Goal: Task Accomplishment & Management: Complete application form

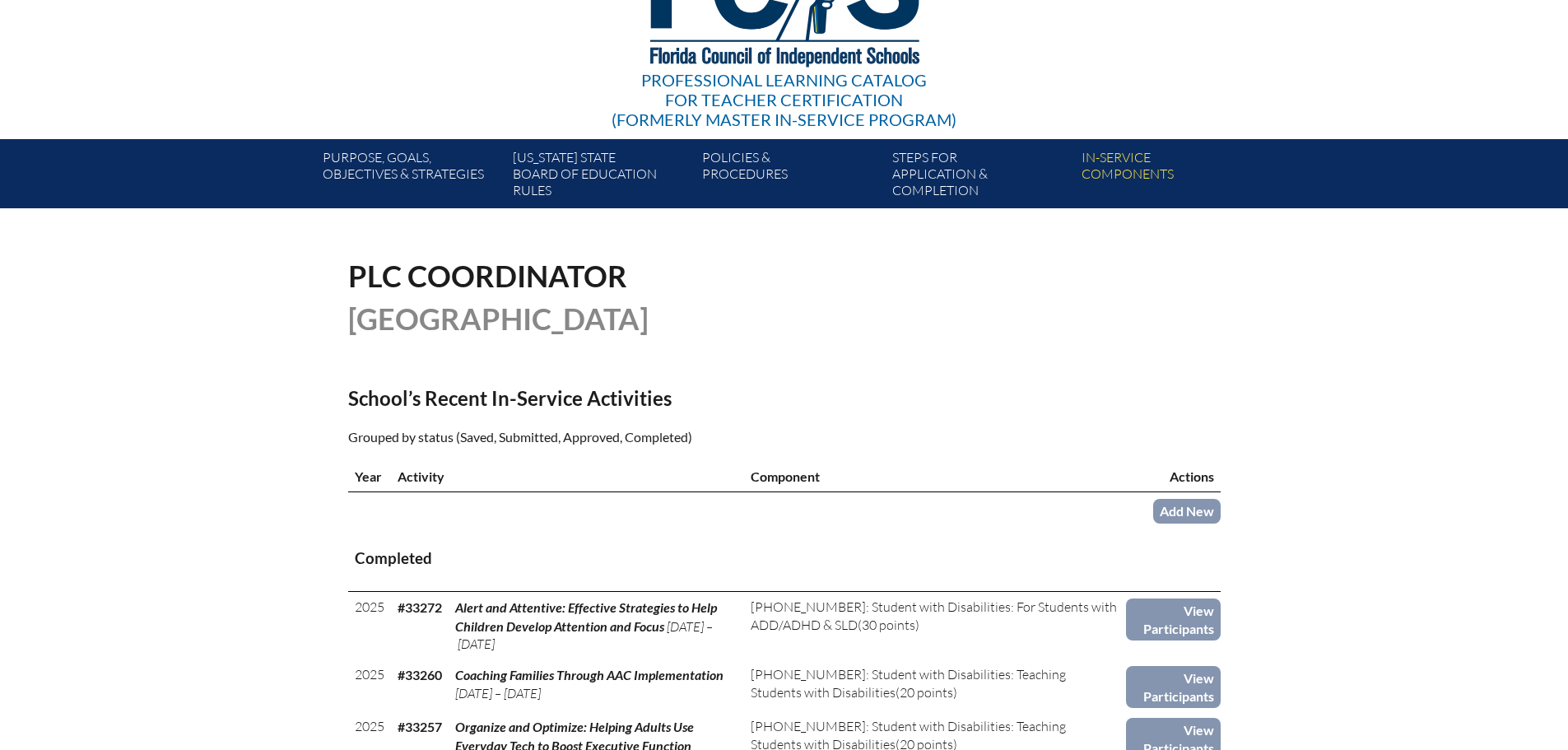
scroll to position [164, 0]
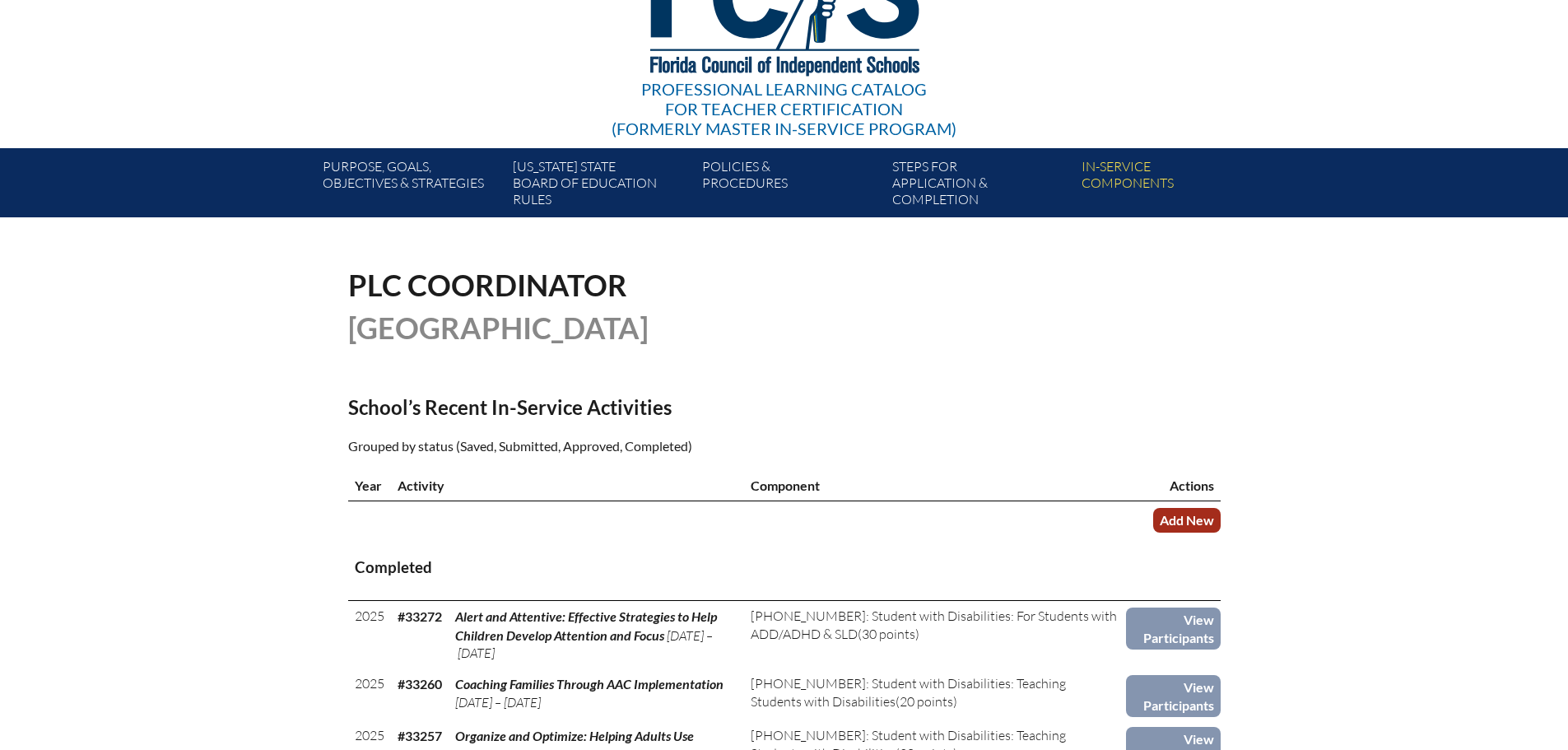
click at [1196, 517] on link "Add New" at bounding box center [1187, 519] width 67 height 24
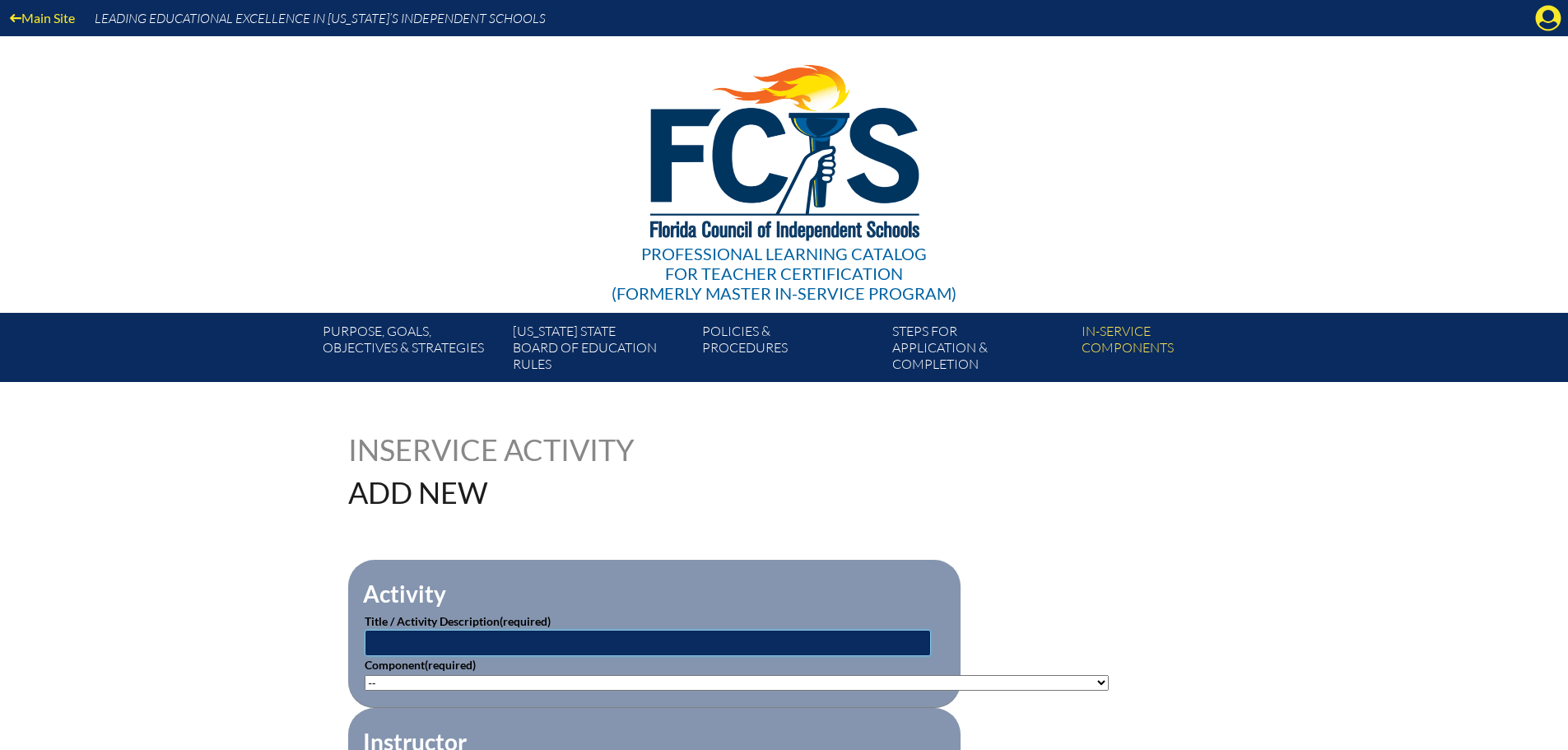
click at [708, 641] on input "text" at bounding box center [648, 643] width 567 height 27
paste input "Navigating College Application Season: A Guide for New High School Counselors"
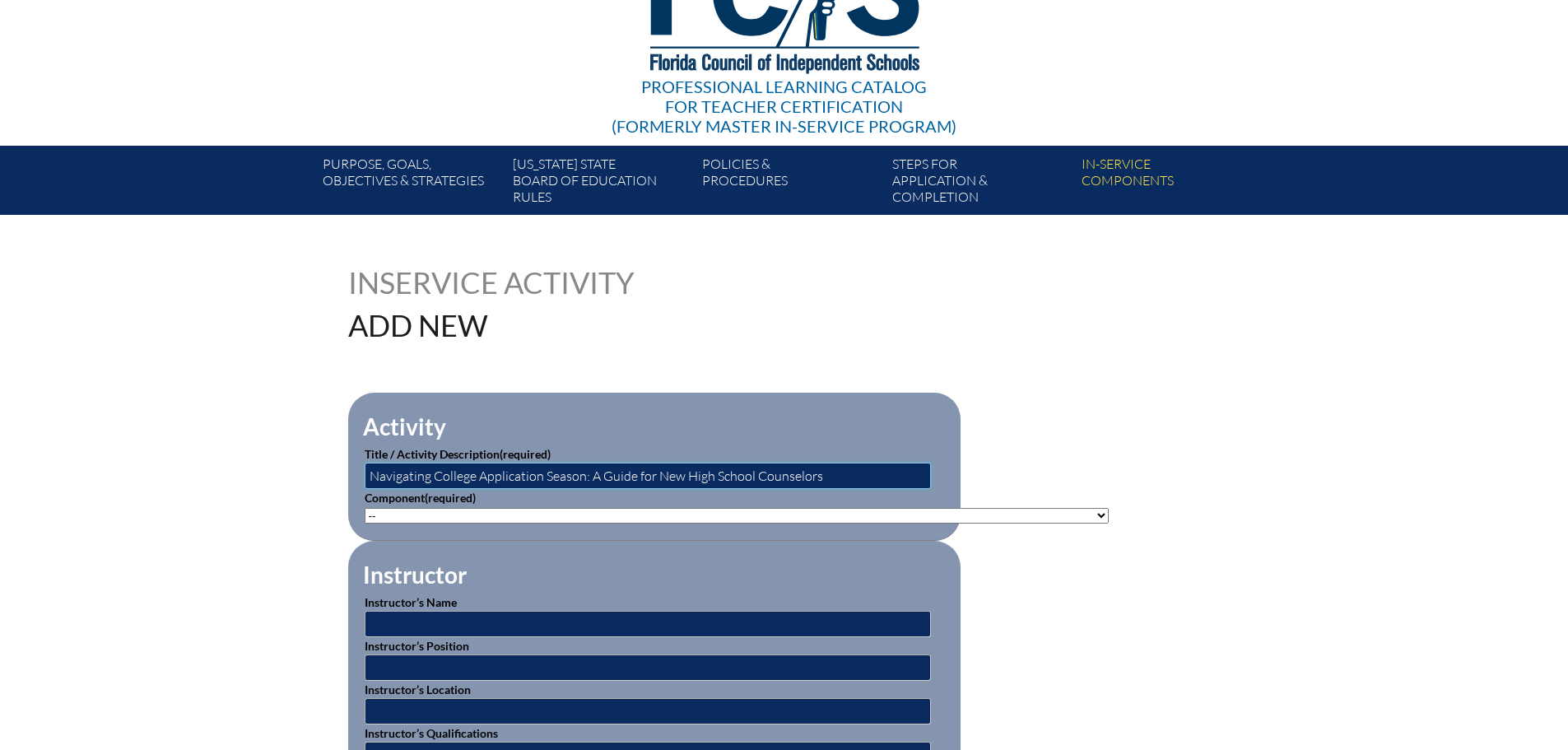
scroll to position [247, 0]
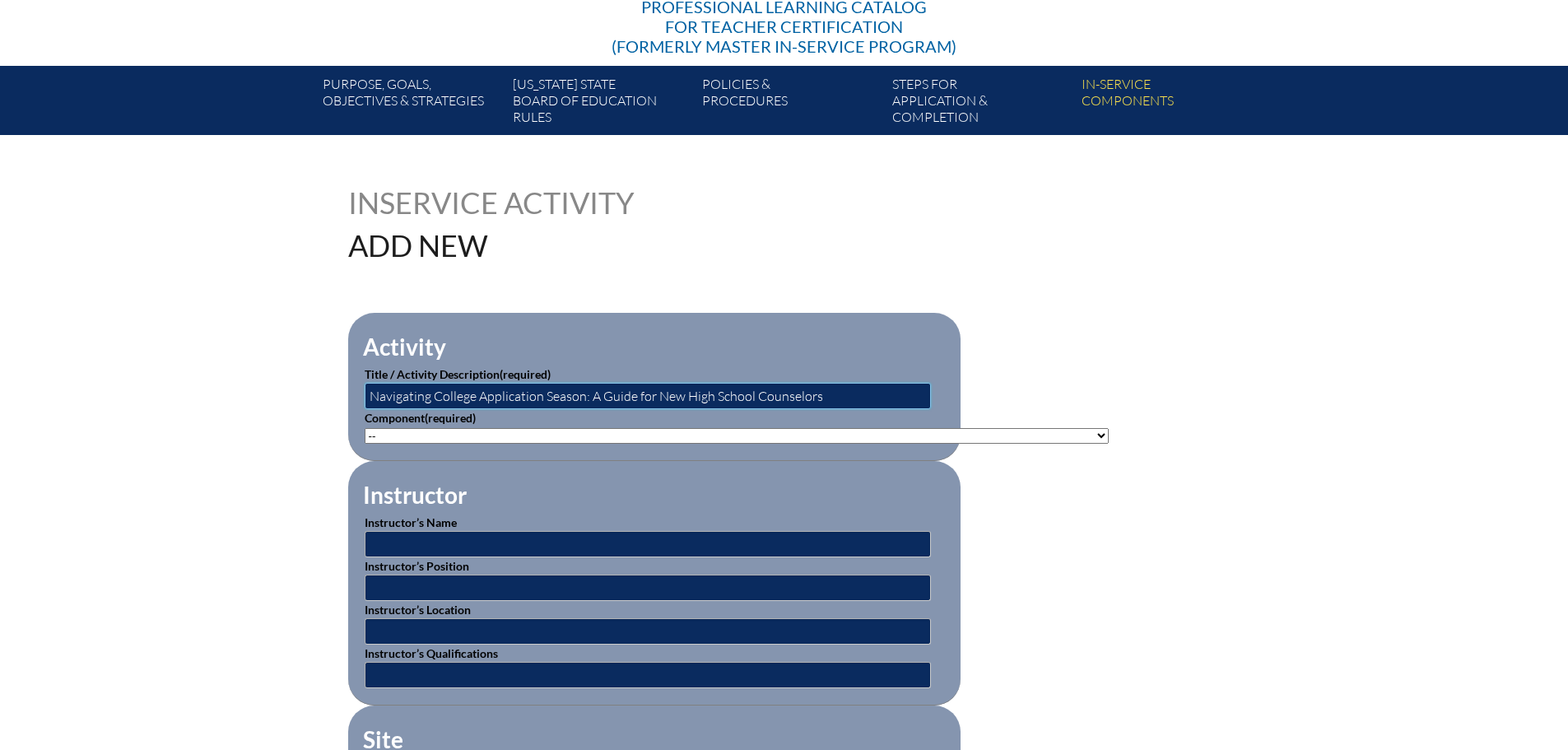
type input "Navigating College Application Season: A Guide for New High School Counselors"
click at [1021, 429] on select"]"] "-- 1-000-001: Appropriate Art Activities 1-000-002: Concept and Art Process for…" at bounding box center [737, 436] width 744 height 16
select select"]"] "20506"
click at [365, 428] on select"]"] "-- 1-000-001: Appropriate Art Activities 1-000-002: Concept and Art Process for…" at bounding box center [737, 436] width 744 height 16
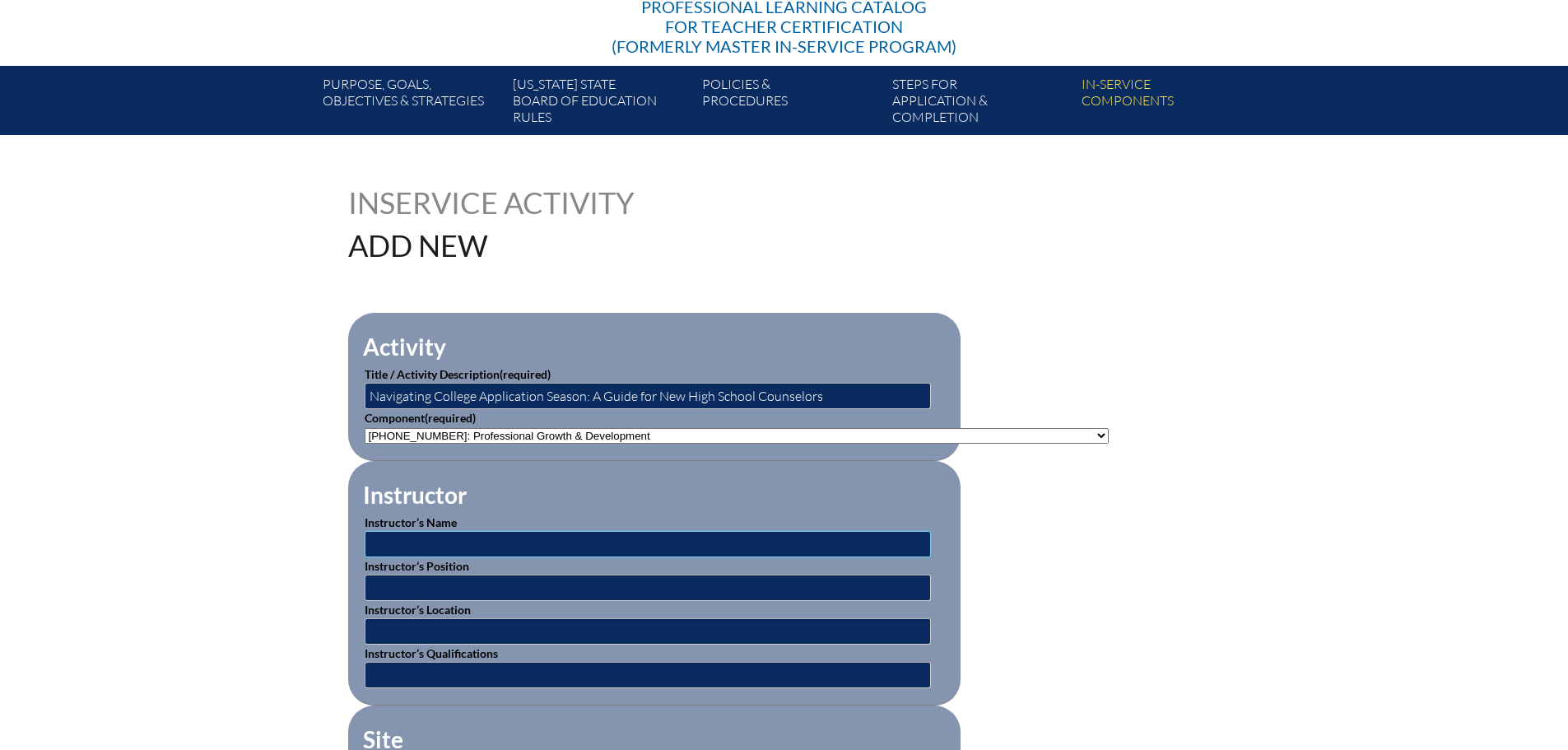
click at [474, 538] on input "text" at bounding box center [648, 544] width 567 height 27
click at [602, 535] on input "text" at bounding box center [648, 544] width 567 height 27
drag, startPoint x: 559, startPoint y: 540, endPoint x: 582, endPoint y: 537, distance: 23.2
click at [568, 540] on input "Yvonne Espinosa and Carrie Poehelin" at bounding box center [648, 544] width 567 height 27
type input "Yvonne Espinosa and Carrie Poehlein"
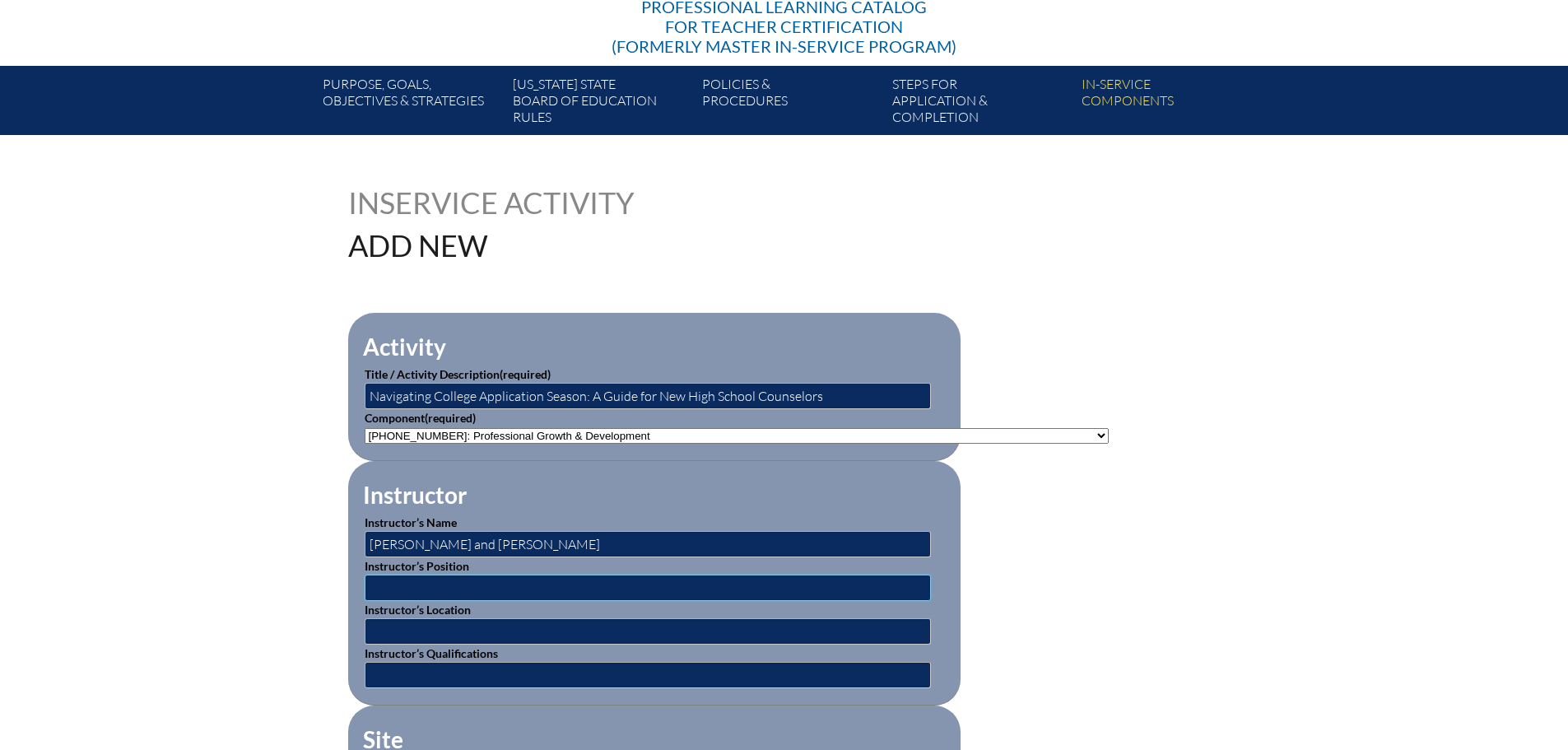
click at [610, 575] on input "text" at bounding box center [648, 588] width 567 height 27
drag, startPoint x: 572, startPoint y: 583, endPoint x: 577, endPoint y: 576, distance: 8.6
click at [572, 583] on input "text" at bounding box center [648, 588] width 567 height 27
type input "College Counselors"
click at [704, 629] on input "text" at bounding box center [648, 631] width 567 height 27
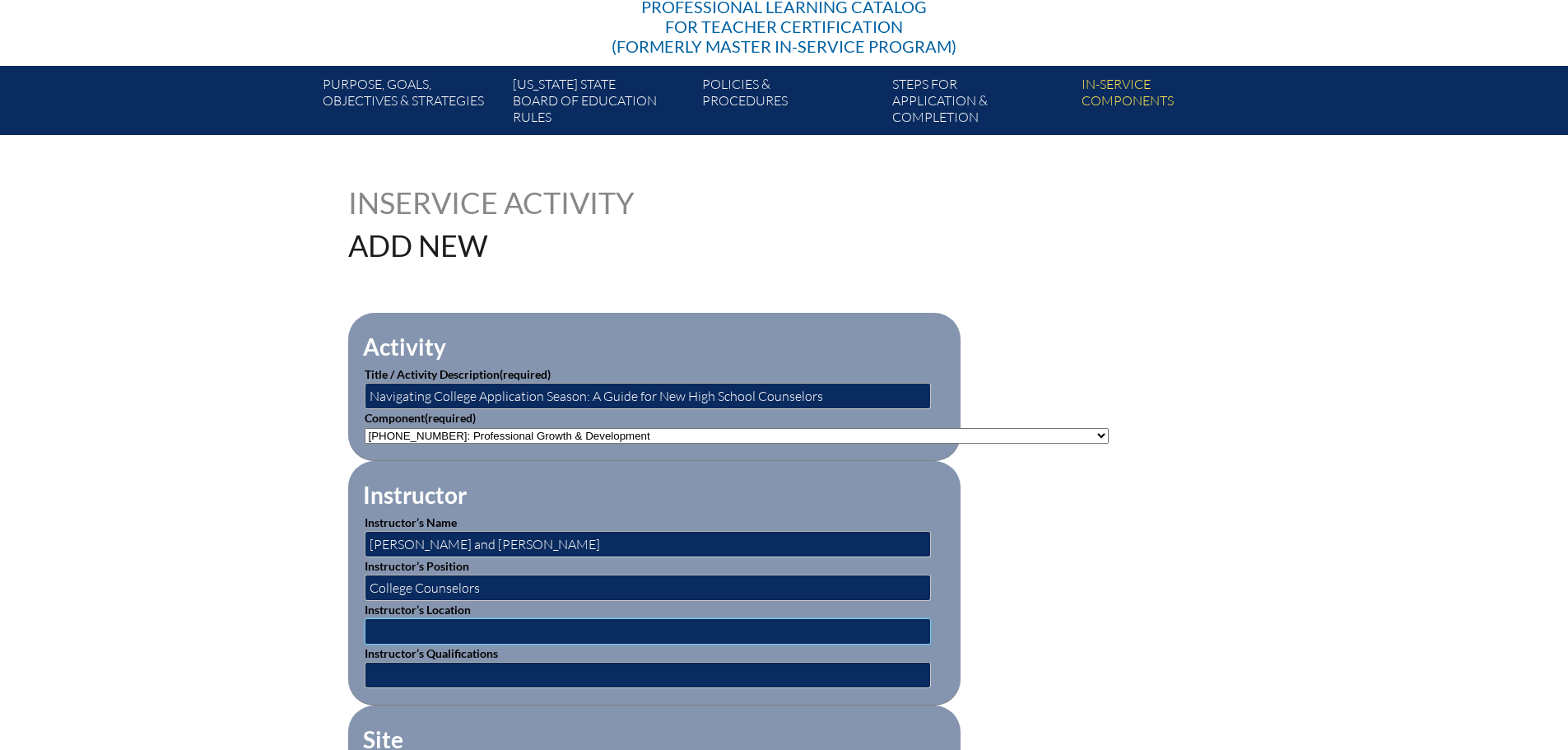
type input "online"
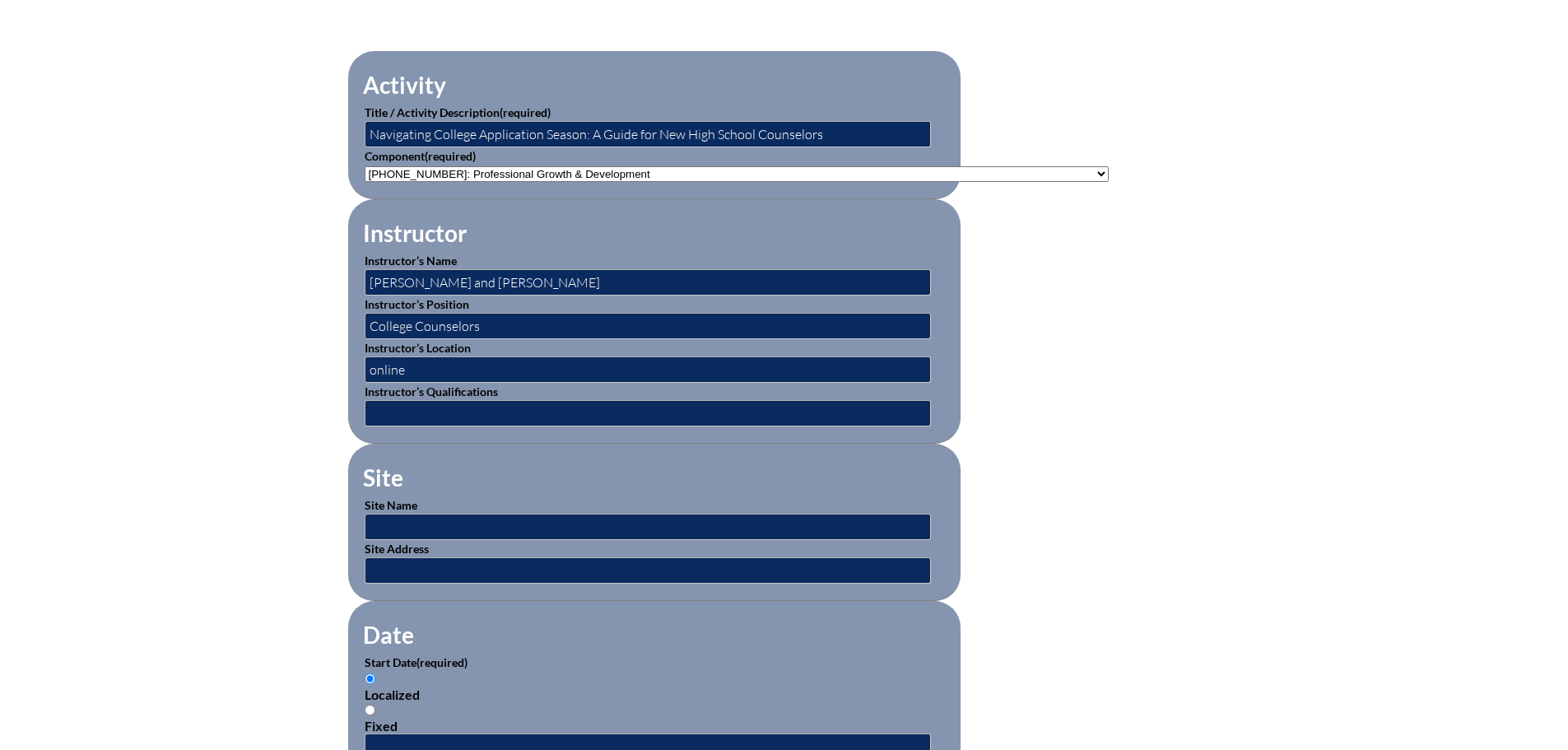
scroll to position [577, 0]
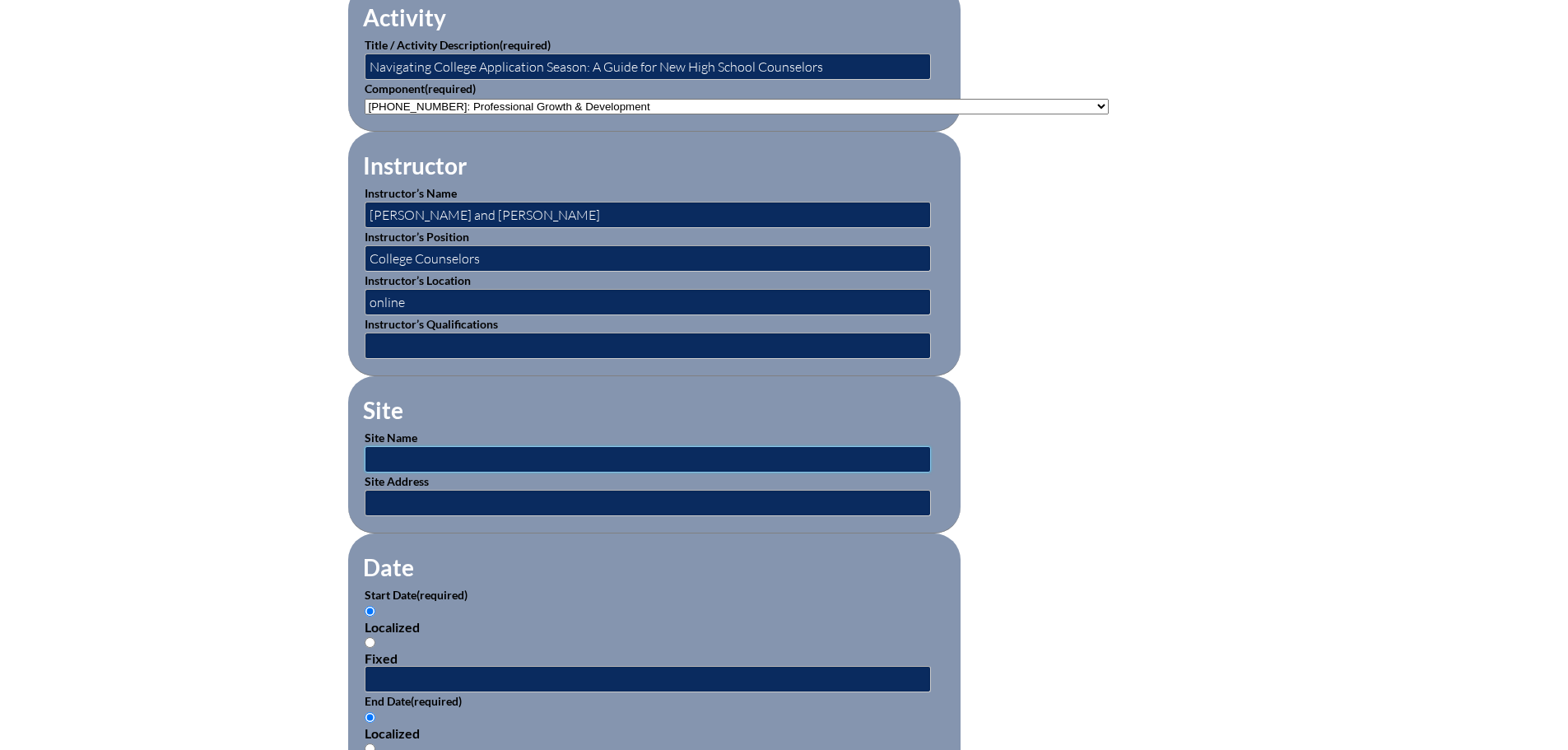
drag, startPoint x: 605, startPoint y: 445, endPoint x: 603, endPoint y: 435, distance: 10.2
click at [605, 446] on input "text" at bounding box center [648, 459] width 567 height 27
type input "College Board Counselor Webinars"
click at [658, 490] on input "text" at bounding box center [648, 503] width 567 height 27
click at [1010, 494] on form "Activity Title / Activity Description (required) Navigating College Application…" at bounding box center [784, 693] width 873 height 1420
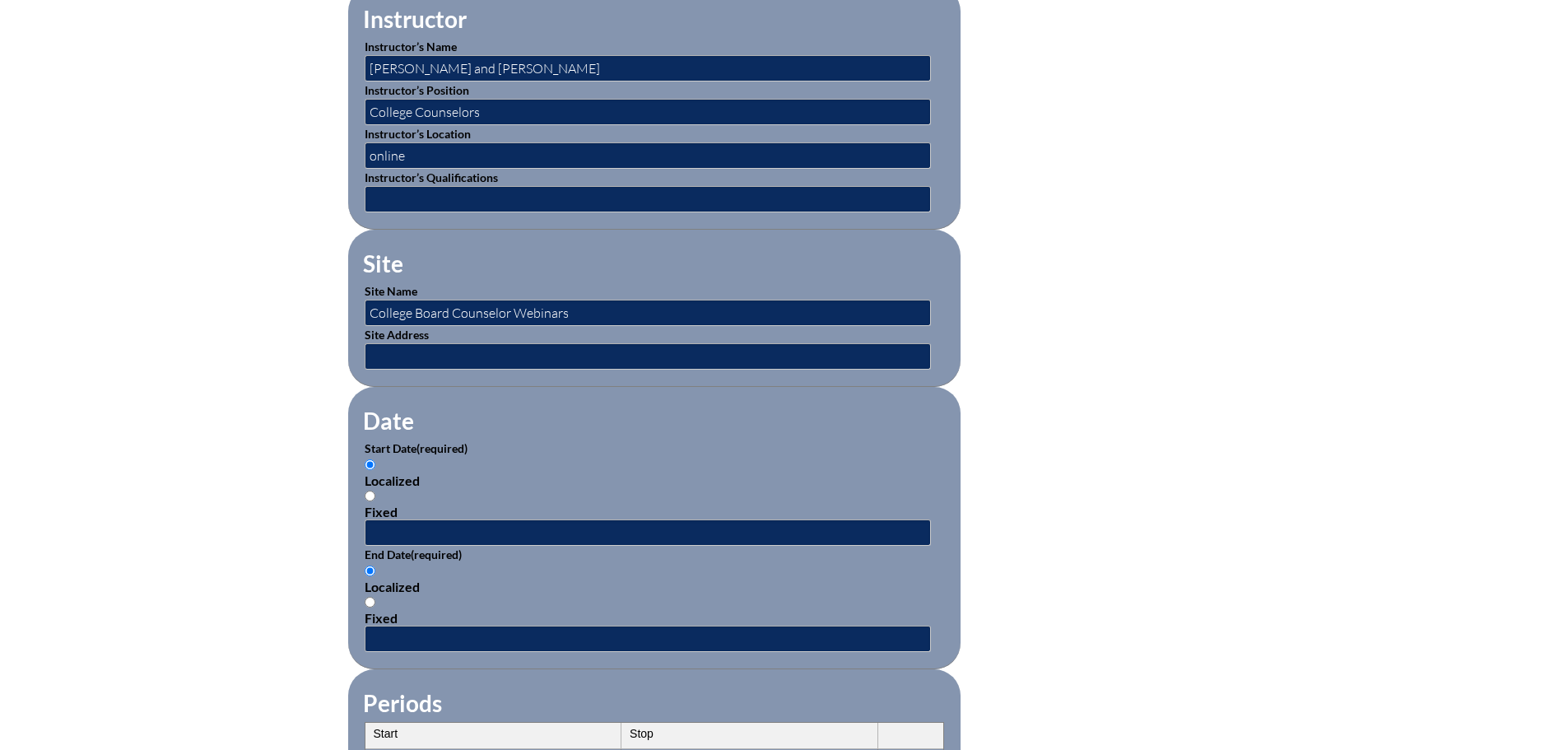
scroll to position [823, 0]
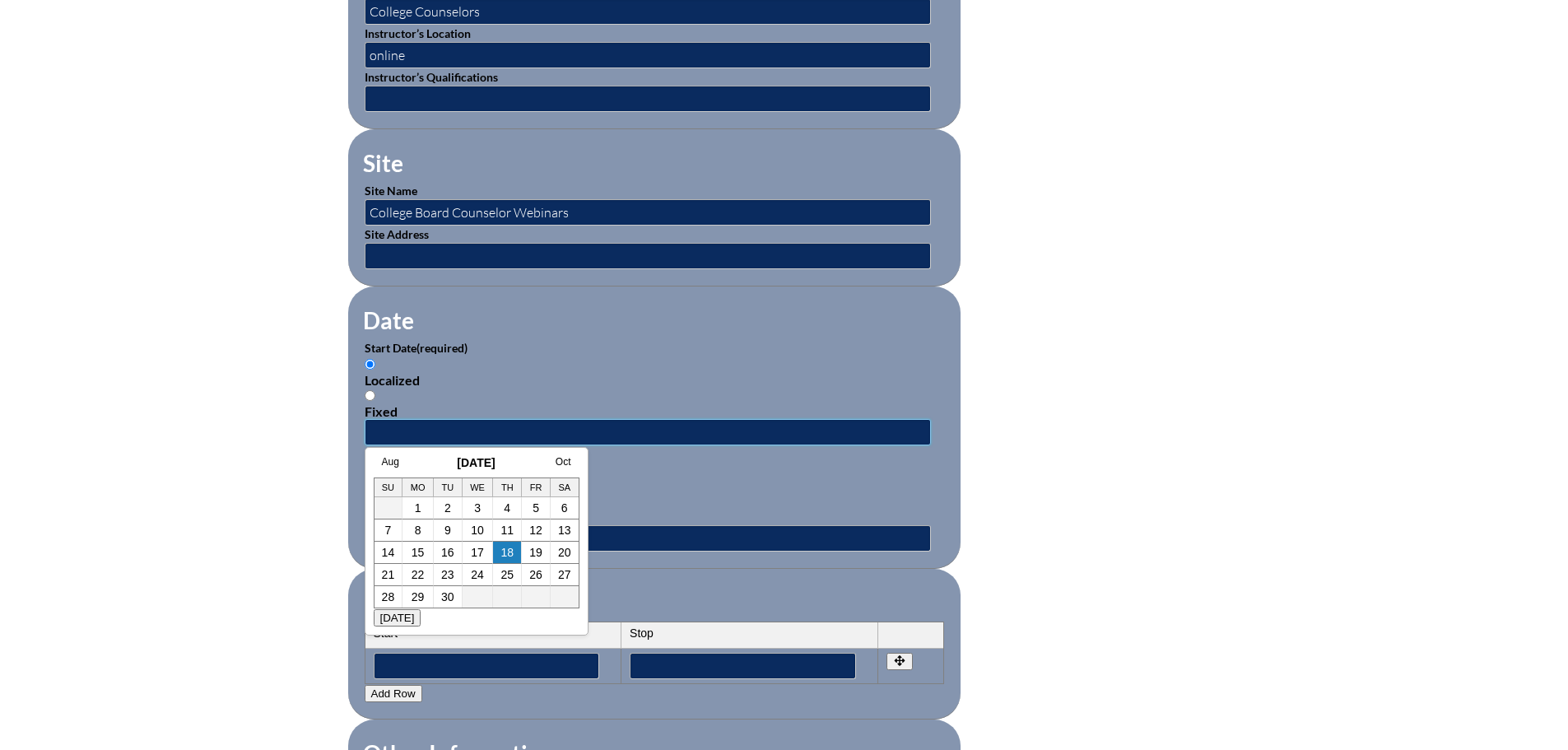
click at [577, 423] on input "text" at bounding box center [648, 432] width 567 height 27
click at [423, 462] on h3 "September 2025" at bounding box center [477, 462] width 206 height 13
drag, startPoint x: 390, startPoint y: 460, endPoint x: 402, endPoint y: 450, distance: 15.6
click at [390, 460] on link "Aug" at bounding box center [390, 462] width 17 height 12
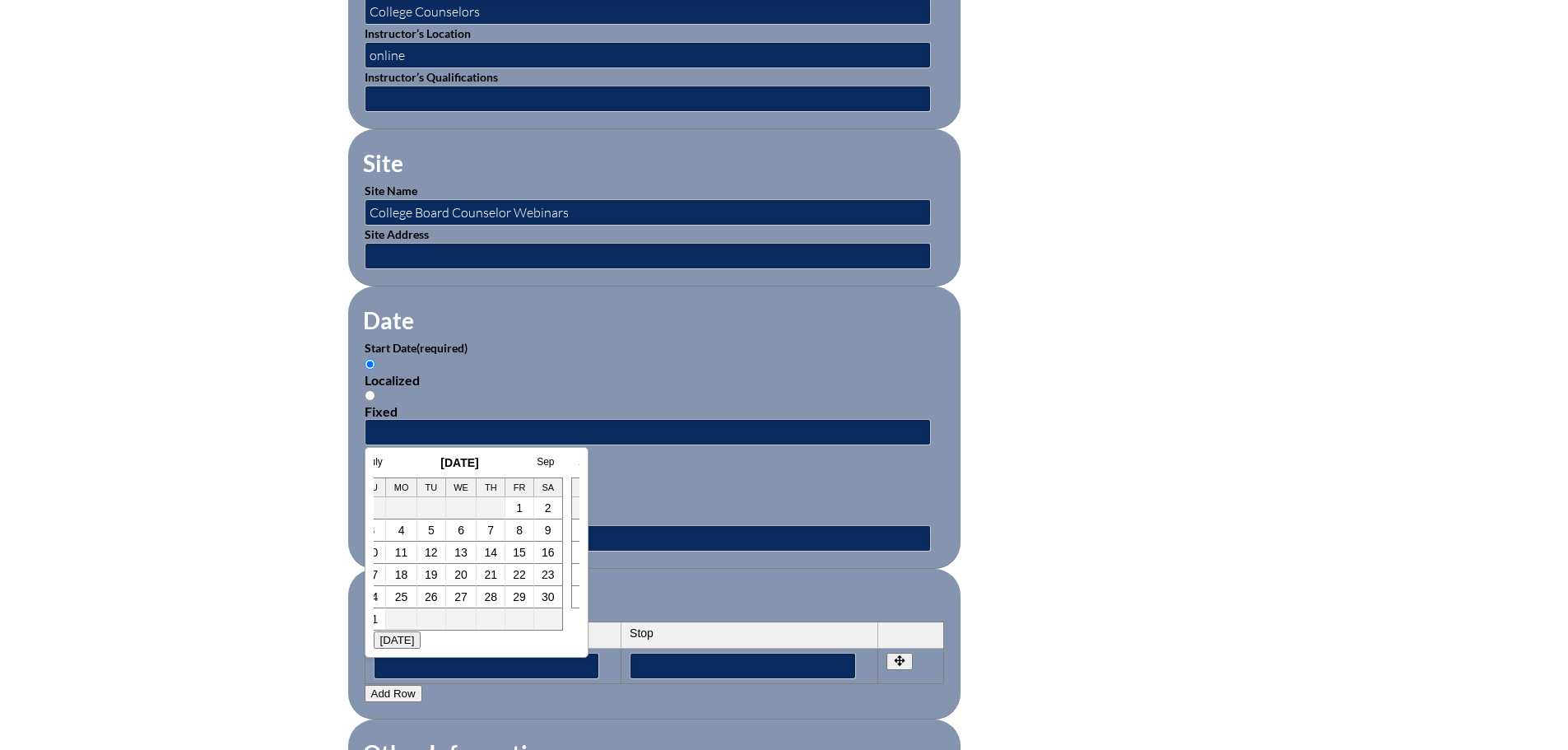
click at [456, 577] on link "20" at bounding box center [460, 574] width 13 height 13
type input "2025-08-20 2:22 PM"
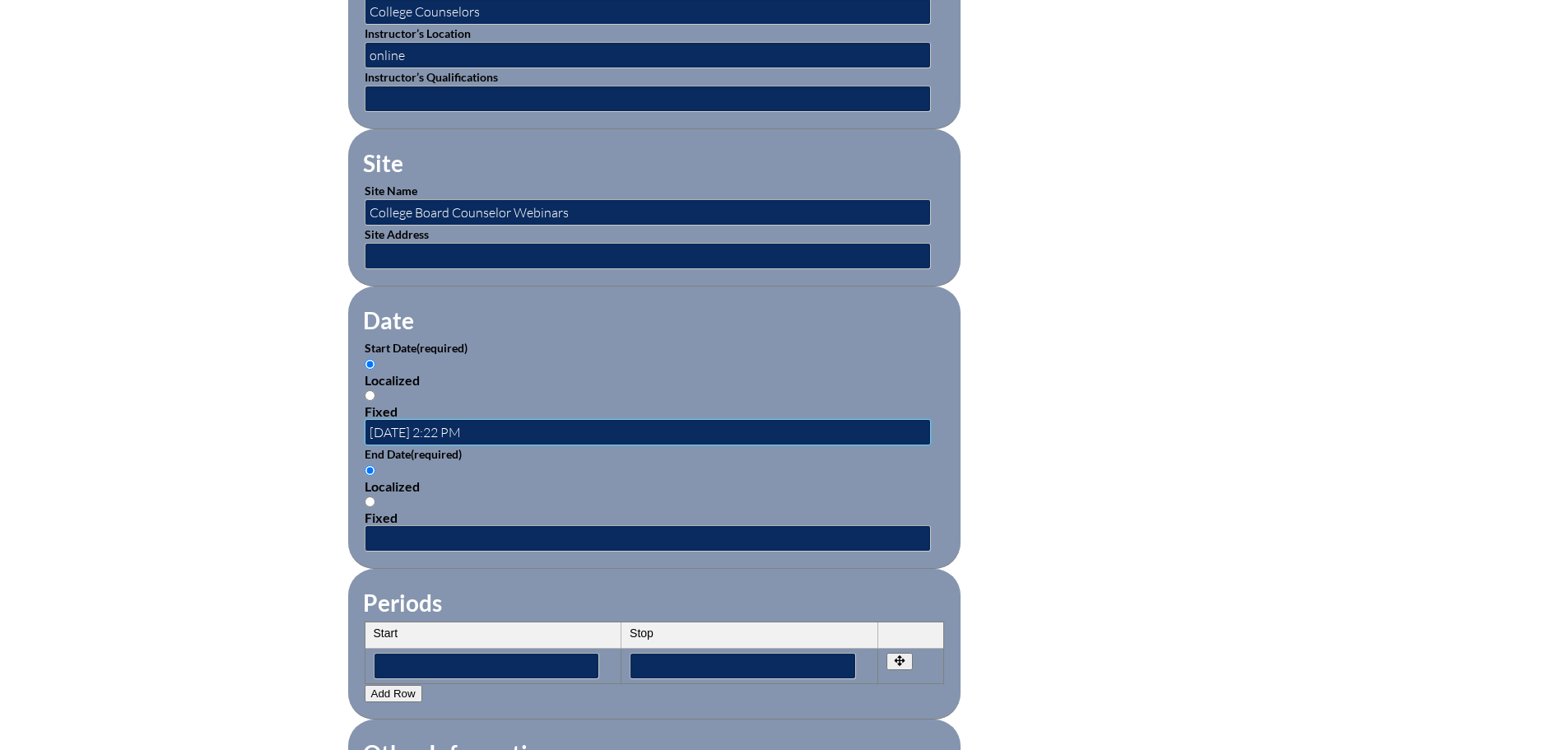
scroll to position [0, 0]
click at [445, 525] on input "text" at bounding box center [648, 538] width 567 height 27
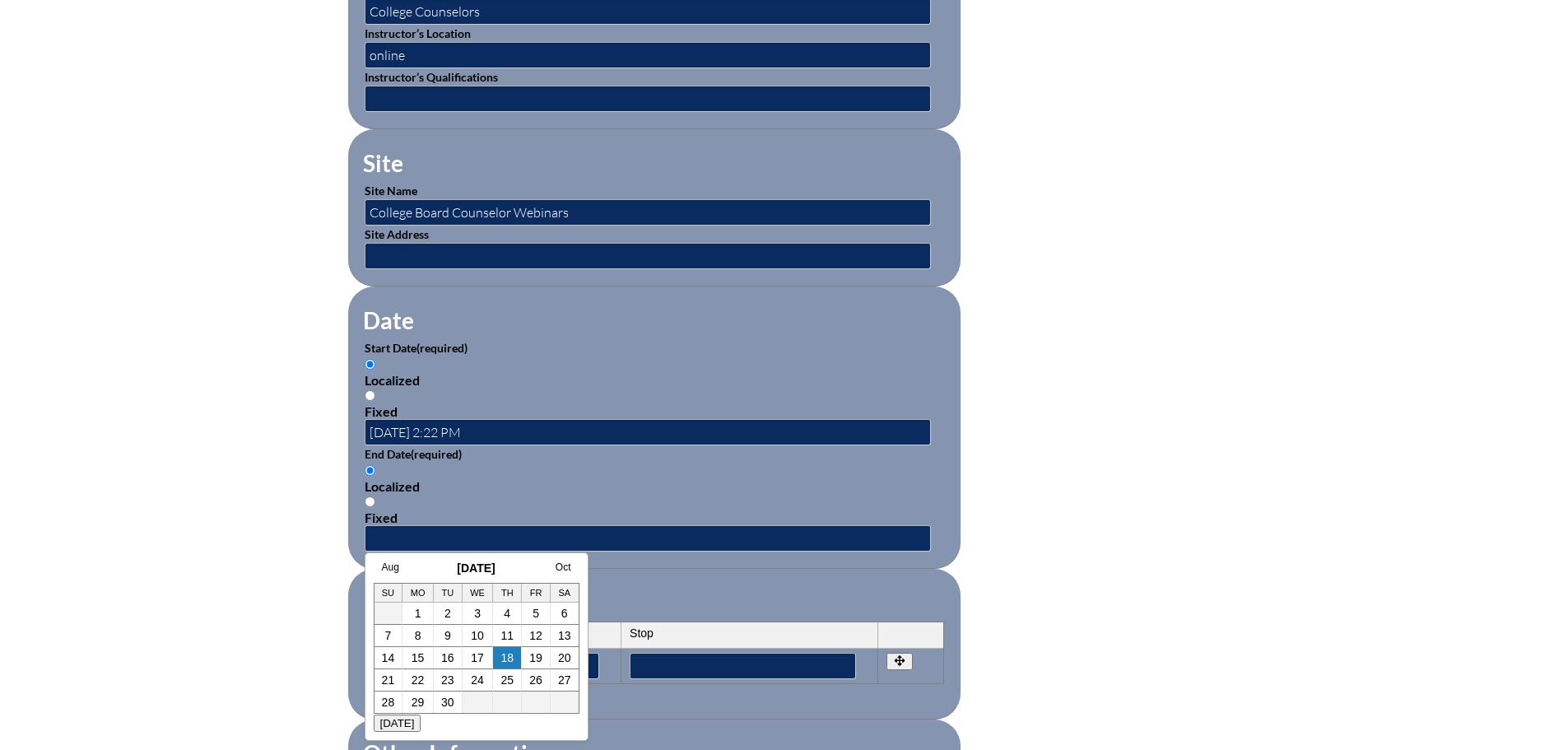
click at [416, 569] on h3 "September 2025" at bounding box center [477, 568] width 206 height 13
click at [385, 569] on link "Aug" at bounding box center [390, 568] width 17 height 12
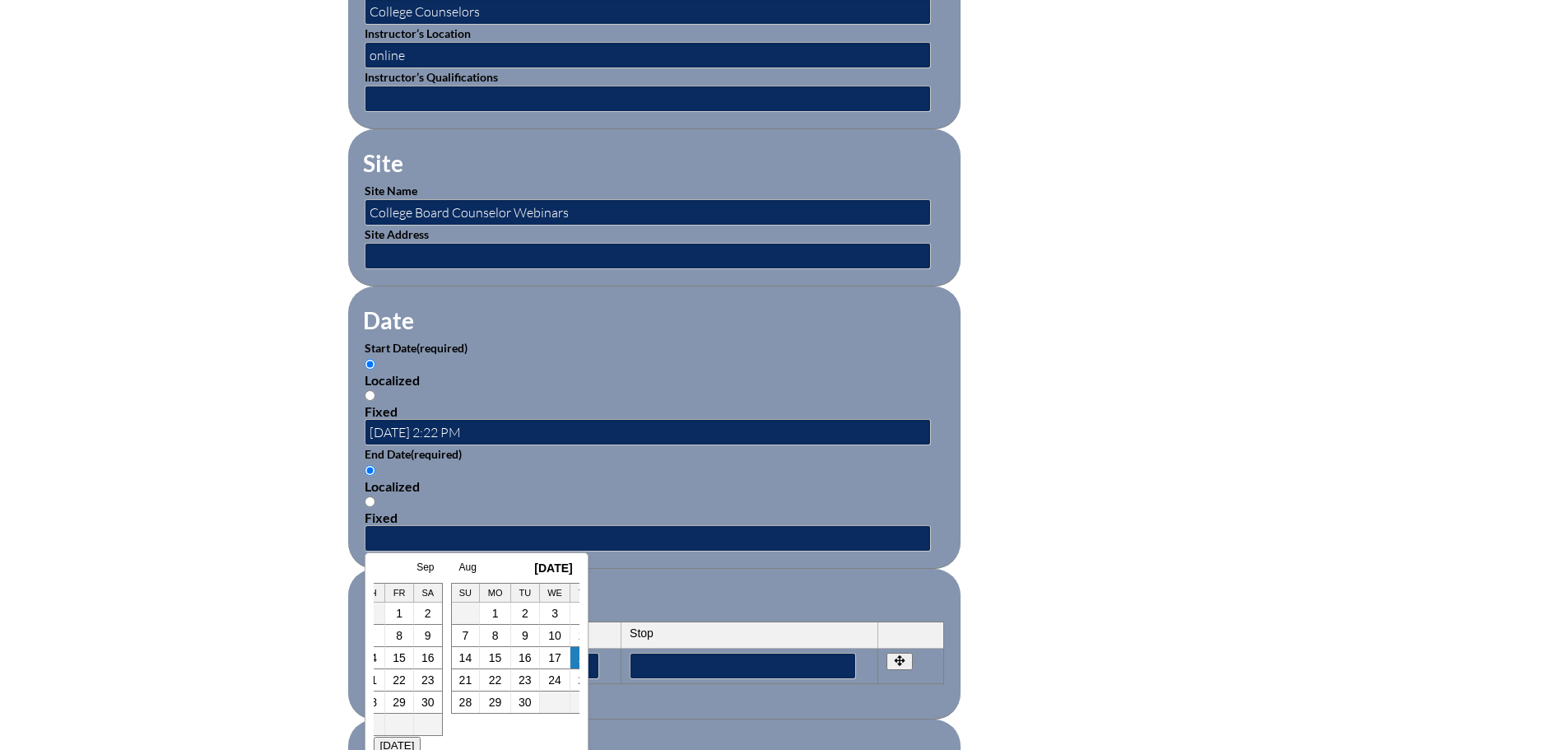
scroll to position [0, 17]
click at [459, 681] on link "20" at bounding box center [460, 680] width 13 height 13
type input "2025-08-20 2:22 PM"
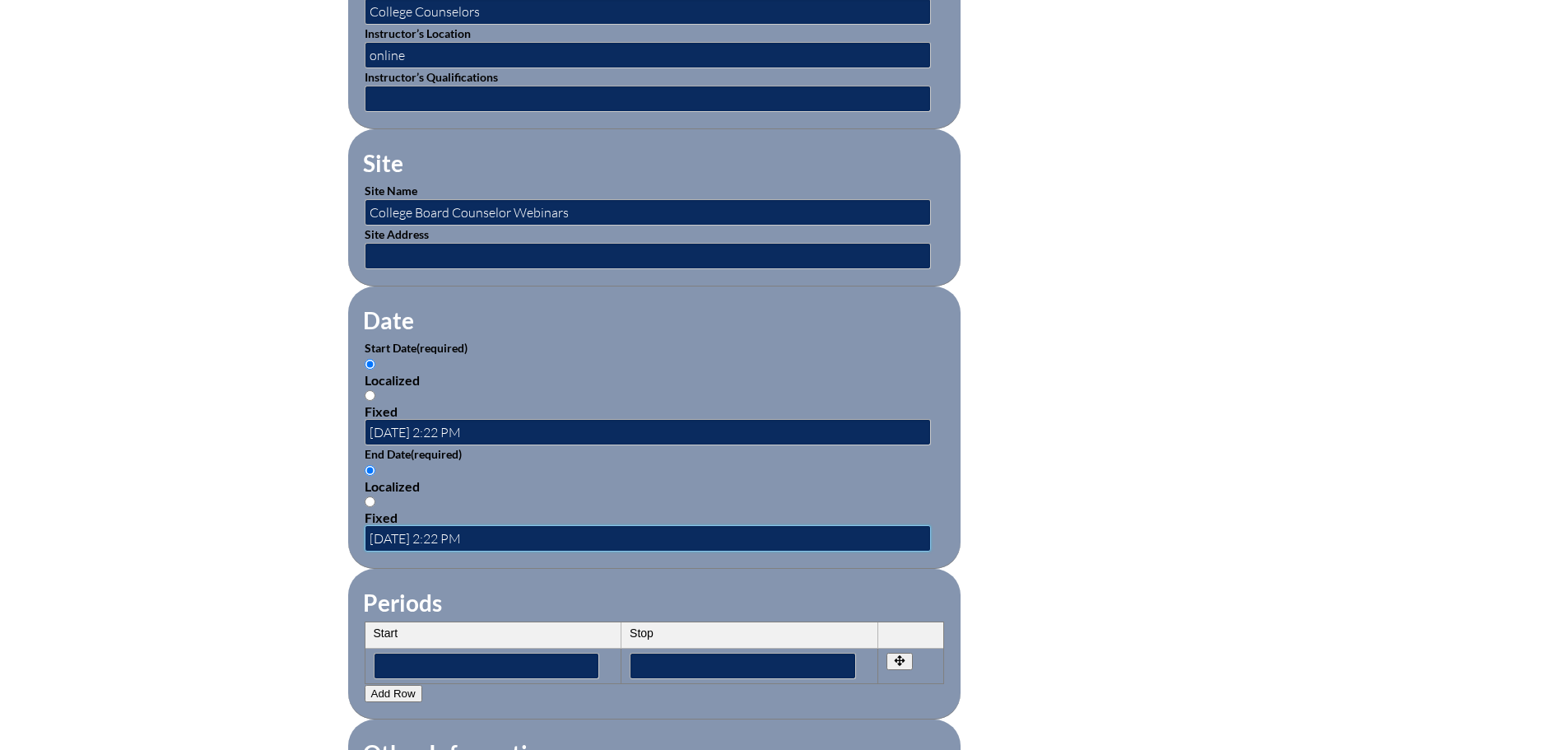
scroll to position [0, 0]
click at [679, 572] on fieldset "Periods Start Stop No rows created Add new row Start Stop Start Stop" at bounding box center [654, 644] width 612 height 150
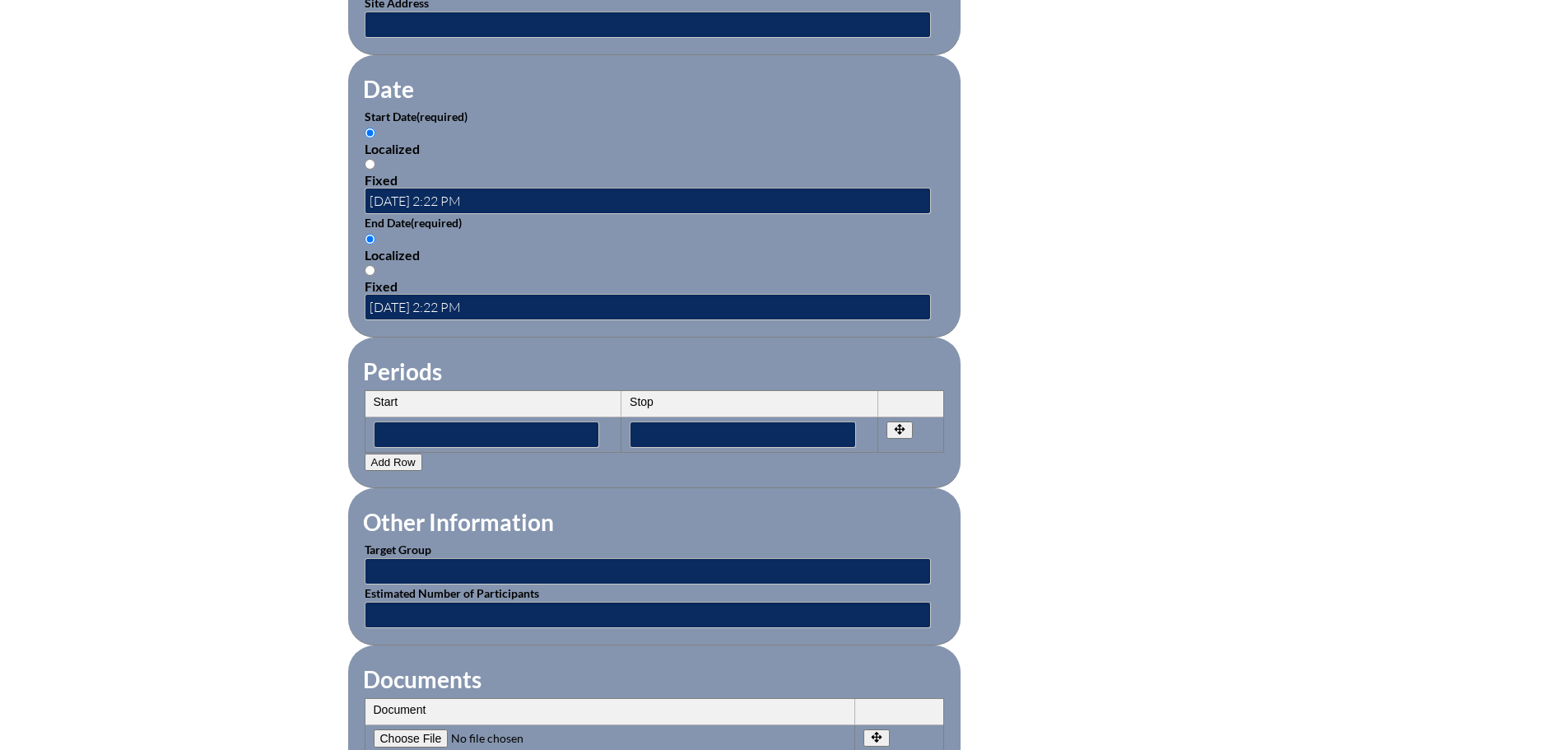
scroll to position [1071, 0]
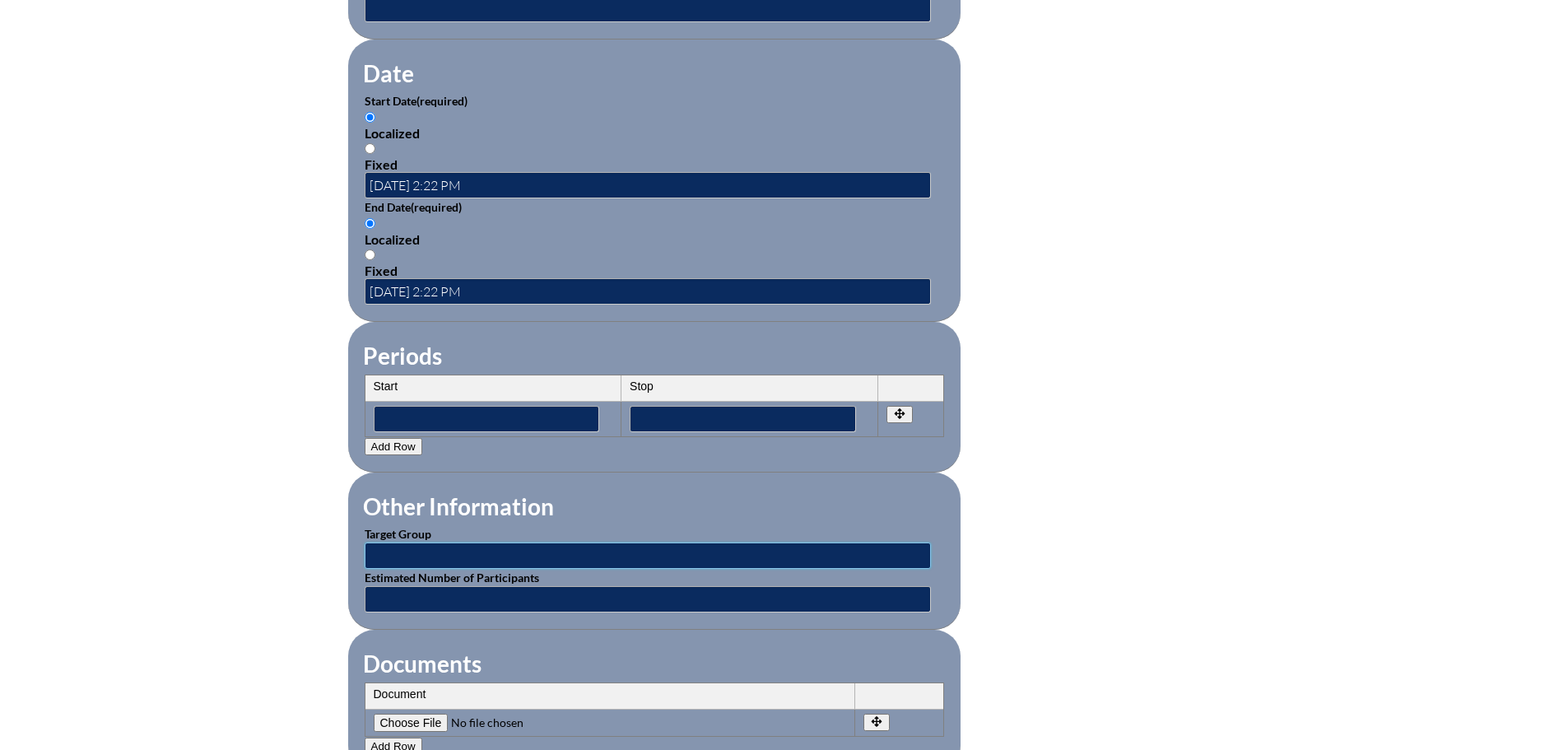
click at [552, 543] on input "text" at bounding box center [648, 555] width 567 height 27
type input "College Guidance Counselors"
click at [625, 630] on fieldset "Documents Document No rows created Add new row Document Remove File Undo Remove…" at bounding box center [654, 702] width 612 height 142
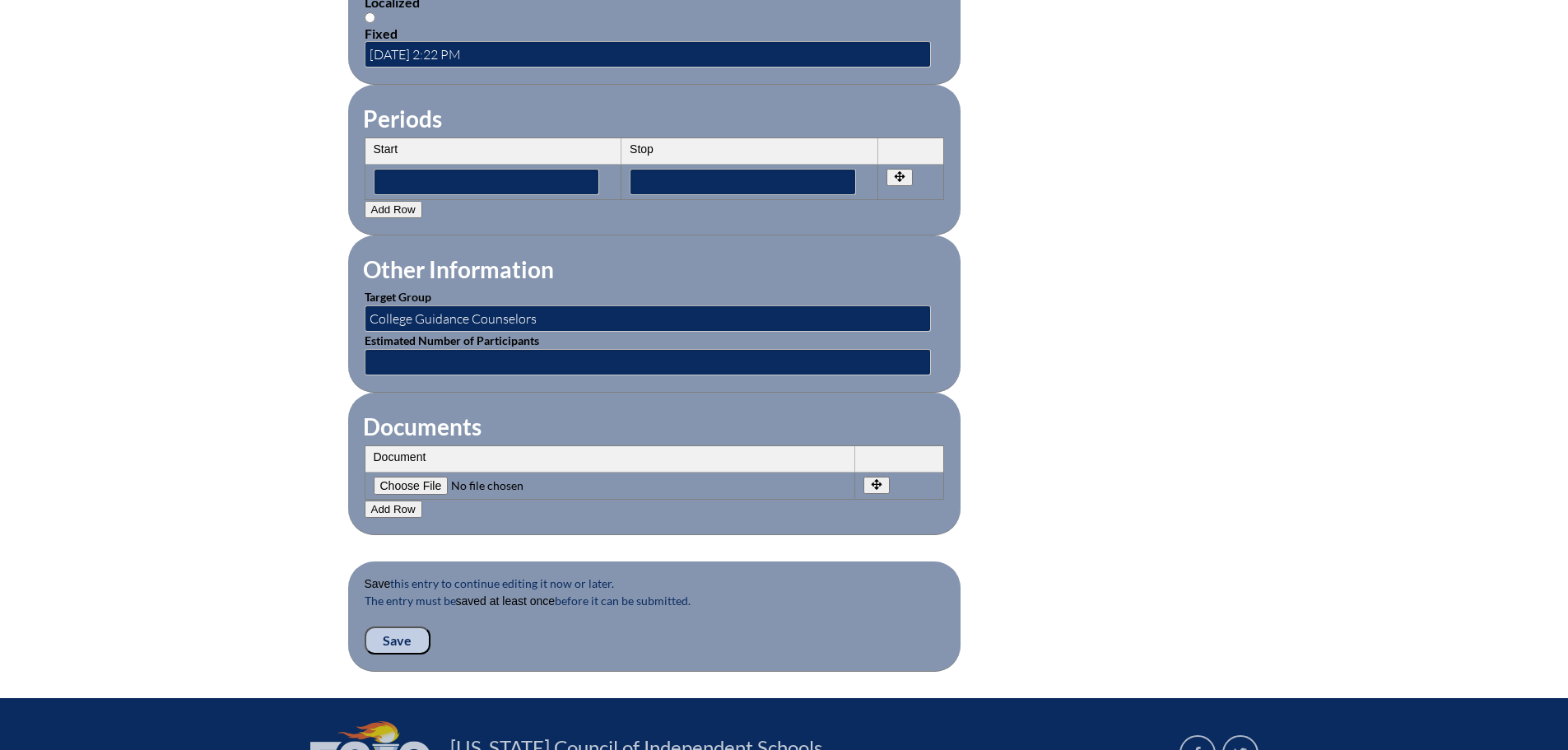
scroll to position [1318, 0]
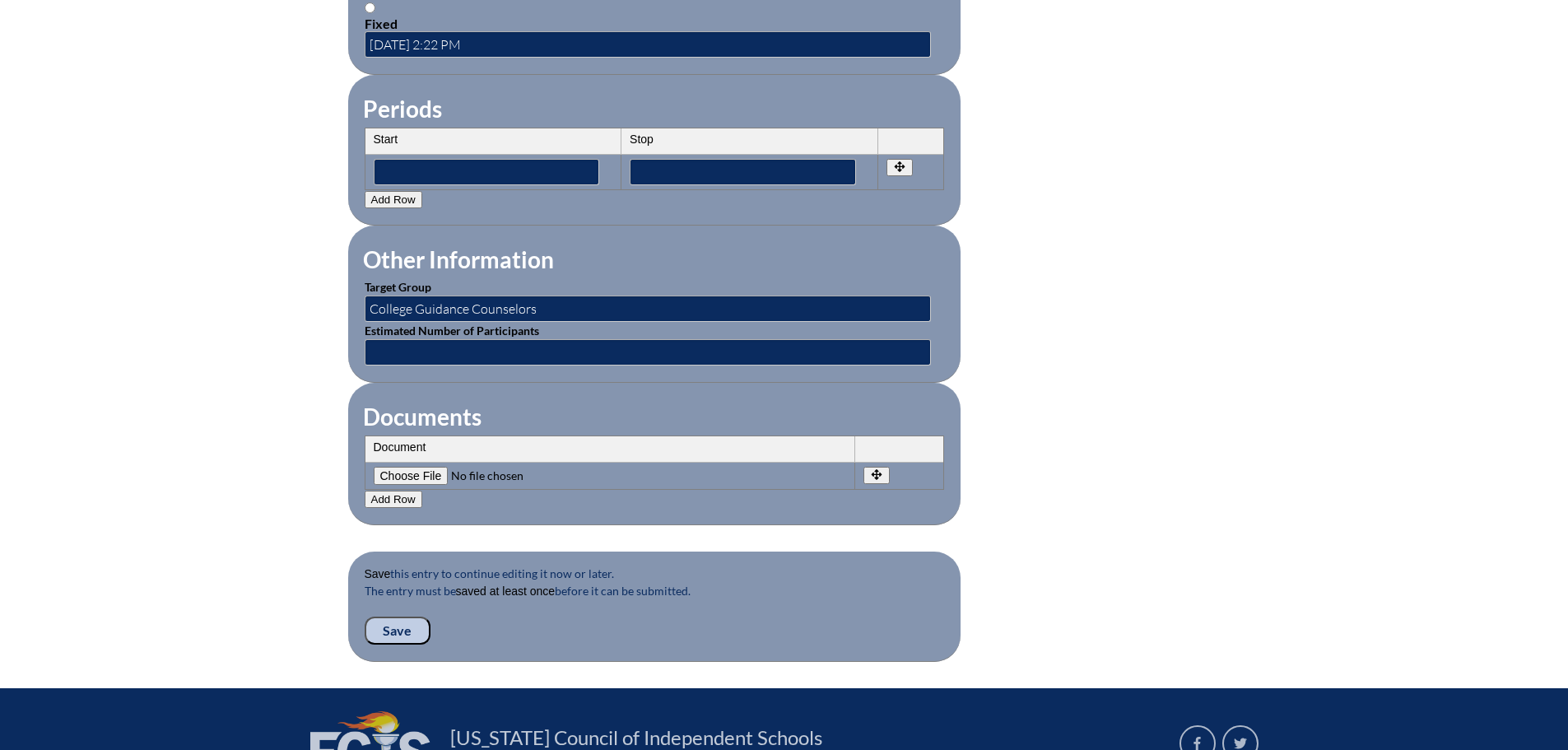
click at [419, 467] on input"] "file" at bounding box center [486, 476] width 224 height 18
type input"] "C:\fakepath\Navigating College Application Season_ A Guide for New High School …"
click at [415, 616] on input "Save" at bounding box center [398, 630] width 66 height 28
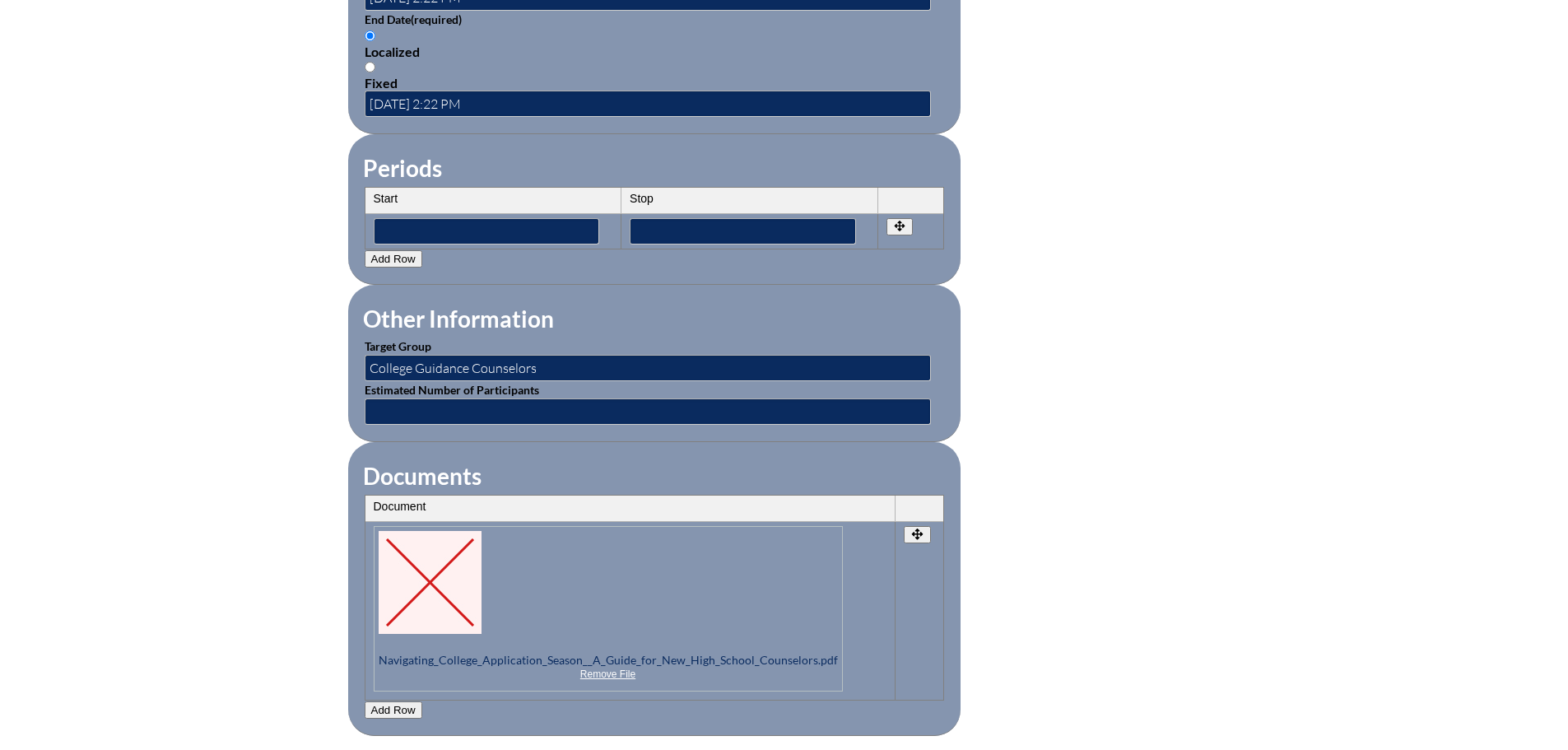
scroll to position [1646, 0]
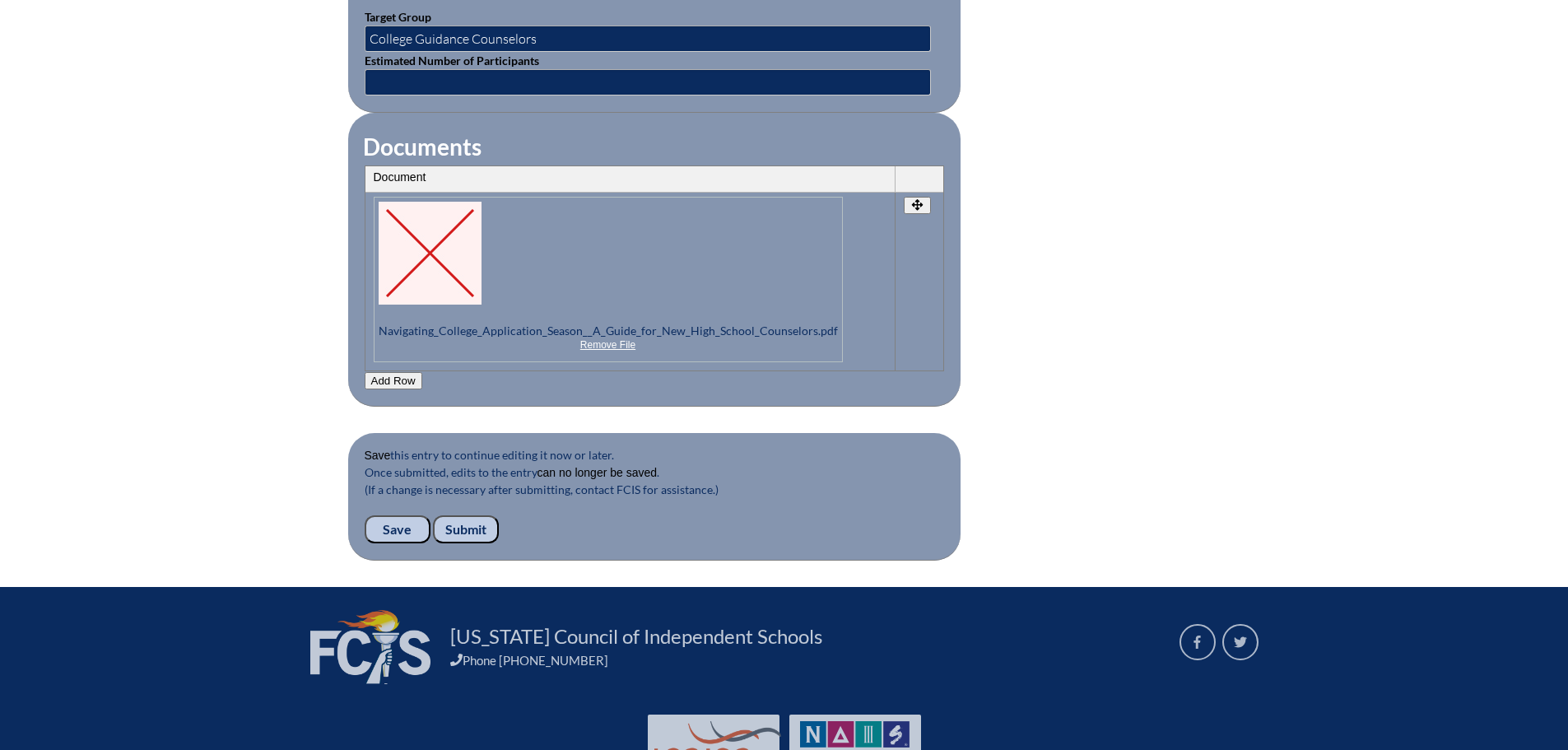
click at [471, 516] on input "Submit" at bounding box center [466, 529] width 66 height 28
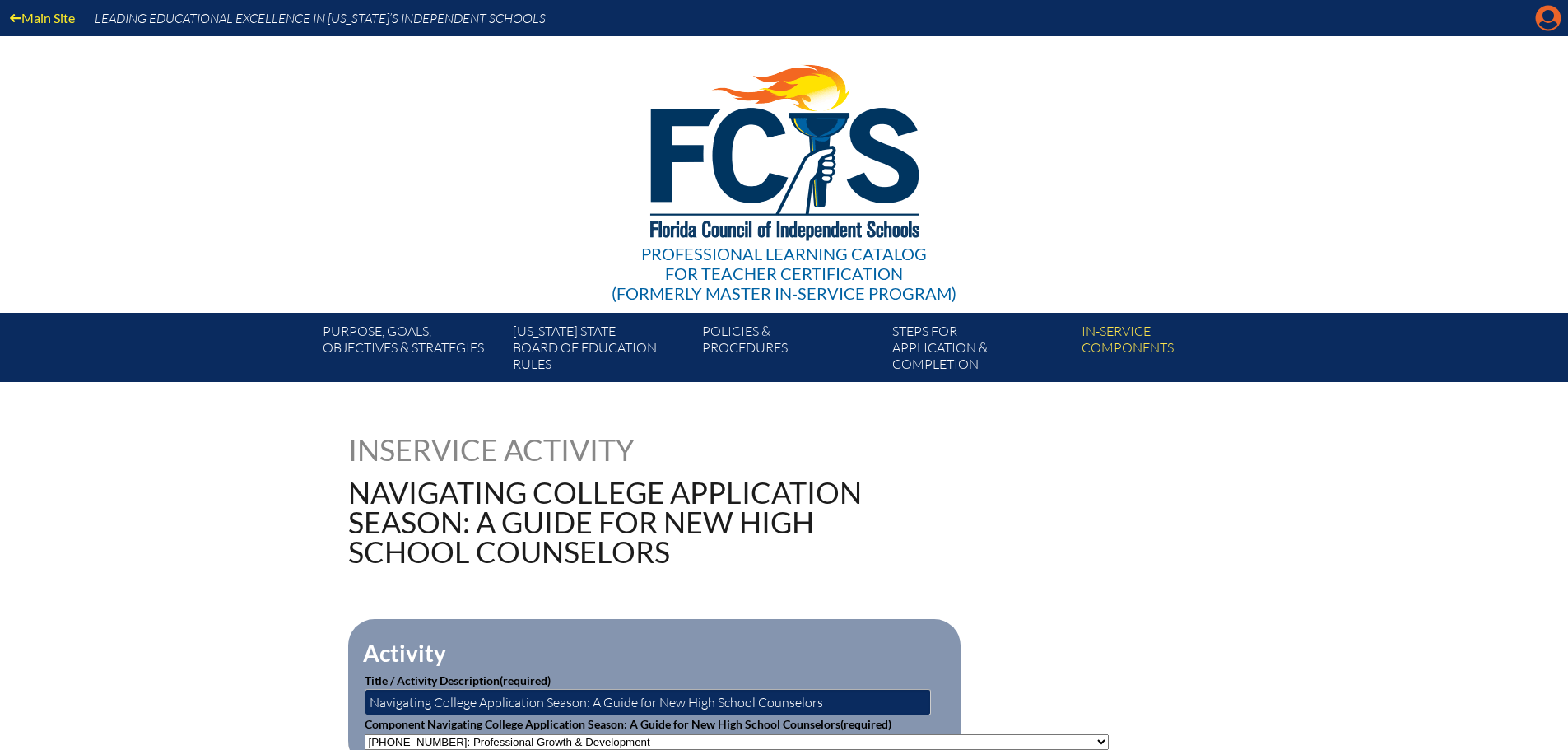
click at [1540, 27] on icon at bounding box center [1549, 19] width 26 height 26
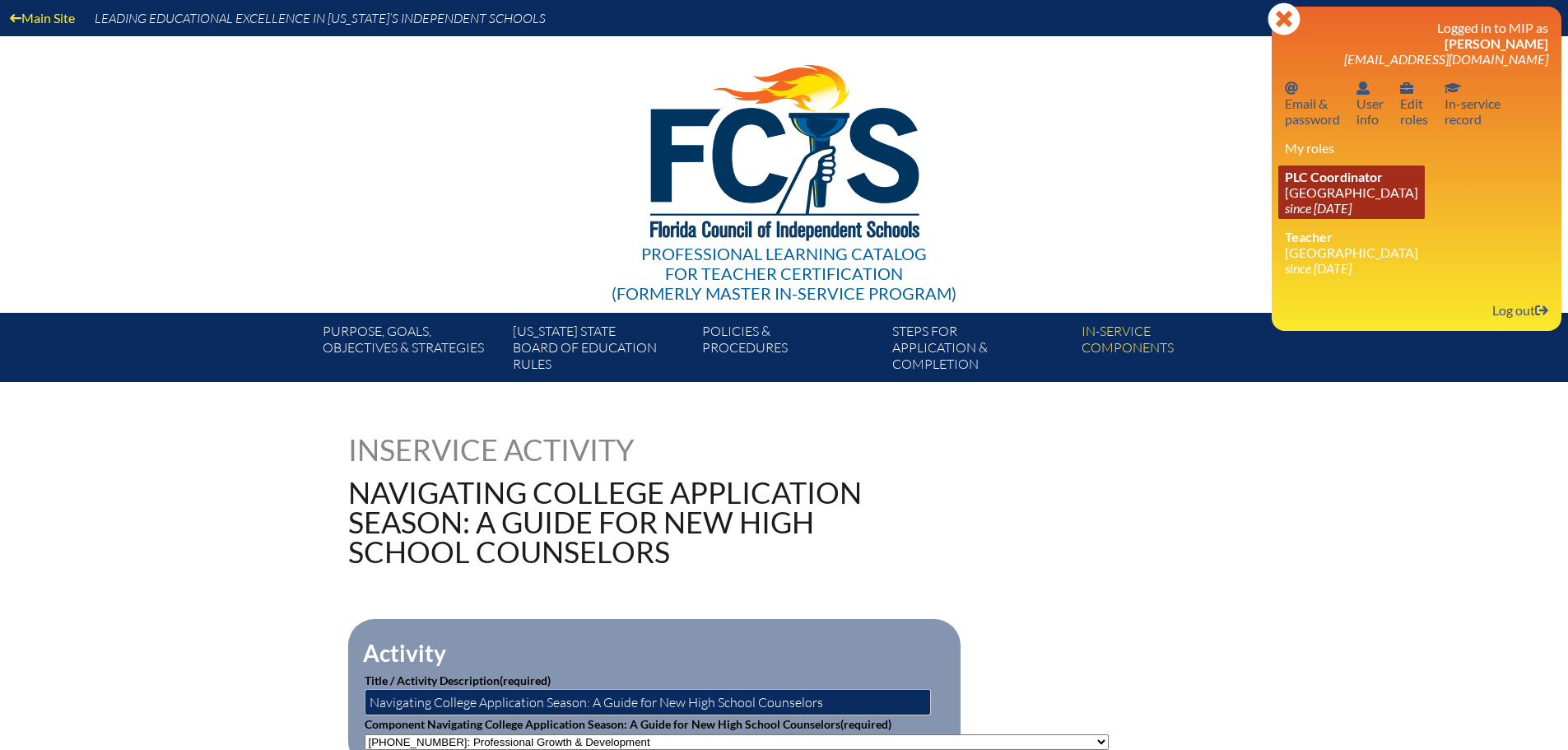
click at [1351, 207] on icon "since [DATE]" at bounding box center [1318, 208] width 66 height 16
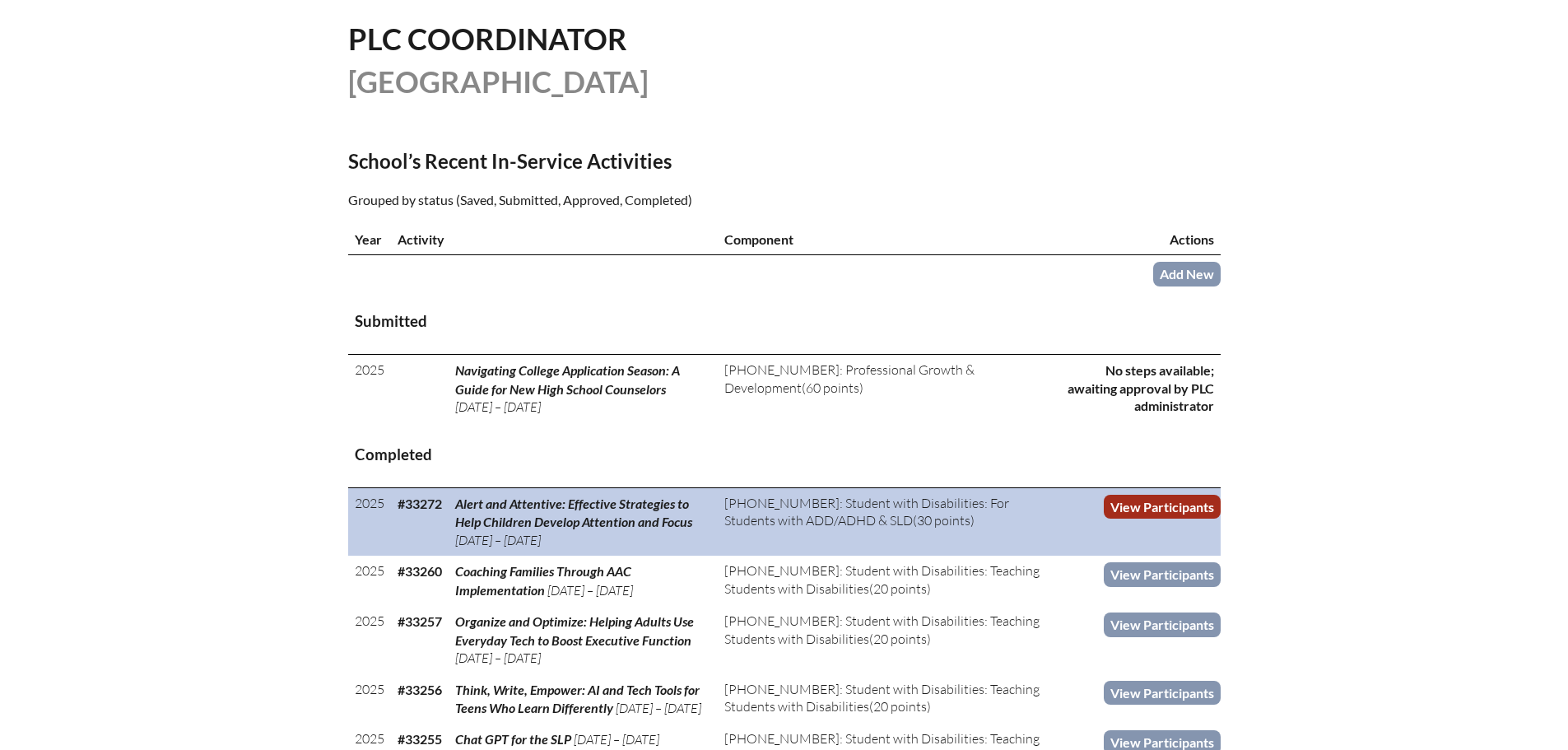
scroll to position [412, 0]
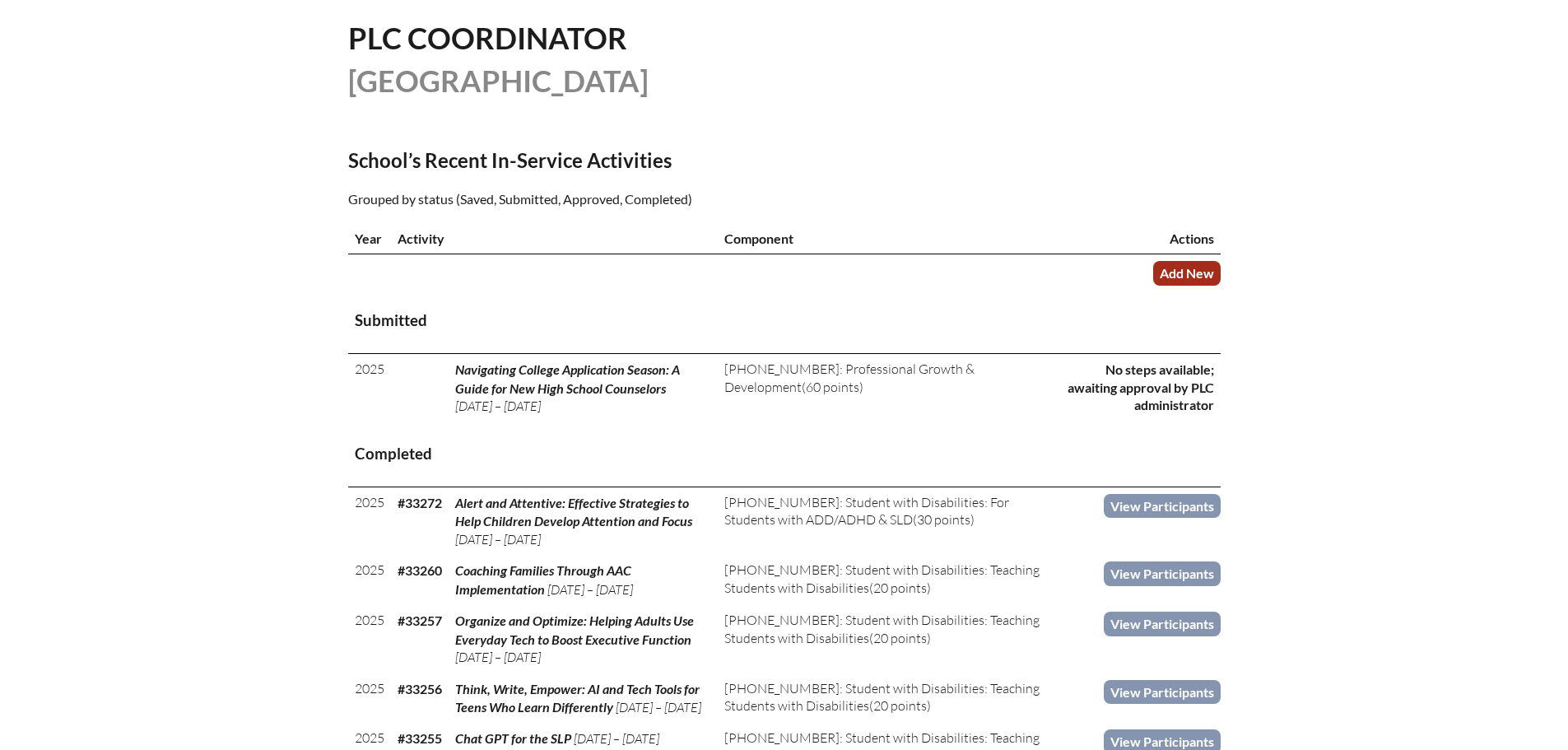
click at [1191, 278] on link "Add New" at bounding box center [1187, 273] width 67 height 24
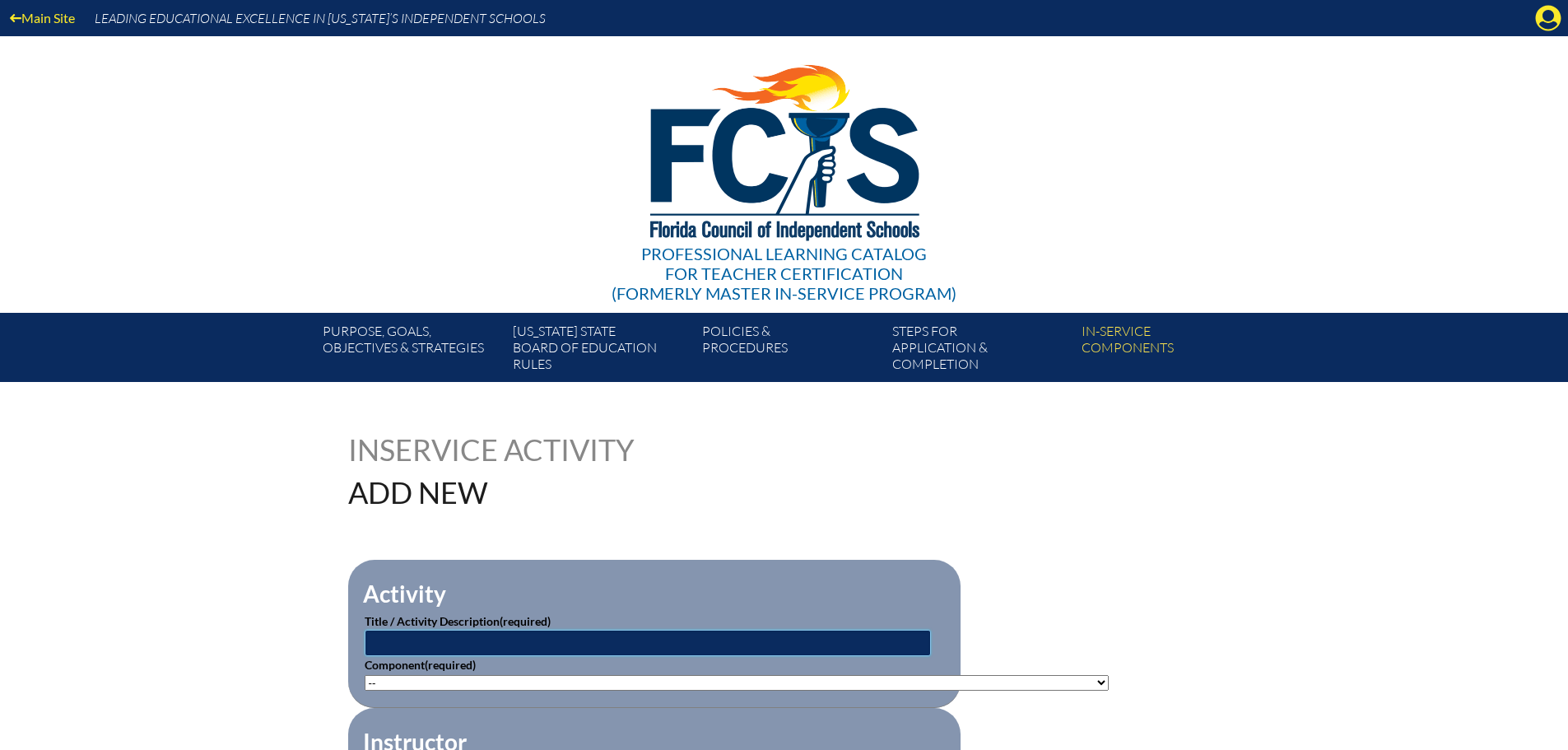
click at [572, 635] on input "text" at bounding box center [648, 643] width 567 height 27
paste input "Bright Futures Scholarship Information for 2025–26 High School Seniors Webinar"
type input "Bright Futures Scholarship Information for 2025–26 High School Seniors Webinar"
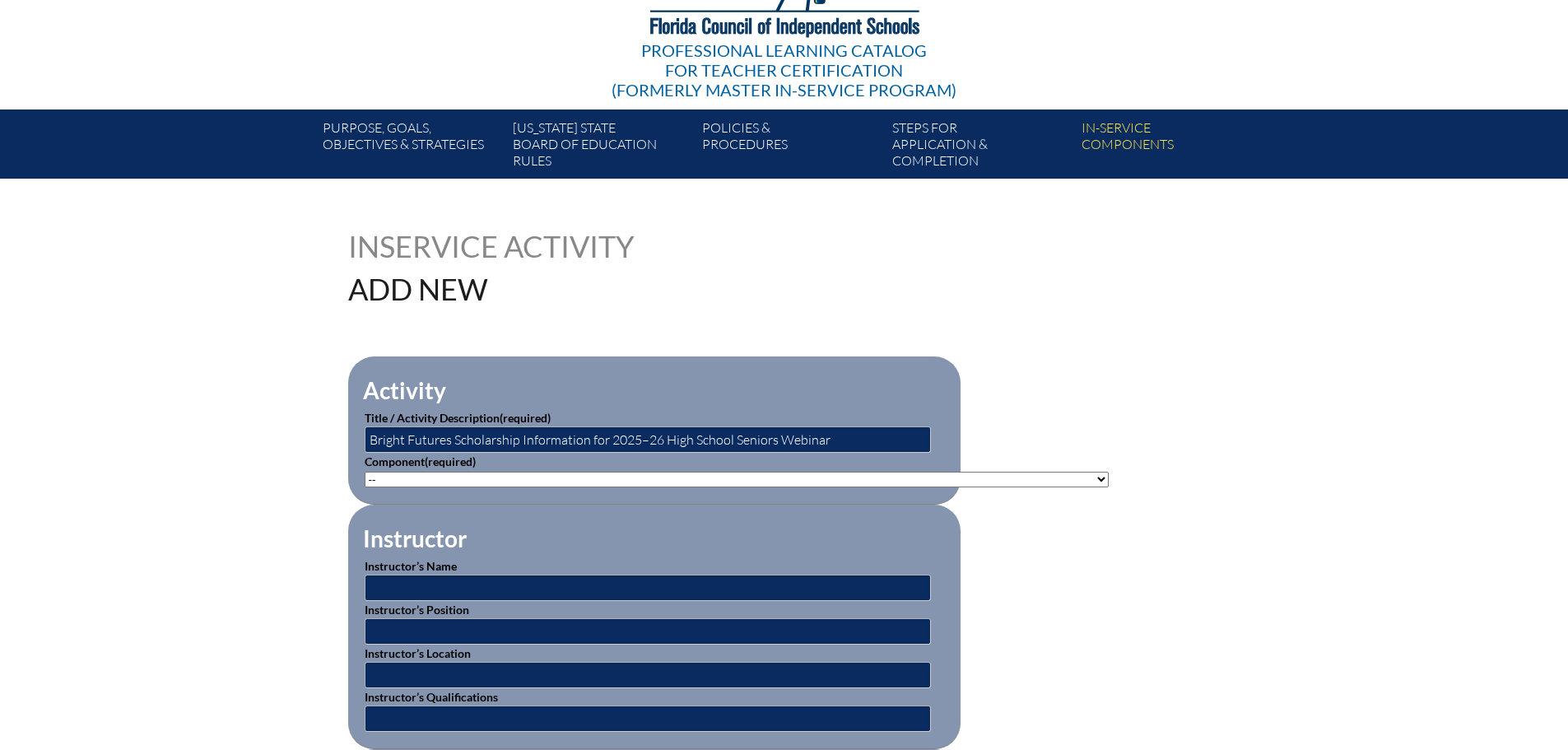
scroll to position [247, 0]
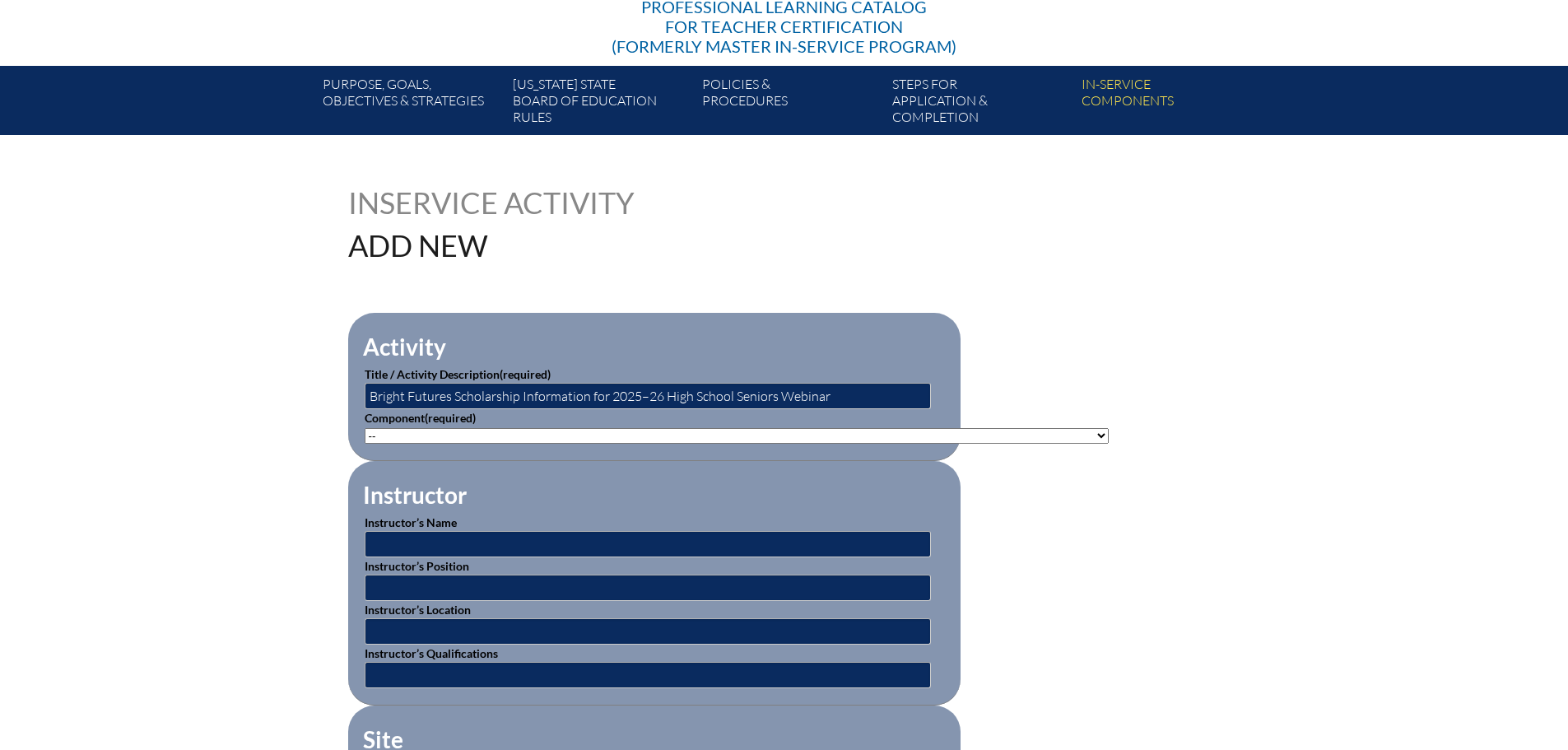
click at [811, 434] on select"]"] "-- 1-000-001: Appropriate Art Activities 1-000-002: Concept and Art Process for…" at bounding box center [737, 436] width 744 height 16
select select"]"] "20506"
click at [365, 428] on select"]"] "-- 1-000-001: Appropriate Art Activities 1-000-002: Concept and Art Process for…" at bounding box center [737, 436] width 744 height 16
click at [857, 544] on input "text" at bounding box center [648, 544] width 567 height 27
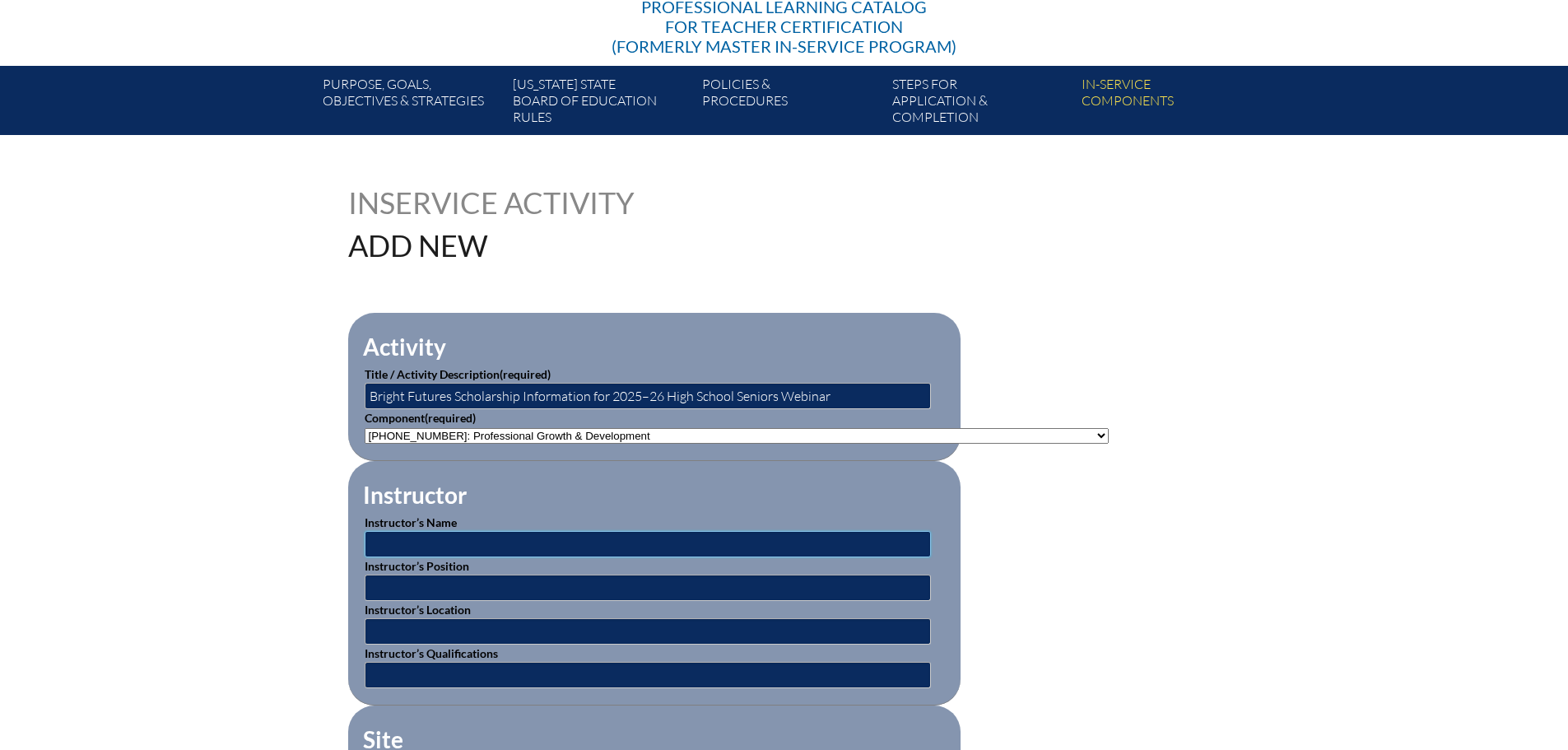
click at [568, 536] on input "text" at bounding box center [648, 544] width 567 height 27
paste input "Pedro R. Hernandez"
type input "Pedro R. Hernandez"
click at [626, 569] on p "Instructor’s Position" at bounding box center [655, 579] width 580 height 44
click at [600, 583] on input "text" at bounding box center [648, 588] width 567 height 27
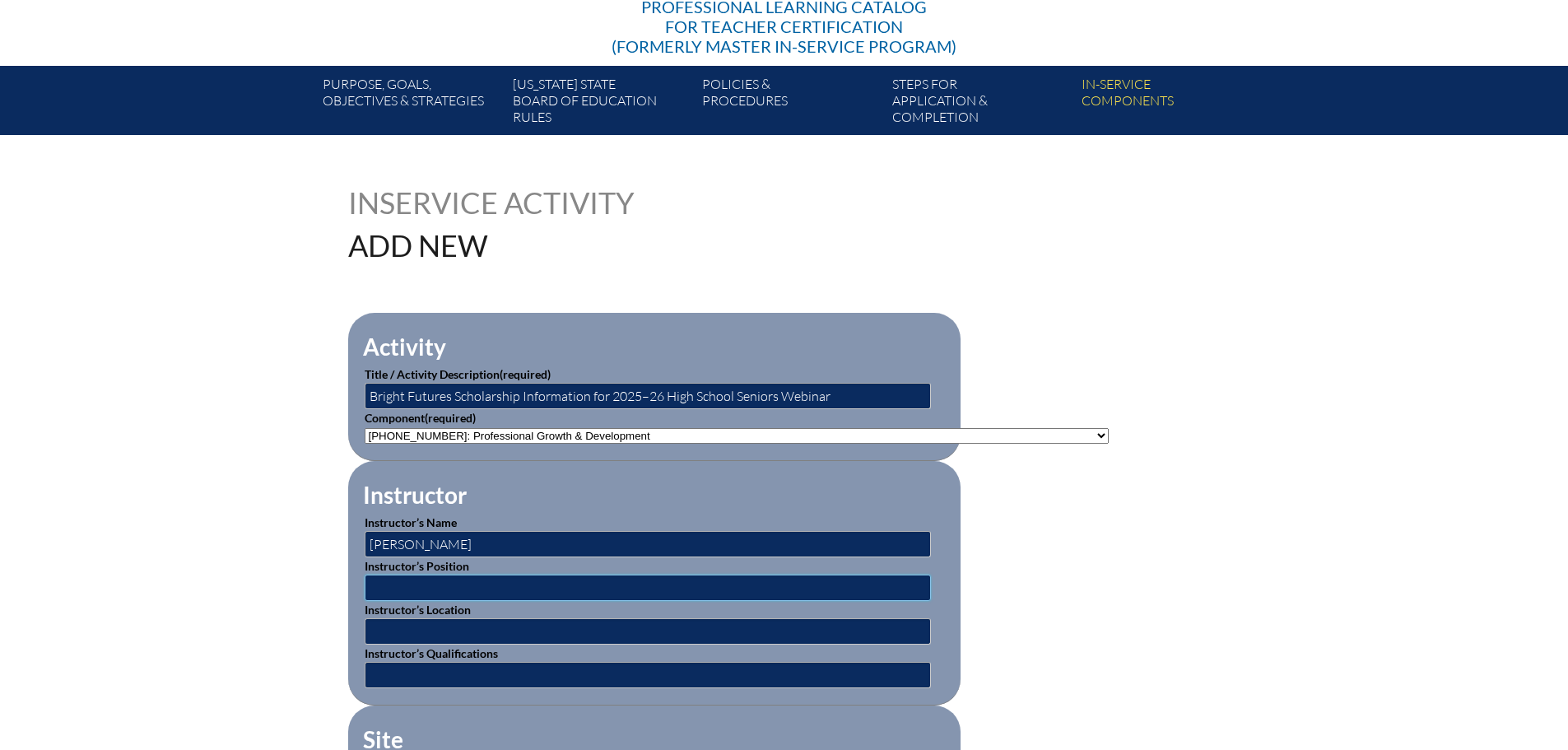
click at [518, 582] on input "text" at bounding box center [648, 588] width 567 height 27
paste input "Director Outreach Services"
type input "Director Outreach Services"
click at [495, 627] on input "text" at bounding box center [648, 631] width 567 height 27
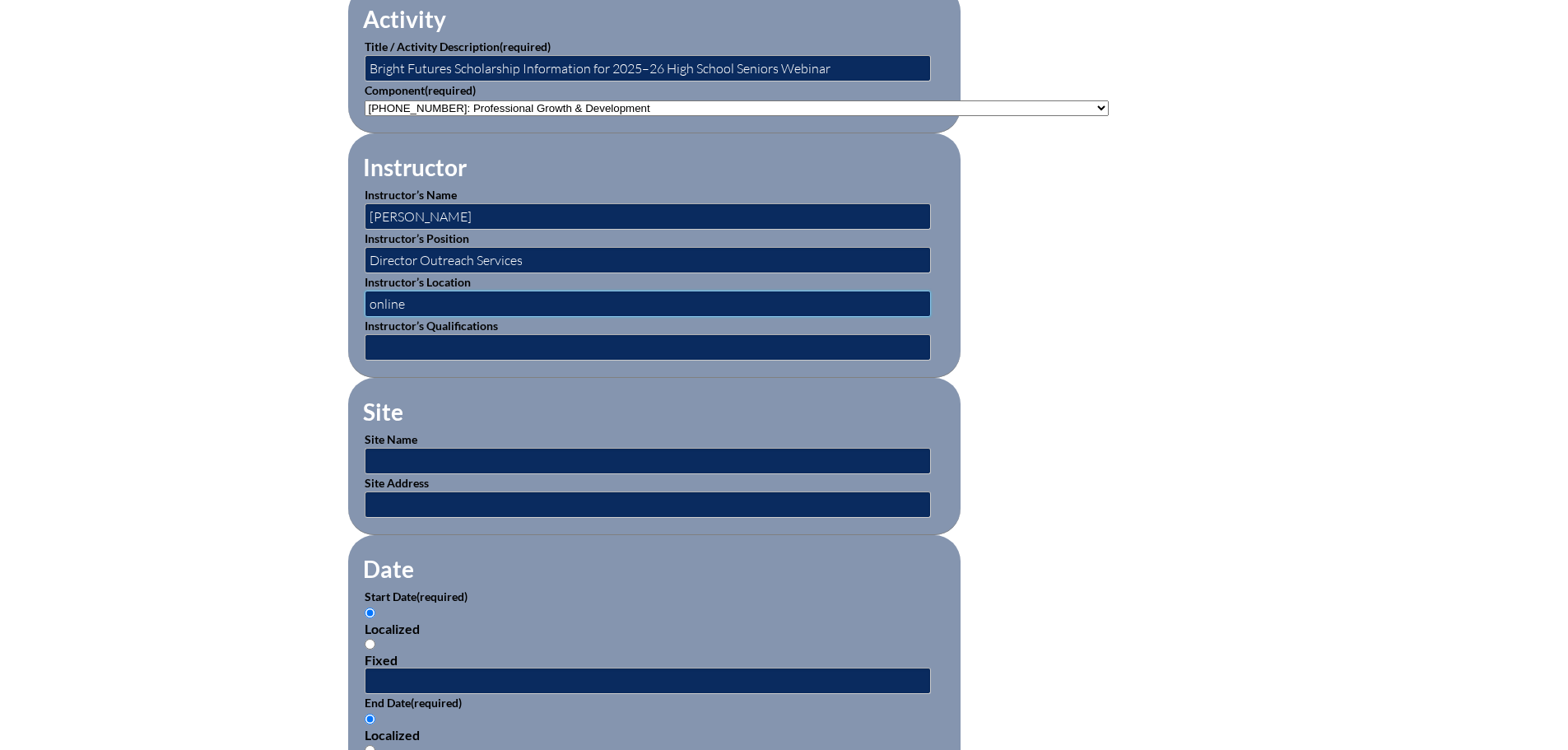
scroll to position [577, 0]
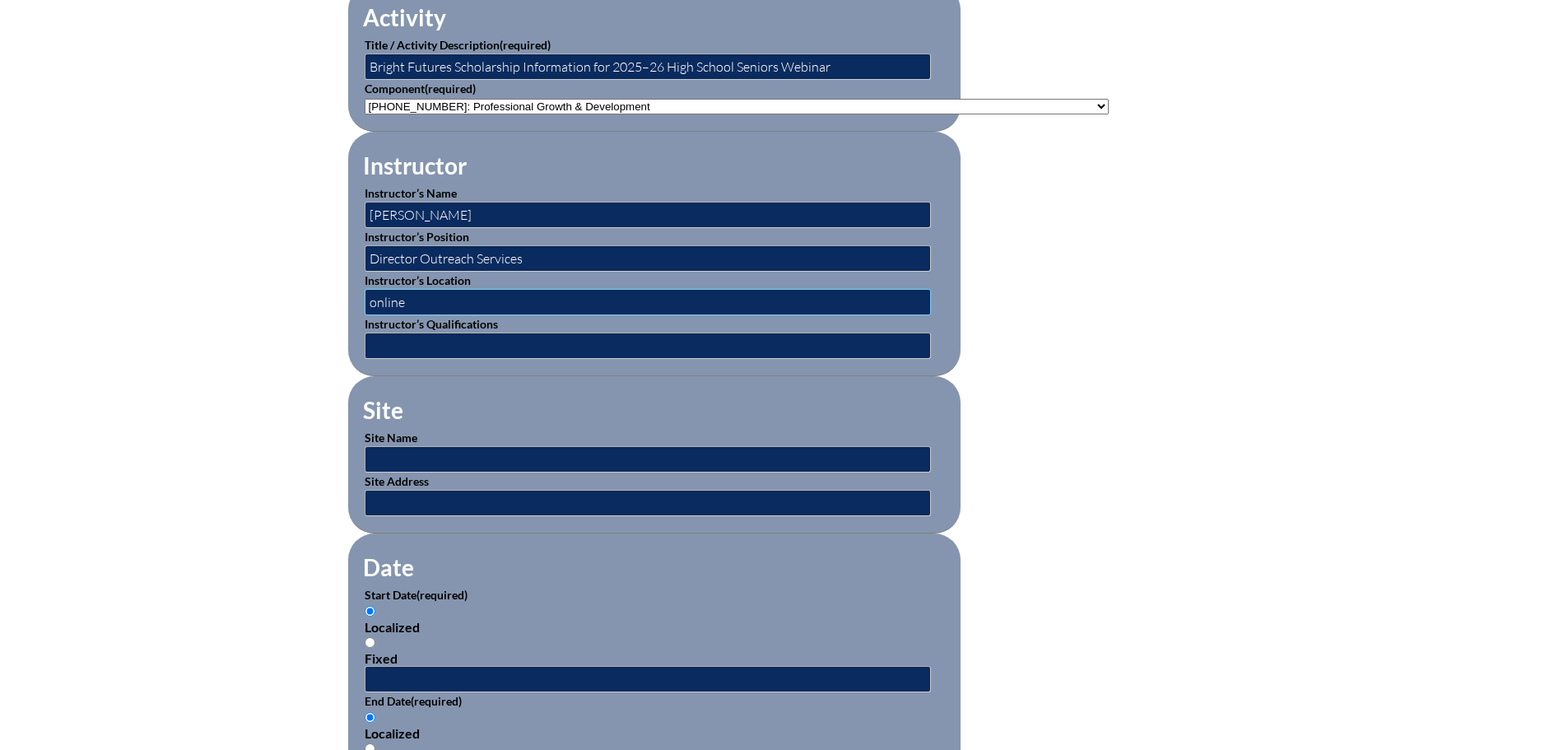
type input "online"
click at [496, 457] on input "text" at bounding box center [648, 459] width 567 height 27
type input "Florida Department of Education"
click at [787, 593] on p "Start Date (required)" at bounding box center [655, 595] width 580 height 17
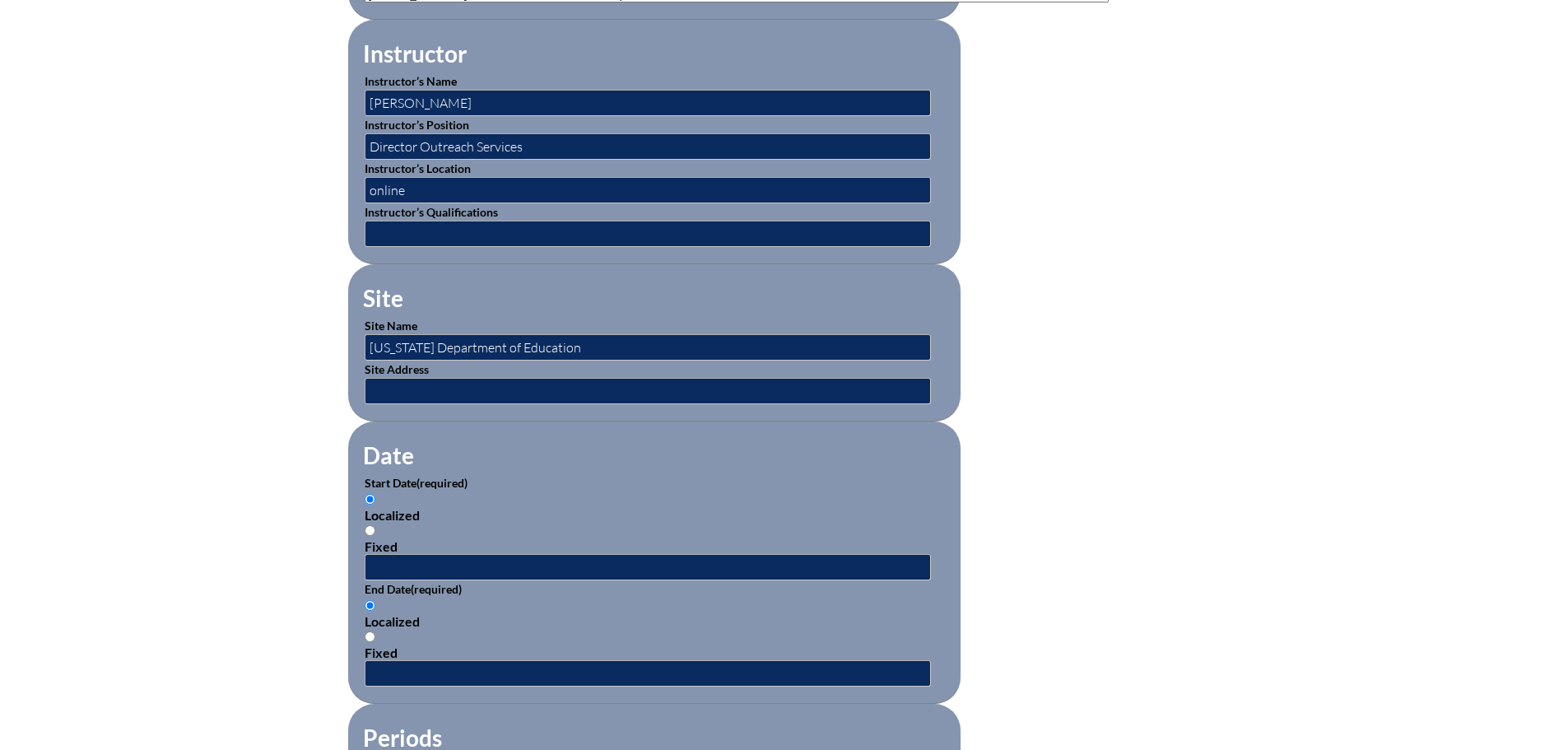
scroll to position [905, 0]
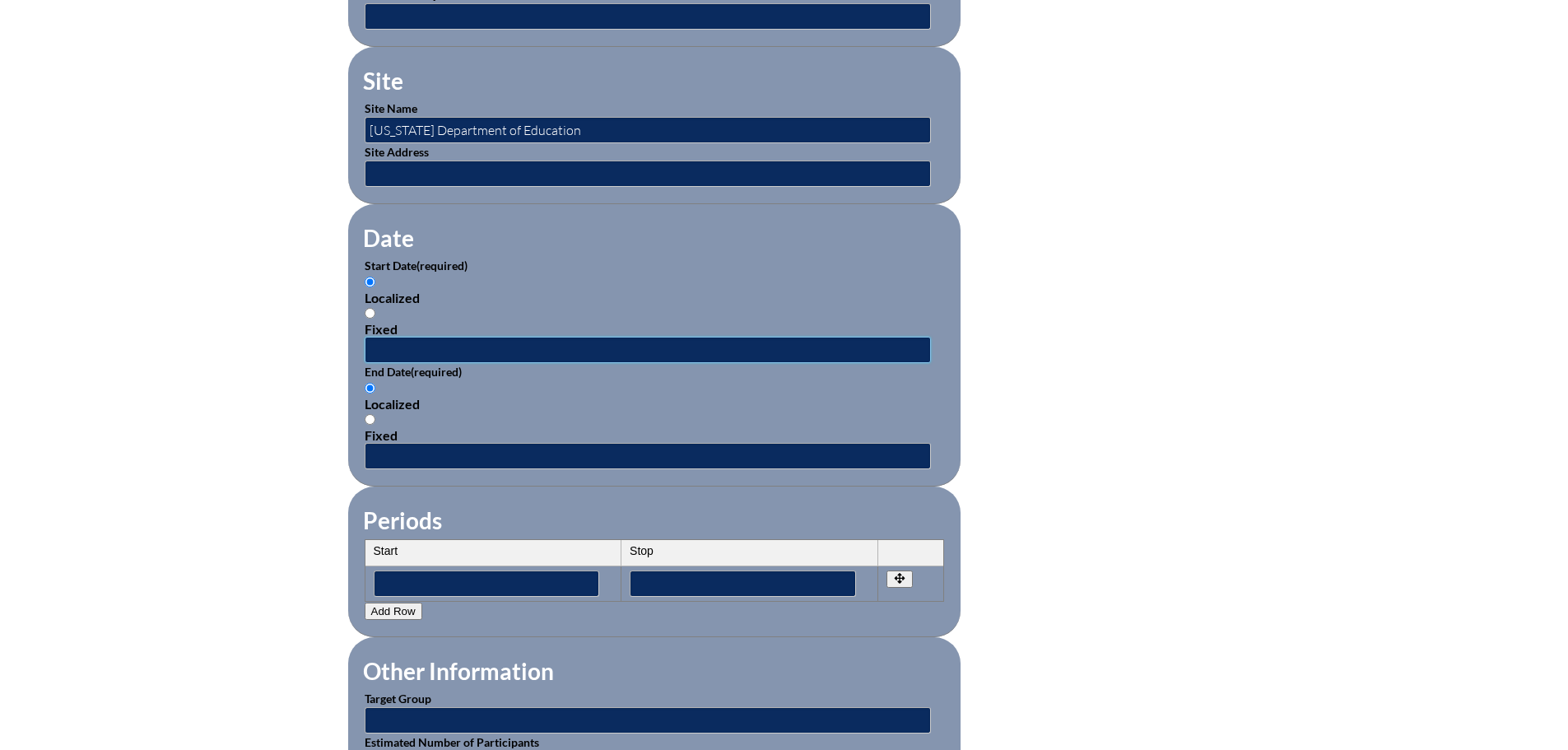
click at [426, 336] on input "text" at bounding box center [648, 349] width 567 height 27
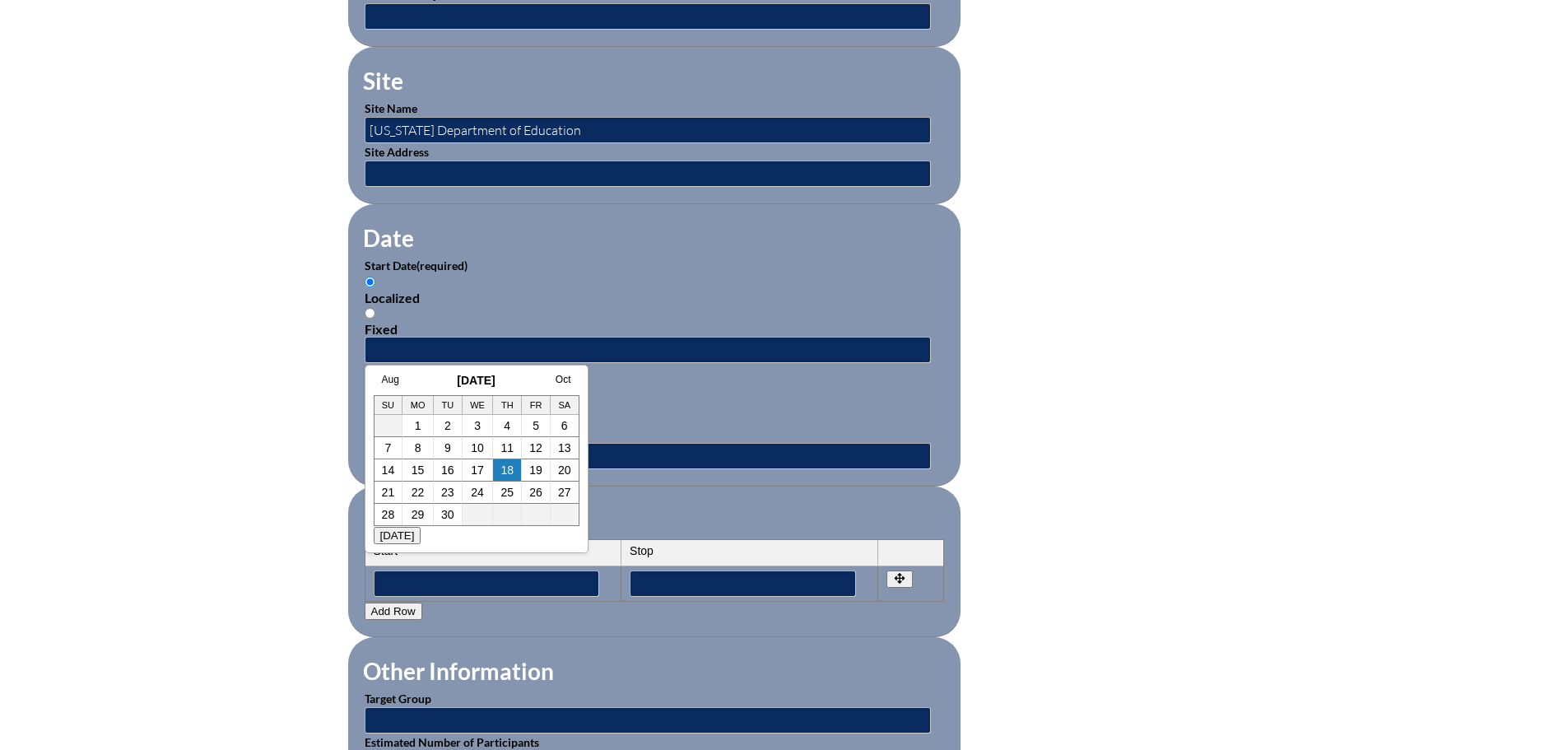
click at [415, 370] on div "Aug September 2025 Oct Su Mo Tu We Th Fr Sa 1 2 3 4 5 6 7 8 9 10 11 12 13 14 15…" at bounding box center [477, 459] width 224 height 189
click at [504, 467] on link "18" at bounding box center [507, 470] width 13 height 13
type input "2025-09-18 2:24 PM"
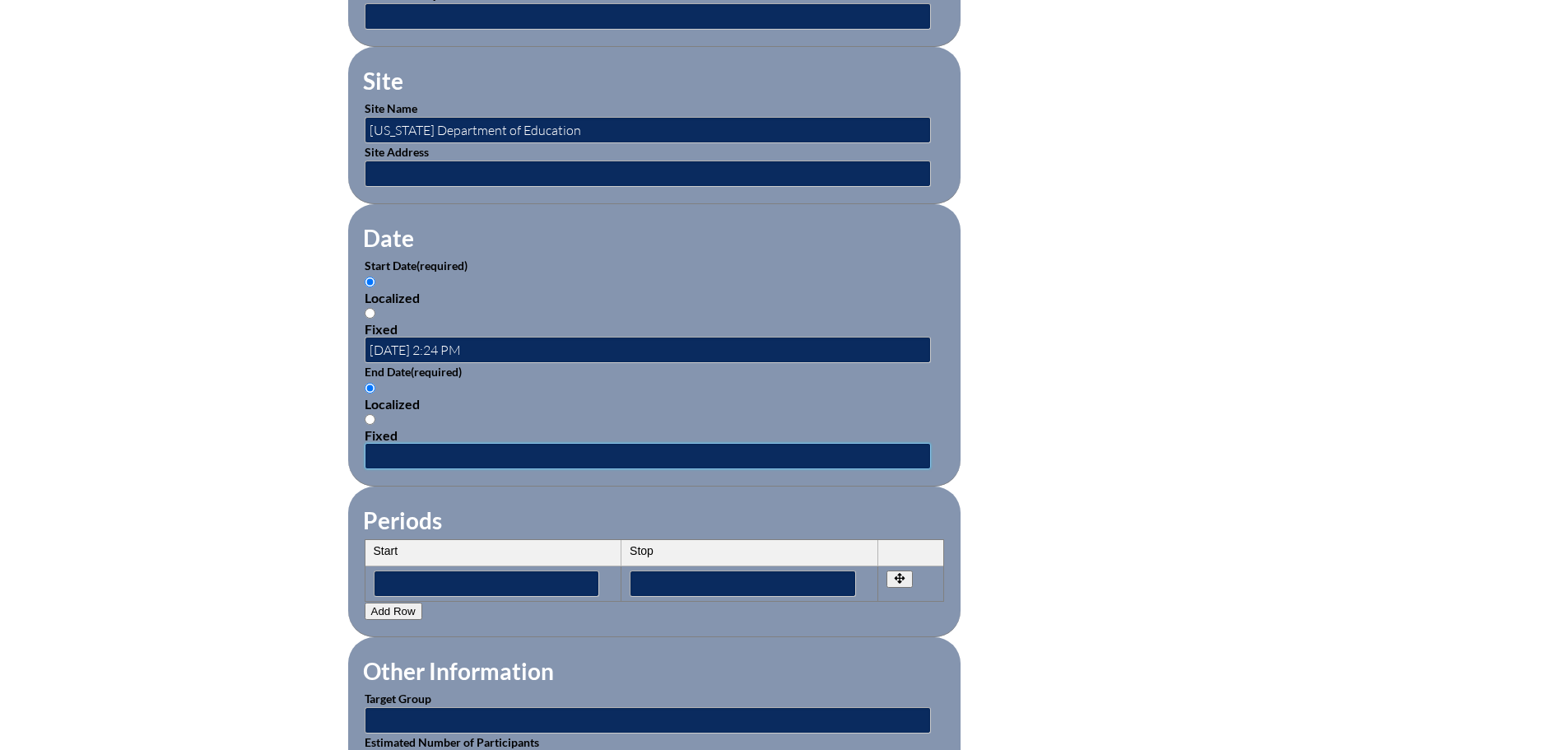
click at [499, 446] on input "text" at bounding box center [648, 456] width 567 height 27
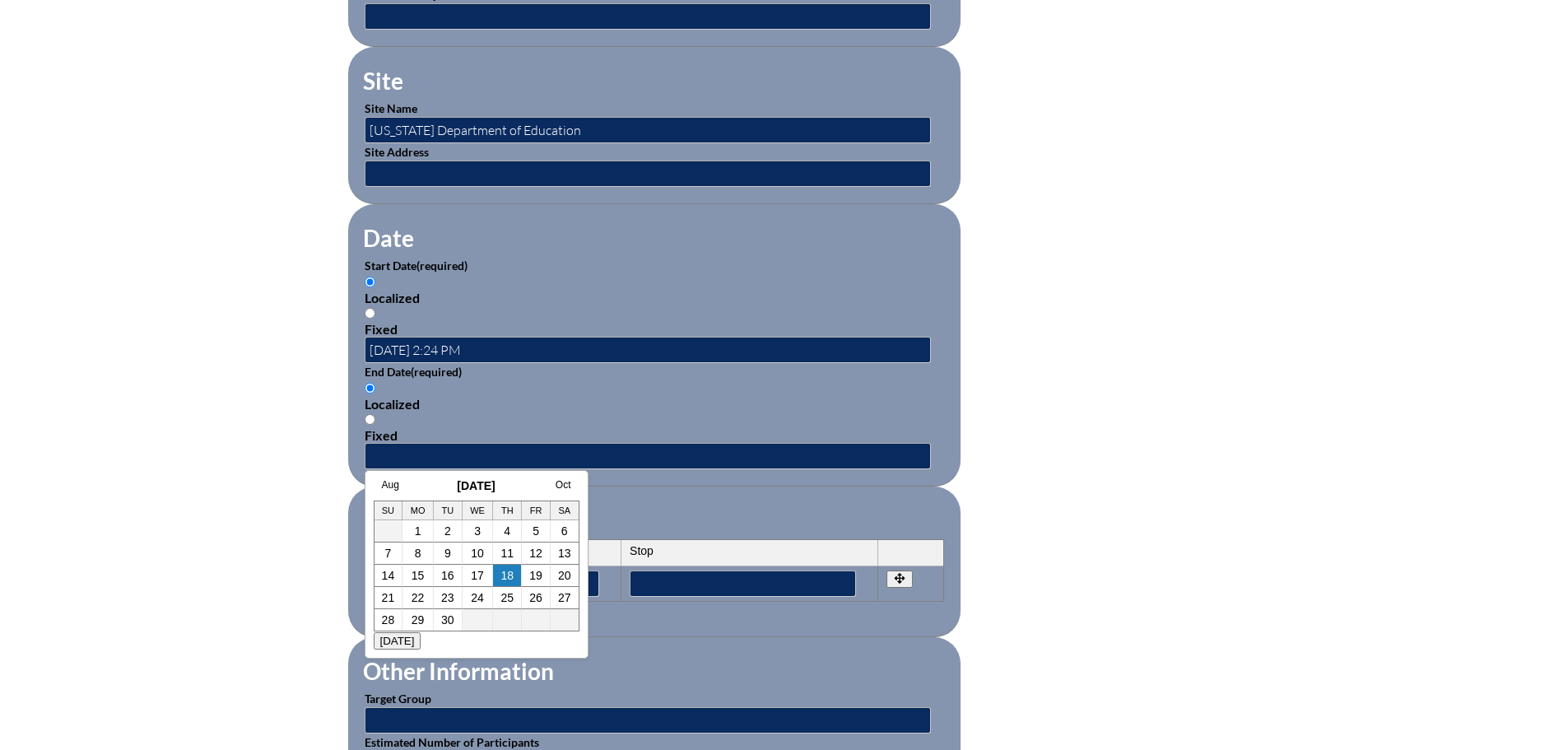
click at [415, 488] on h3 "September 2025" at bounding box center [477, 485] width 206 height 13
click at [503, 577] on link "18" at bounding box center [507, 575] width 13 height 13
type input "2025-09-18 2:24 PM"
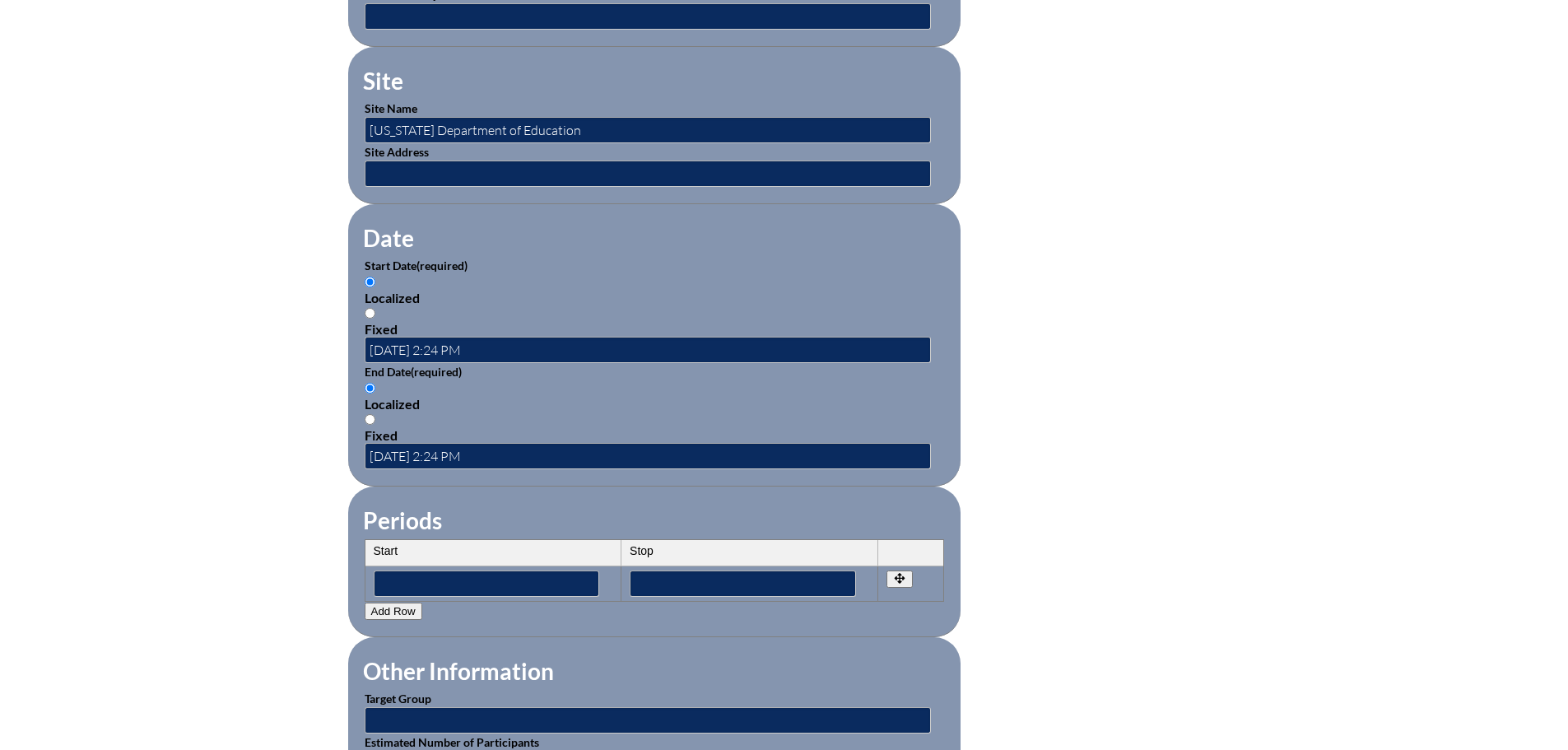
click at [664, 487] on fieldset "Periods Start Stop No rows created Add new row Start Stop Start Stop" at bounding box center [654, 562] width 612 height 150
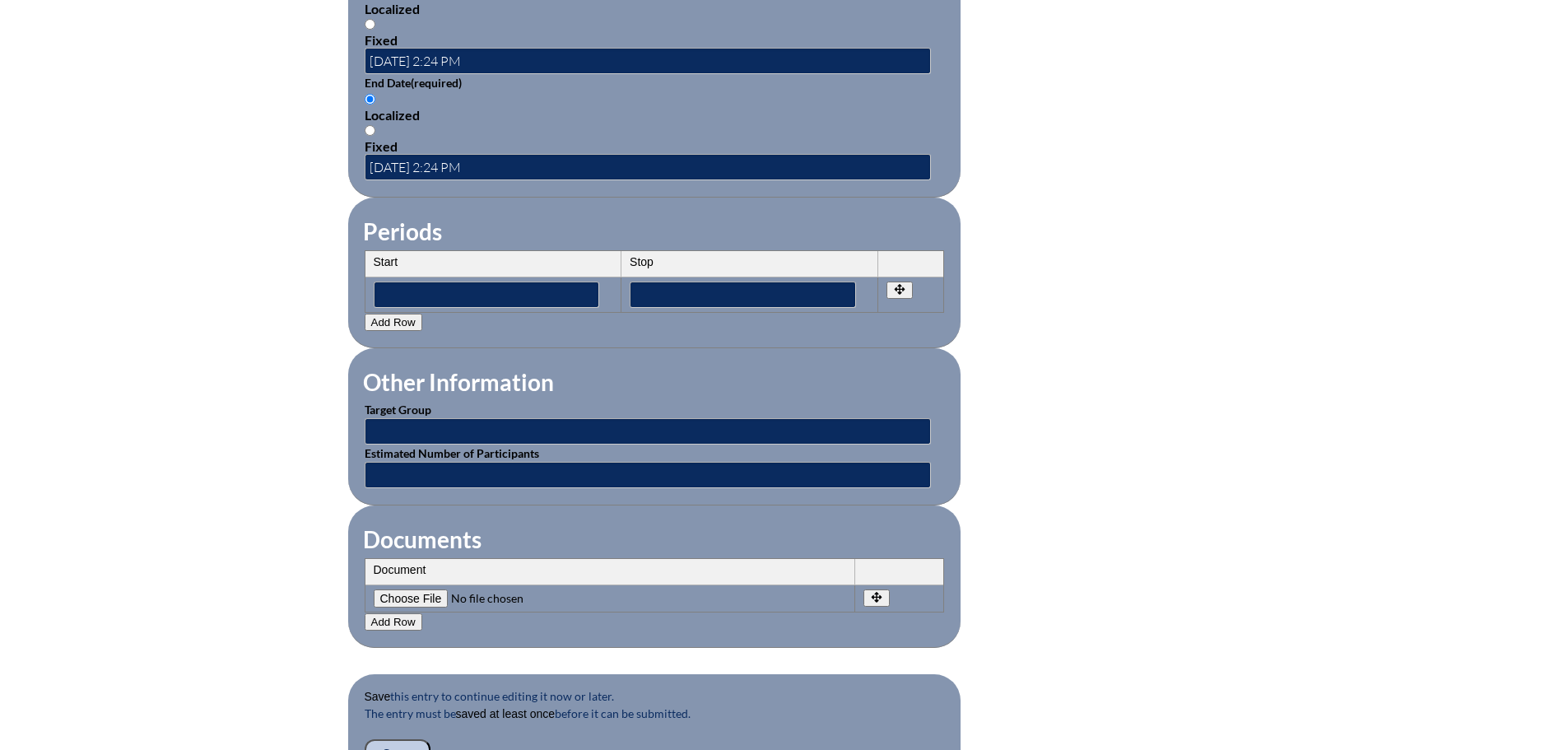
scroll to position [1235, 0]
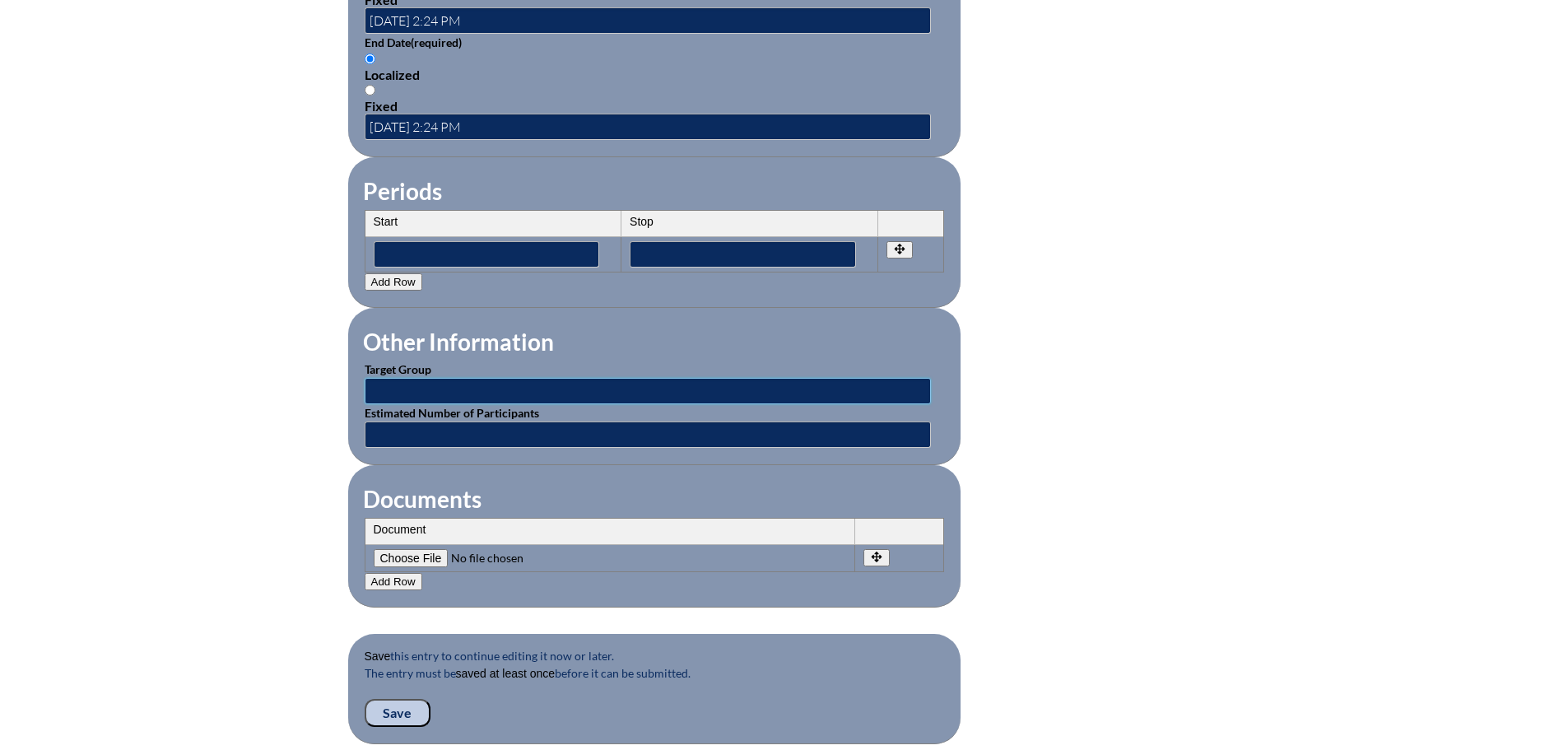
click at [486, 378] on input "text" at bounding box center [648, 391] width 567 height 27
type input "College Guidance Counselors"
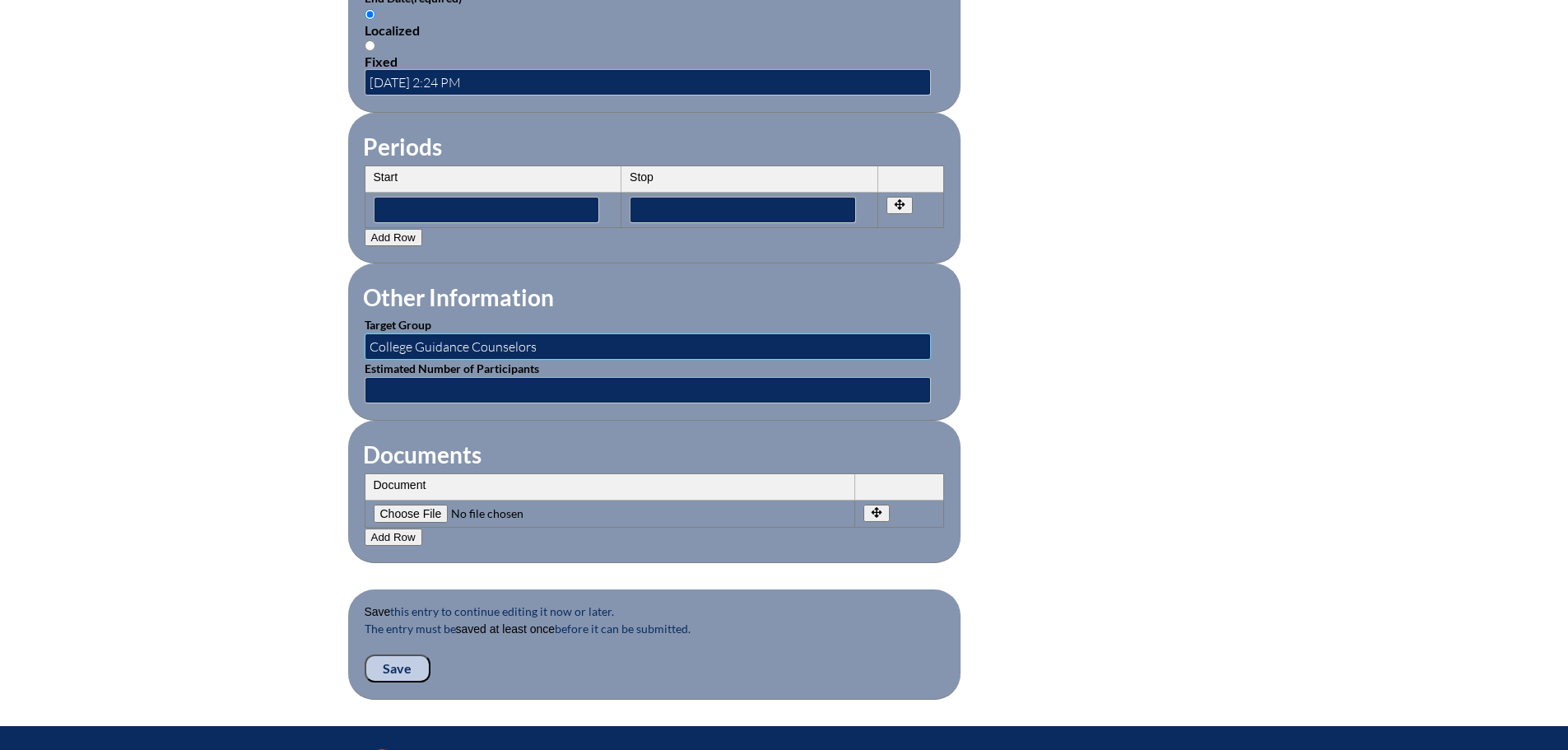
scroll to position [1318, 0]
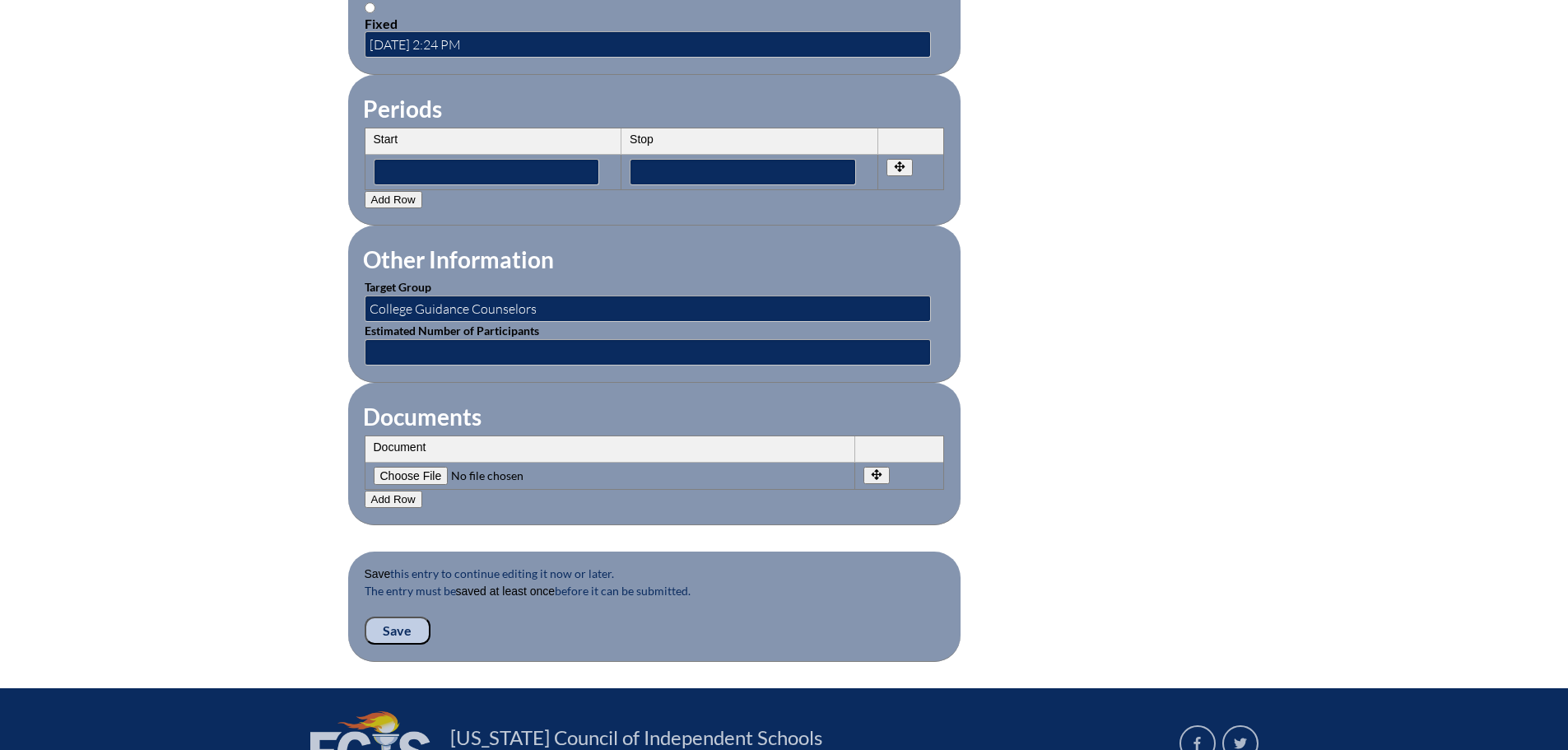
click at [427, 467] on input"] "file" at bounding box center [486, 476] width 224 height 18
type input"] "C:\fakepath\Bright Futures Scholarship Information for 2025–26 High School Seni…"
click at [399, 616] on input "Save" at bounding box center [398, 630] width 66 height 28
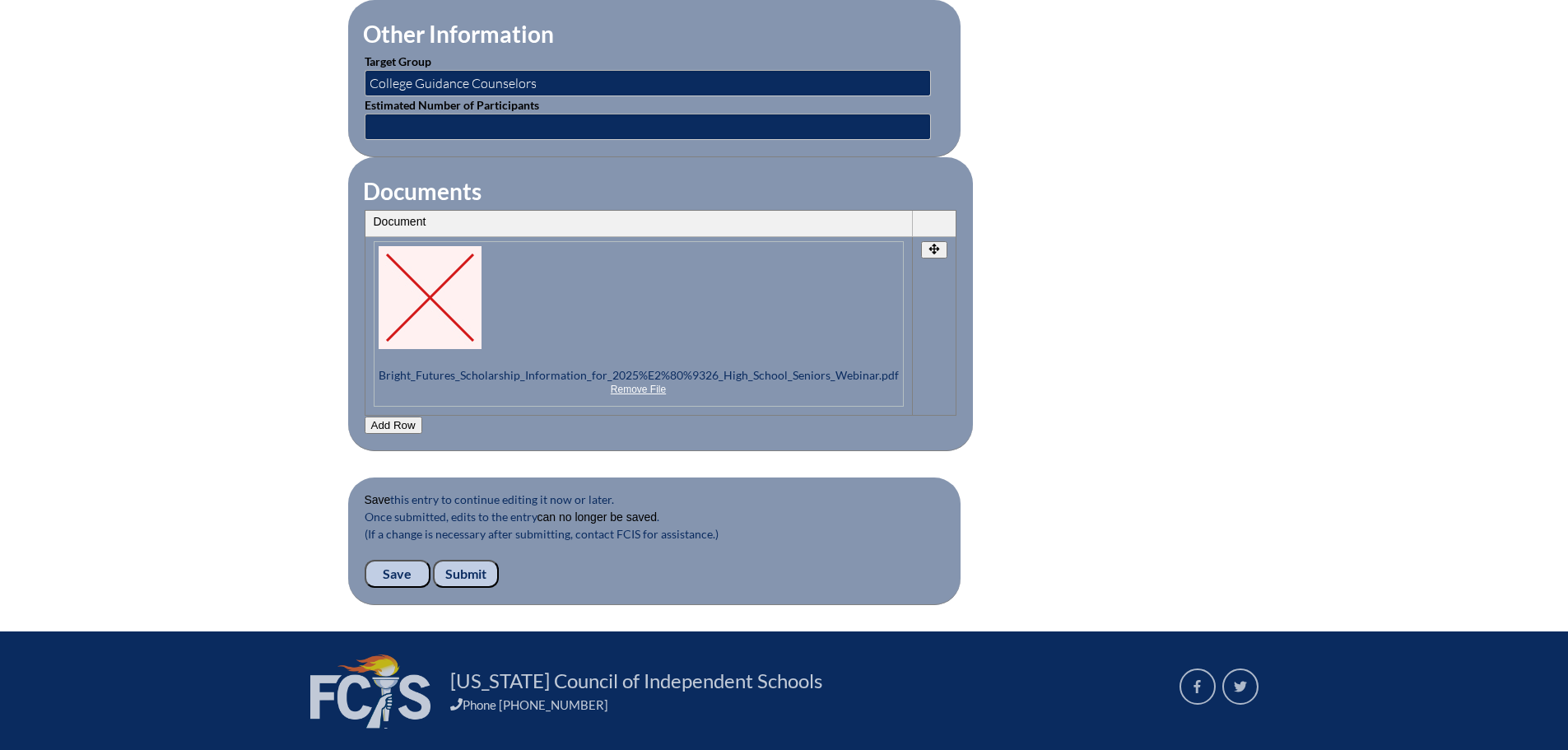
scroll to position [1710, 0]
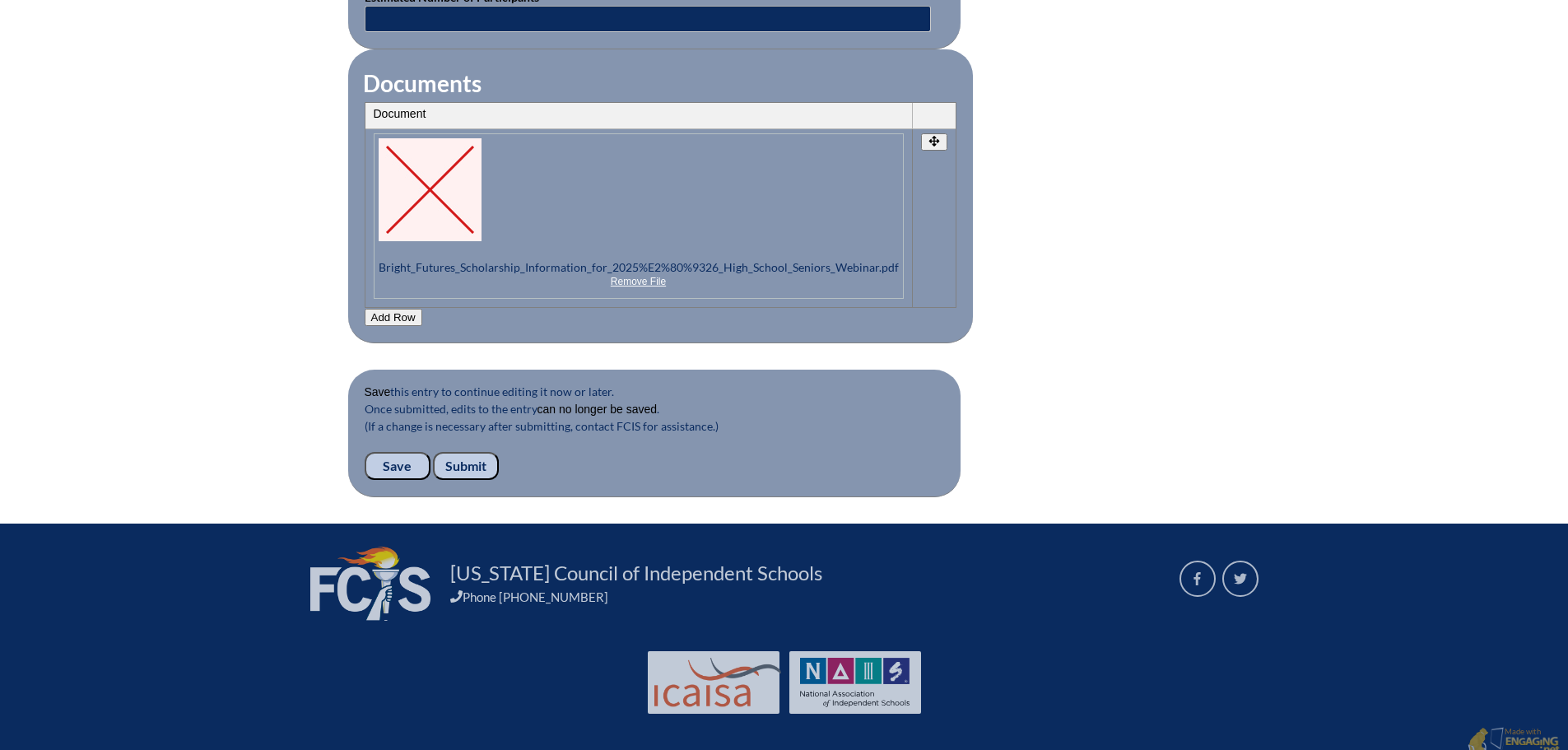
click at [483, 460] on input "Submit" at bounding box center [466, 466] width 66 height 28
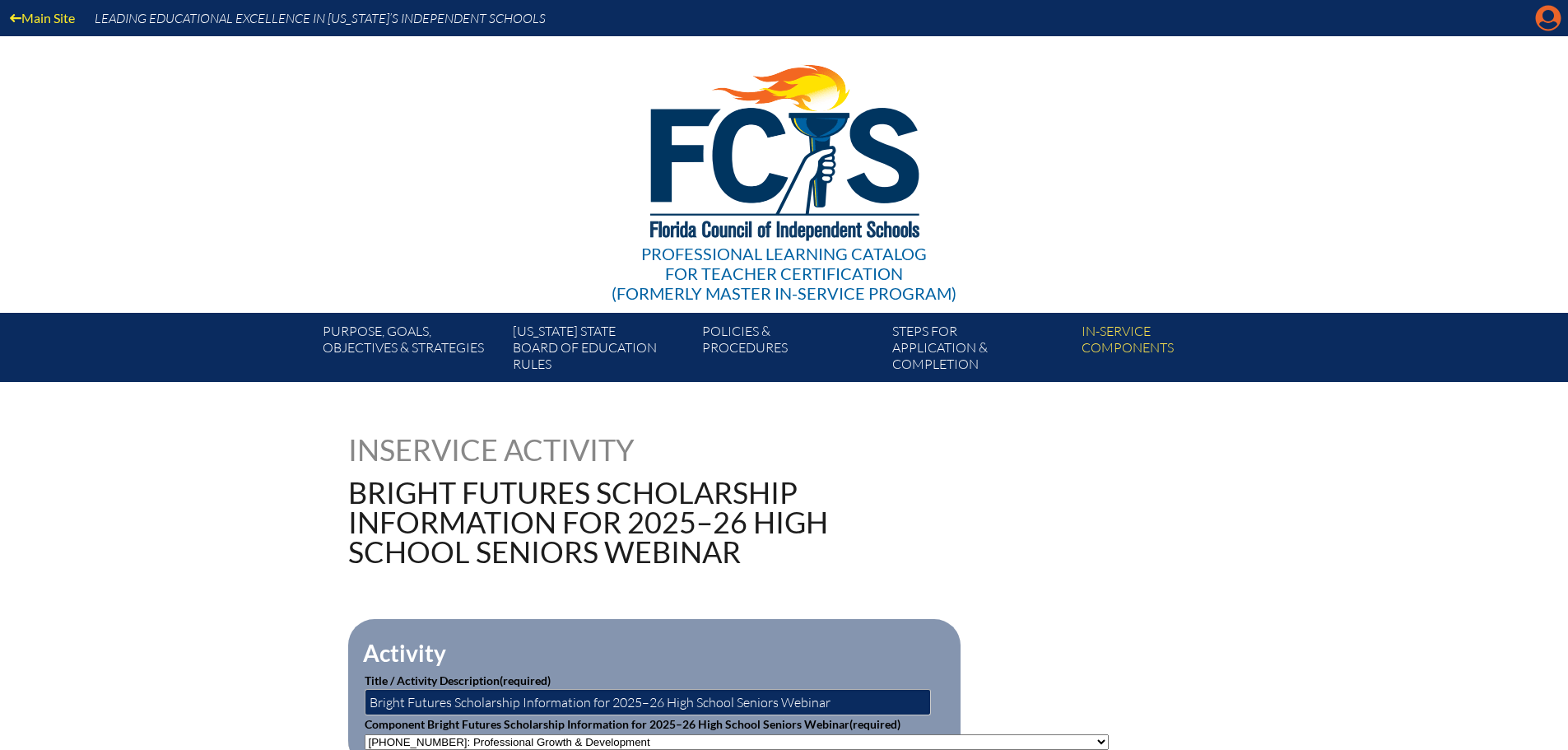
click at [1555, 7] on icon at bounding box center [1549, 19] width 26 height 26
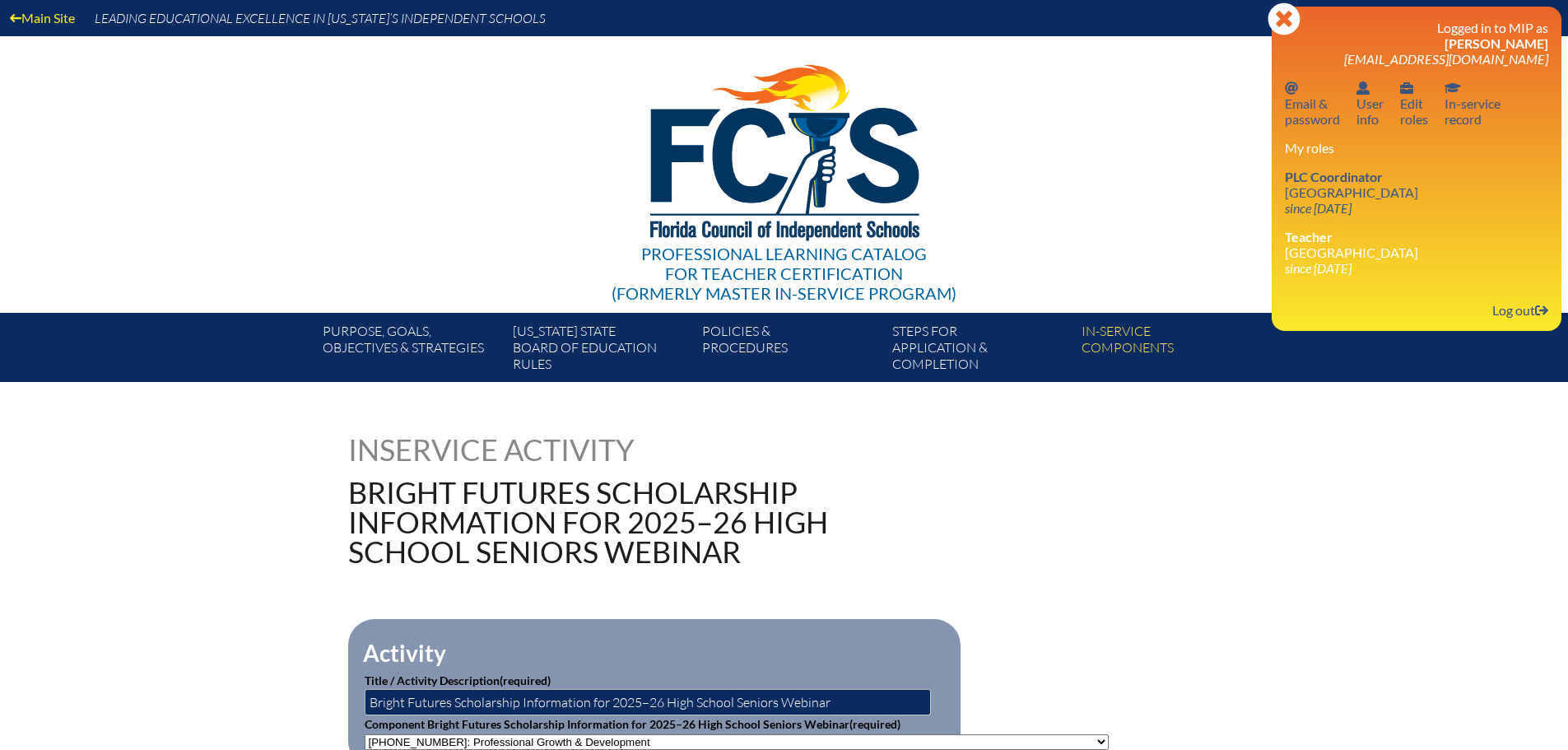
click at [1328, 219] on ul "PLC Coordinator [GEOGRAPHIC_DATA] since [DATE] Teacher [GEOGRAPHIC_DATA] since …" at bounding box center [1417, 223] width 263 height 107
click at [1337, 193] on link "PLC Coordinator [GEOGRAPHIC_DATA] since [DATE]" at bounding box center [1351, 192] width 146 height 53
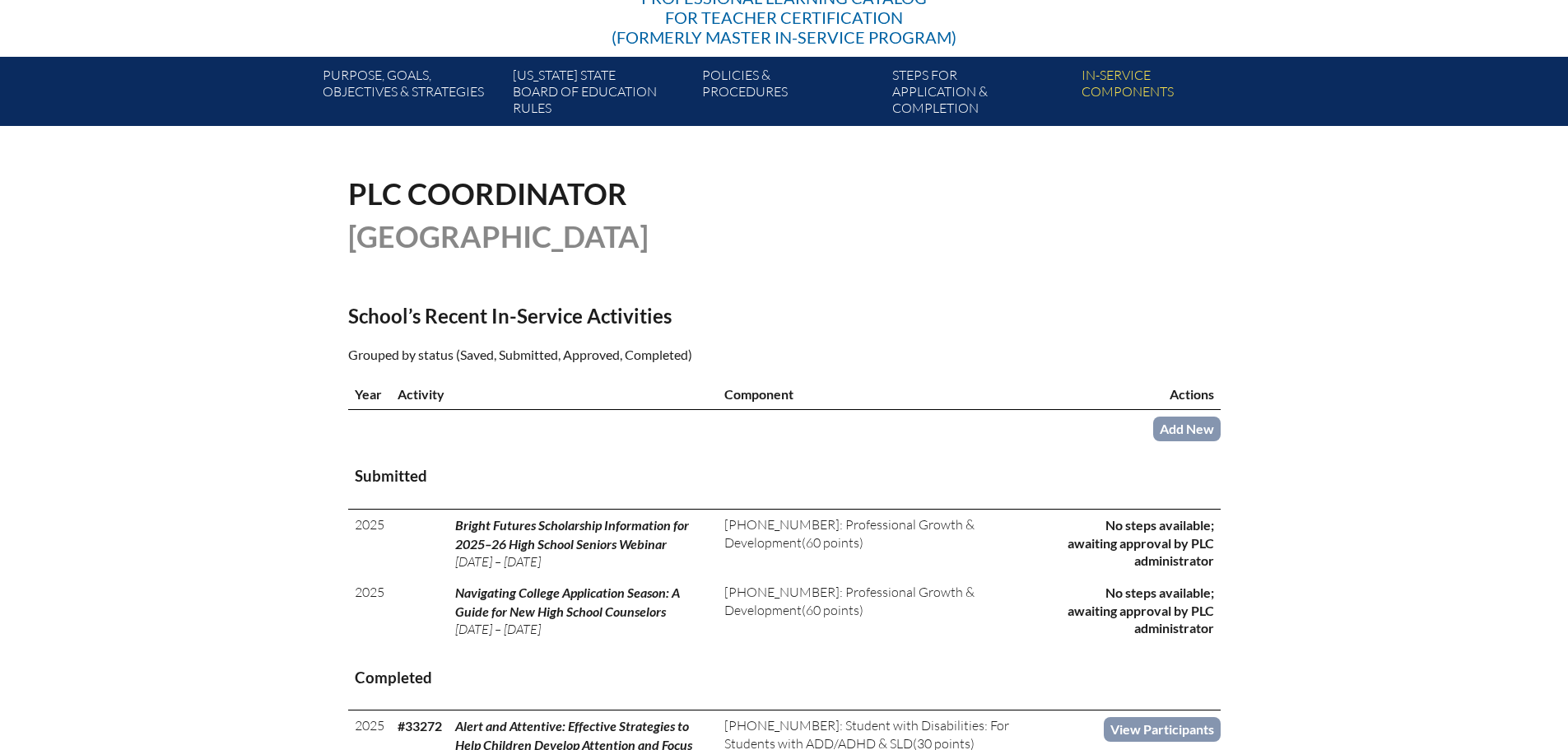
scroll to position [82, 0]
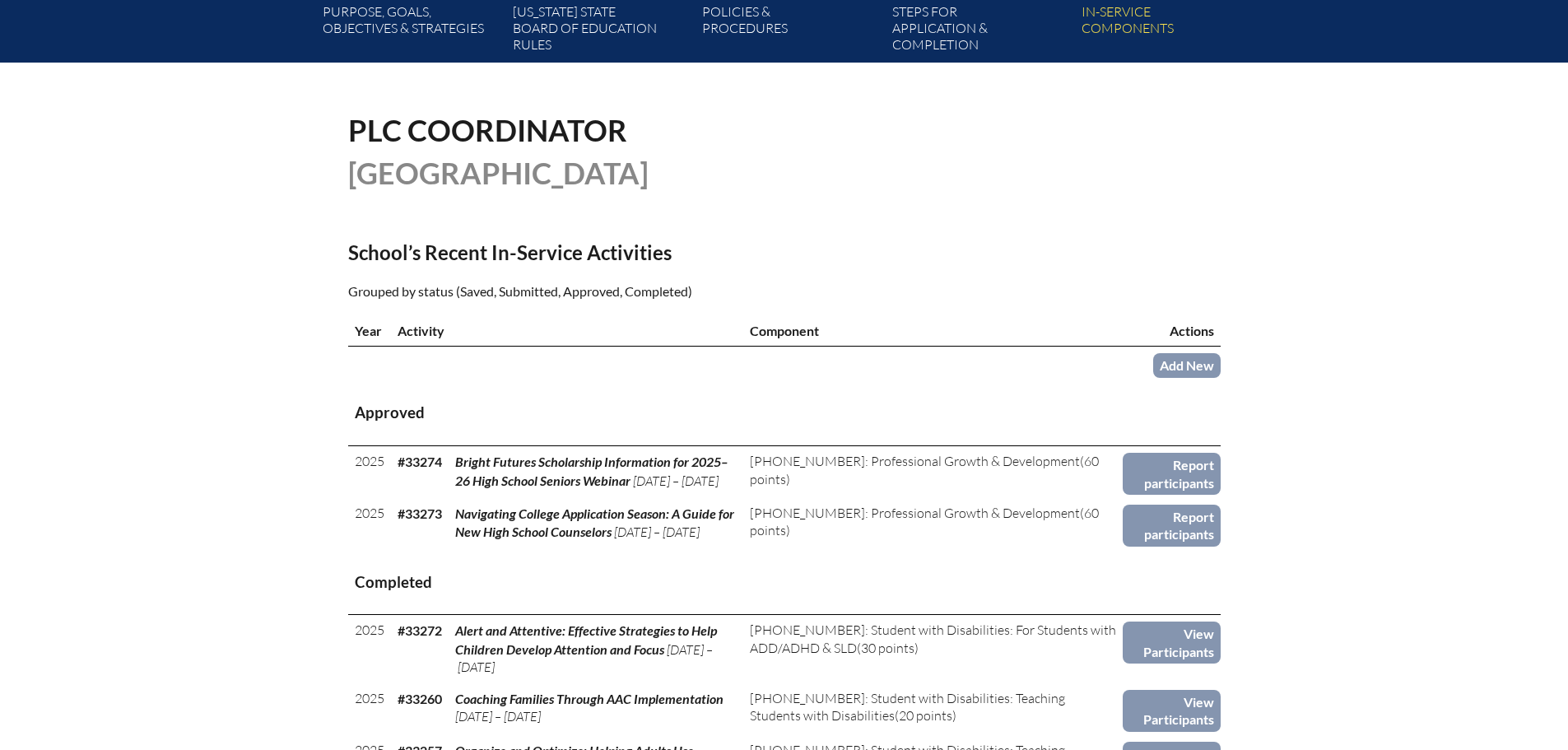
scroll to position [329, 0]
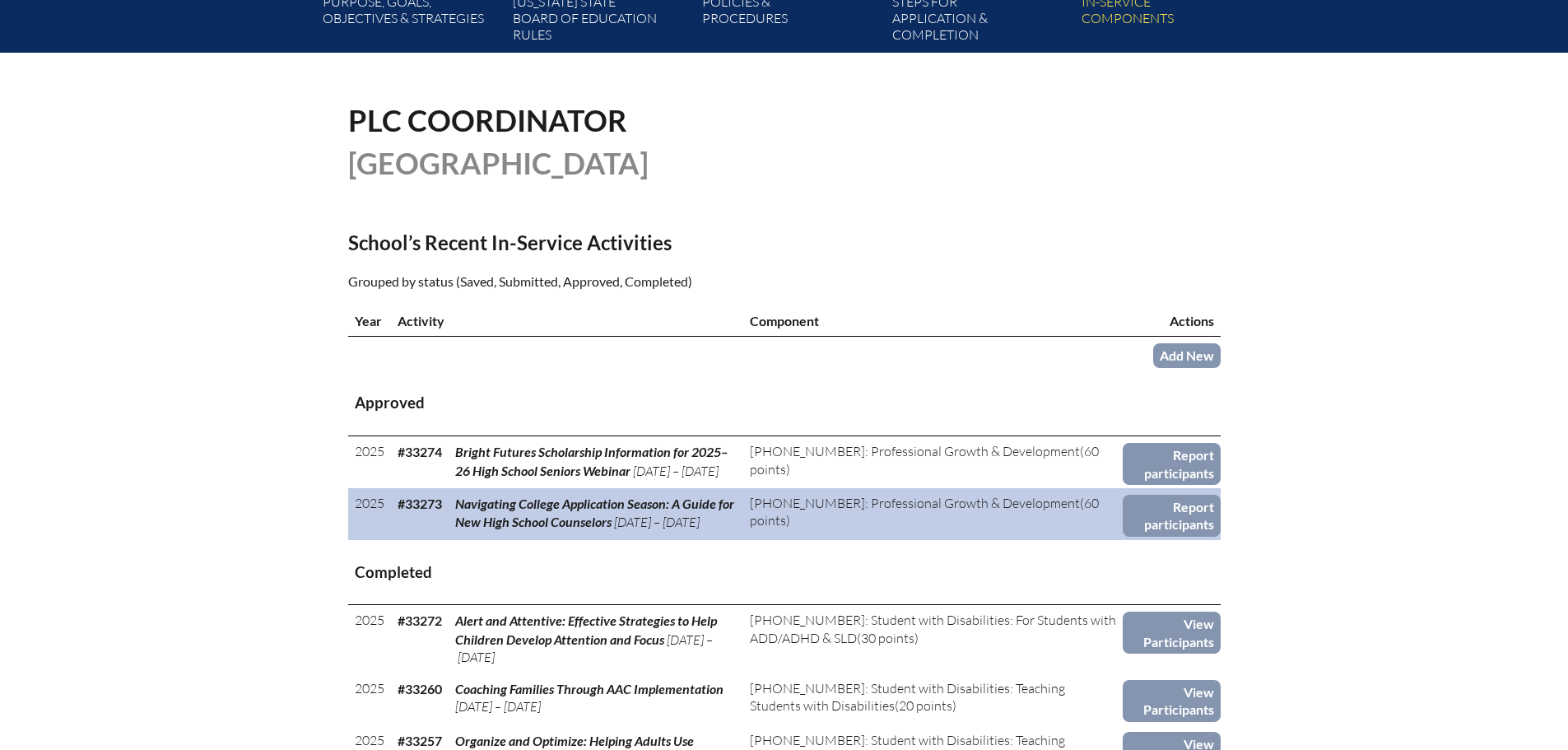
drag, startPoint x: 459, startPoint y: 503, endPoint x: 610, endPoint y: 522, distance: 152.2
click at [610, 522] on span "Navigating College Application Season: A Guide for New High School Counselors" at bounding box center [595, 513] width 279 height 34
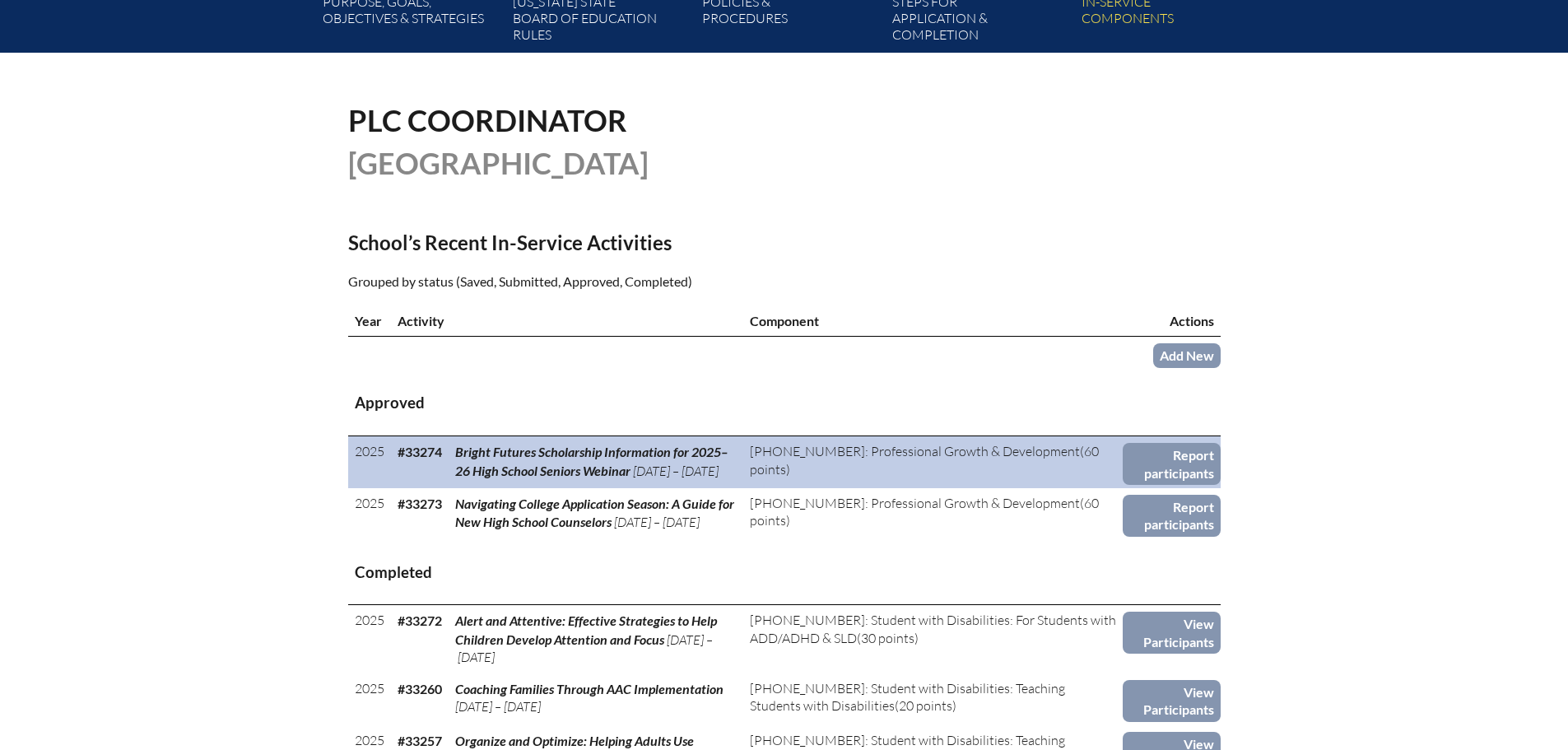
copy span "Navigating College Application Season: A Guide for New High School Counselors"
drag, startPoint x: 458, startPoint y: 449, endPoint x: 617, endPoint y: 468, distance: 160.1
click at [617, 468] on td "Bright Futures Scholarship Information for 2025–26 High School Seniors Webinar …" at bounding box center [597, 462] width 295 height 51
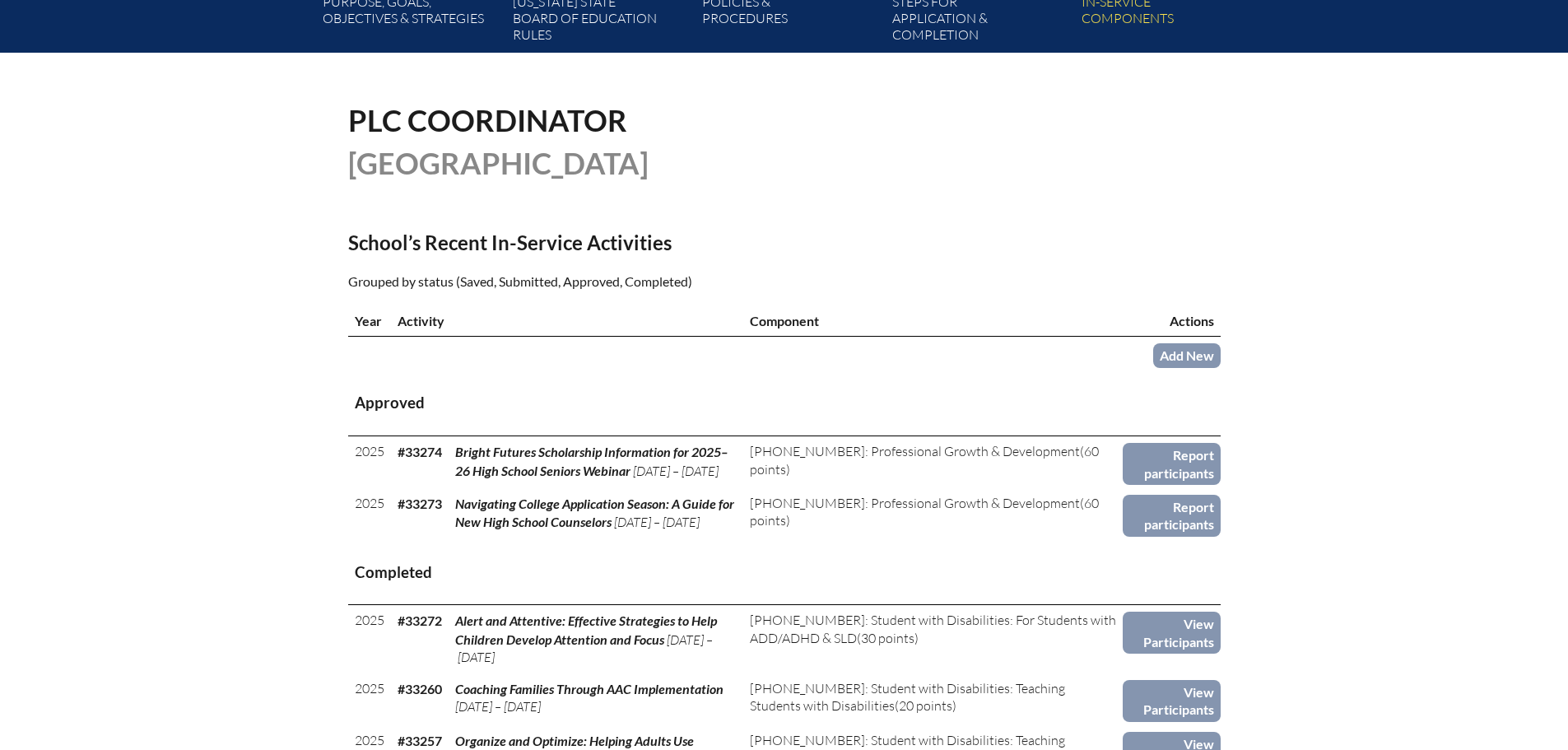
copy span "Bright Futures Scholarship Information for 2025–26 High School Seniors Webinar"
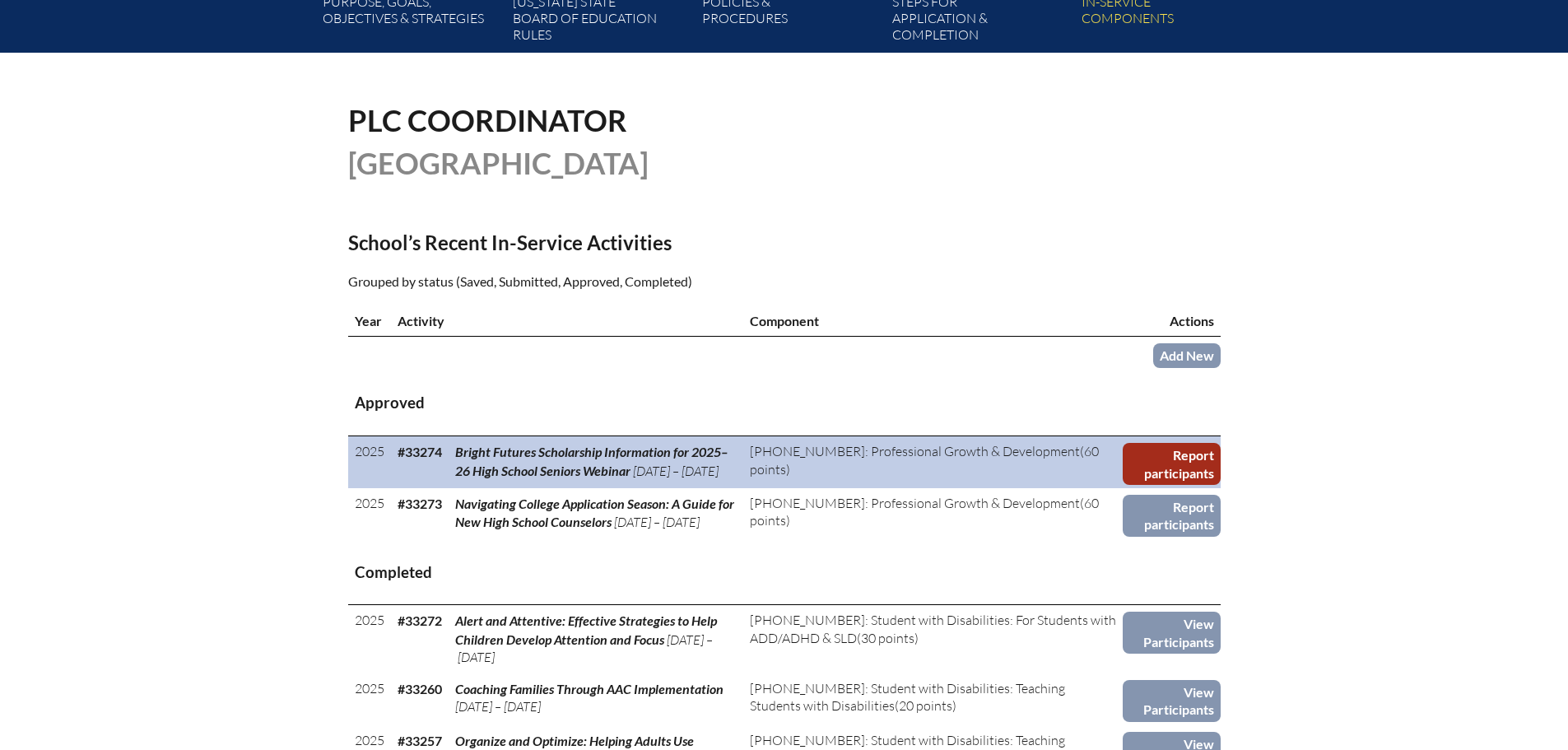
click at [1185, 459] on link "Report participants" at bounding box center [1171, 464] width 97 height 42
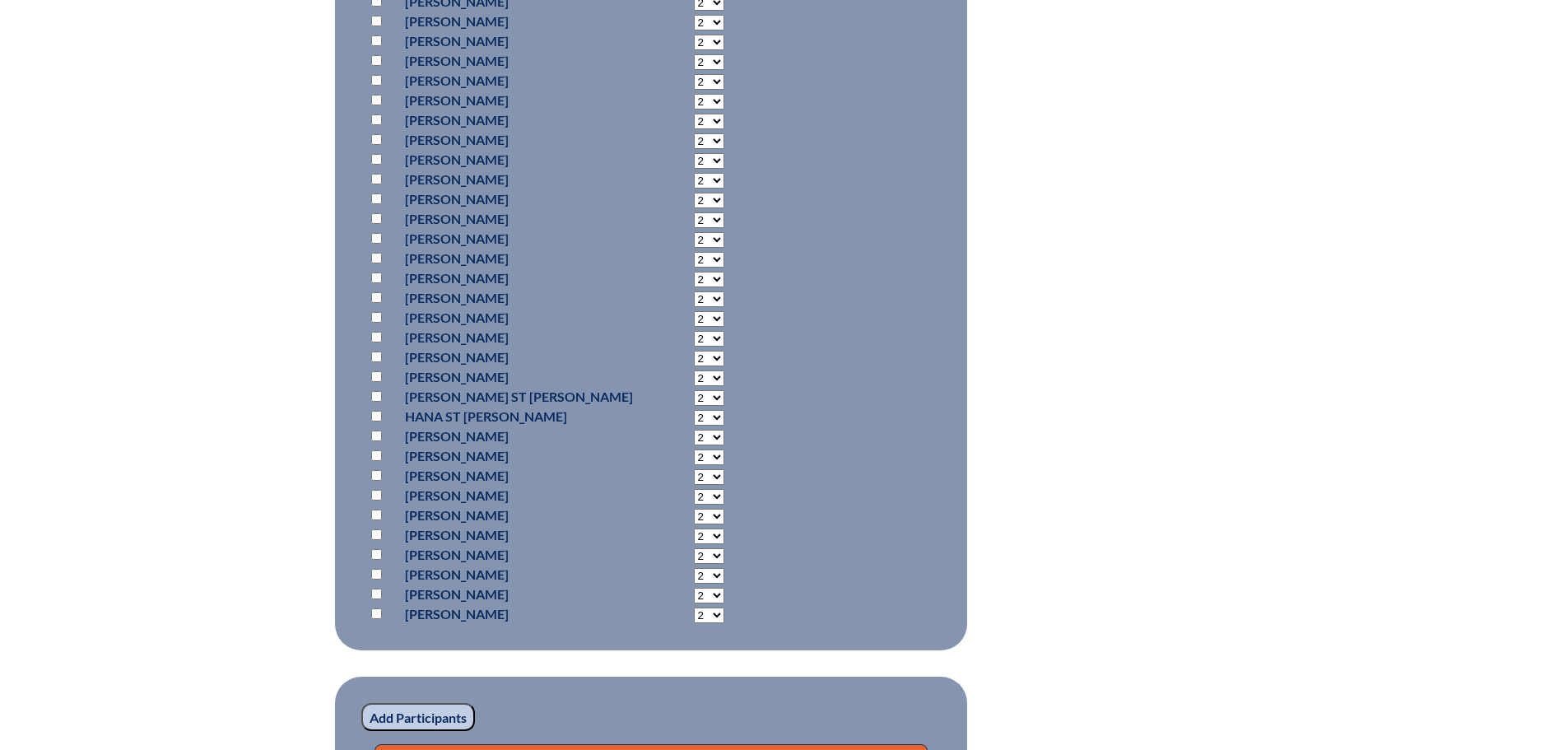
scroll to position [1318, 0]
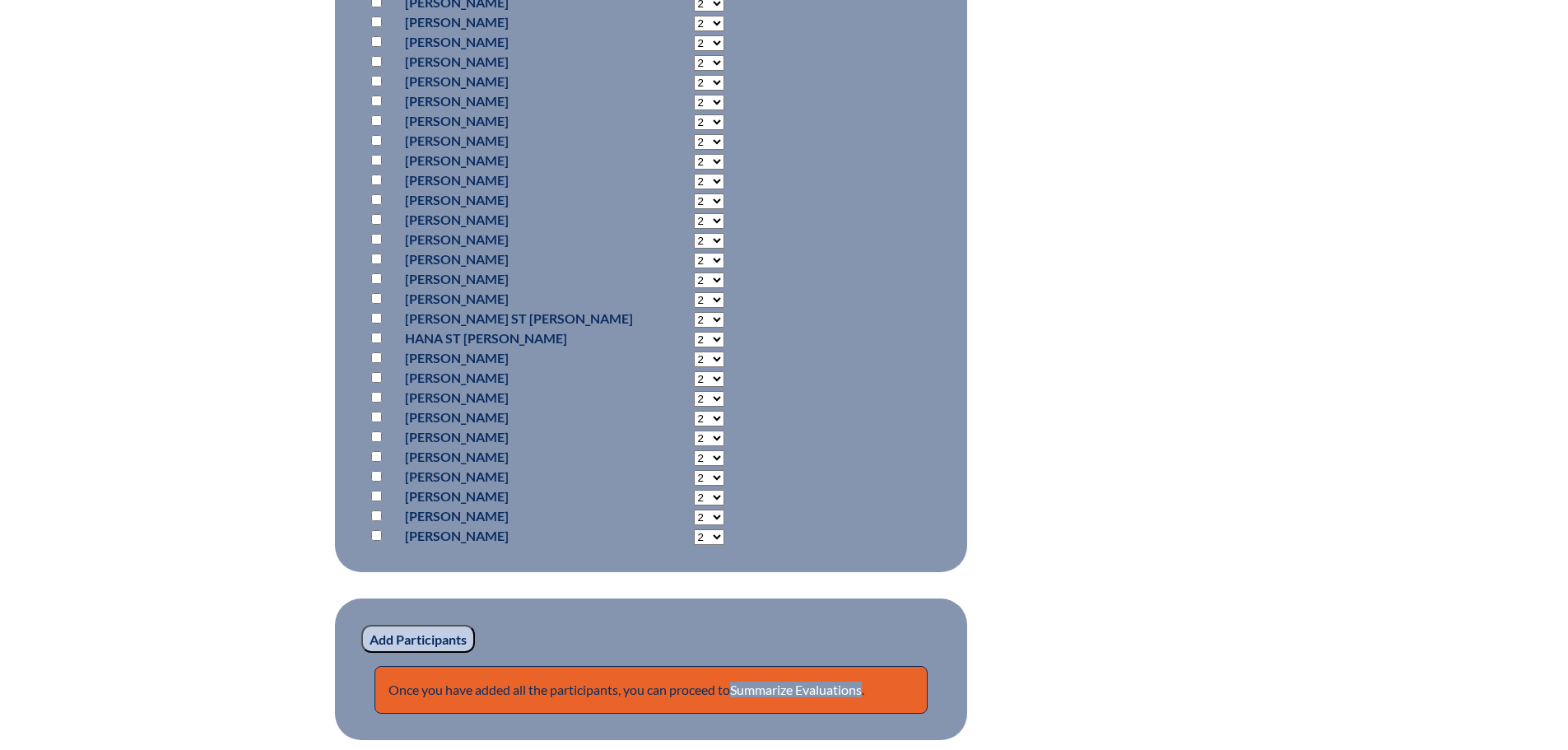
click at [377, 257] on input "checkbox" at bounding box center [376, 258] width 11 height 11
checkbox input "true"
click at [434, 638] on input "Add Participants" at bounding box center [417, 639] width 114 height 28
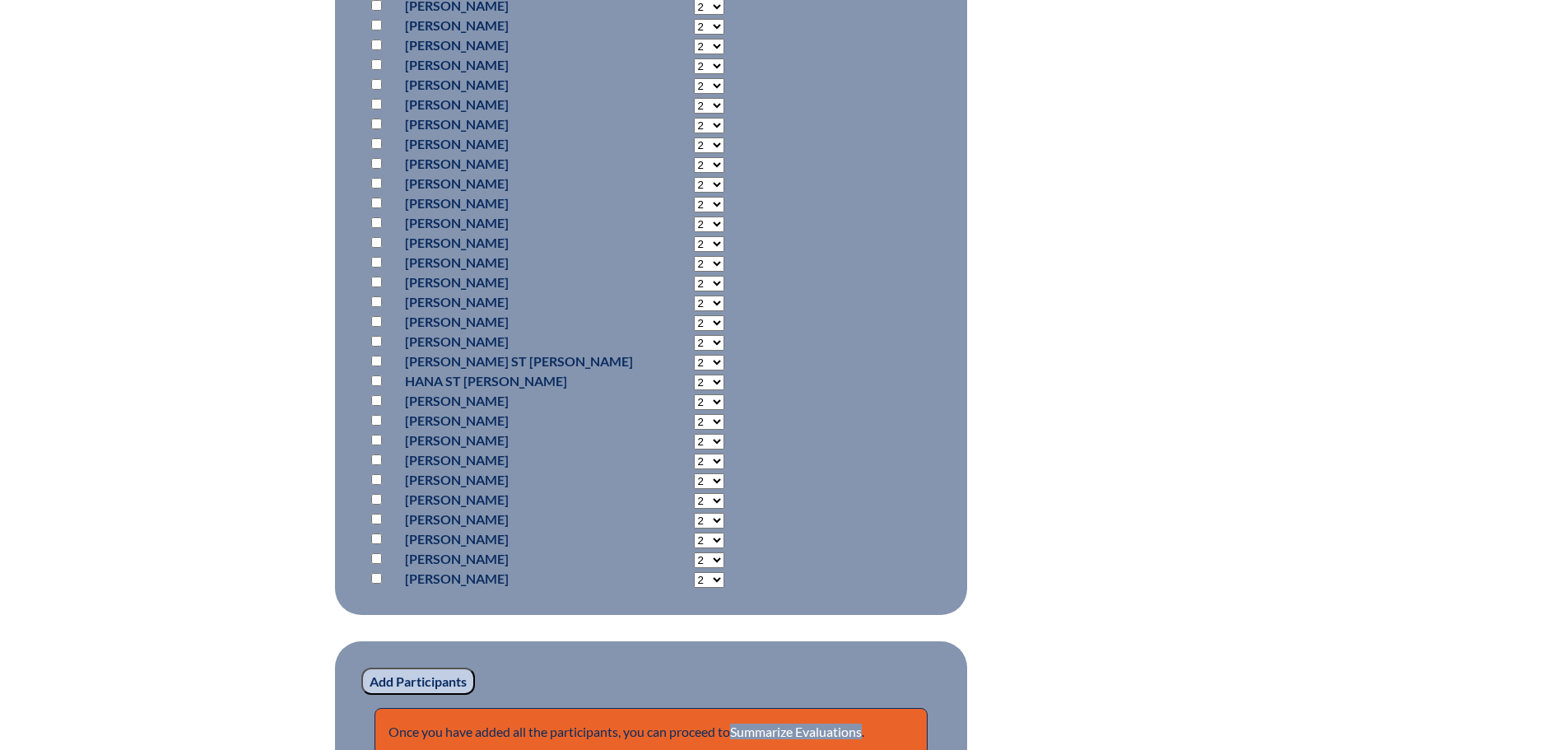
scroll to position [1621, 0]
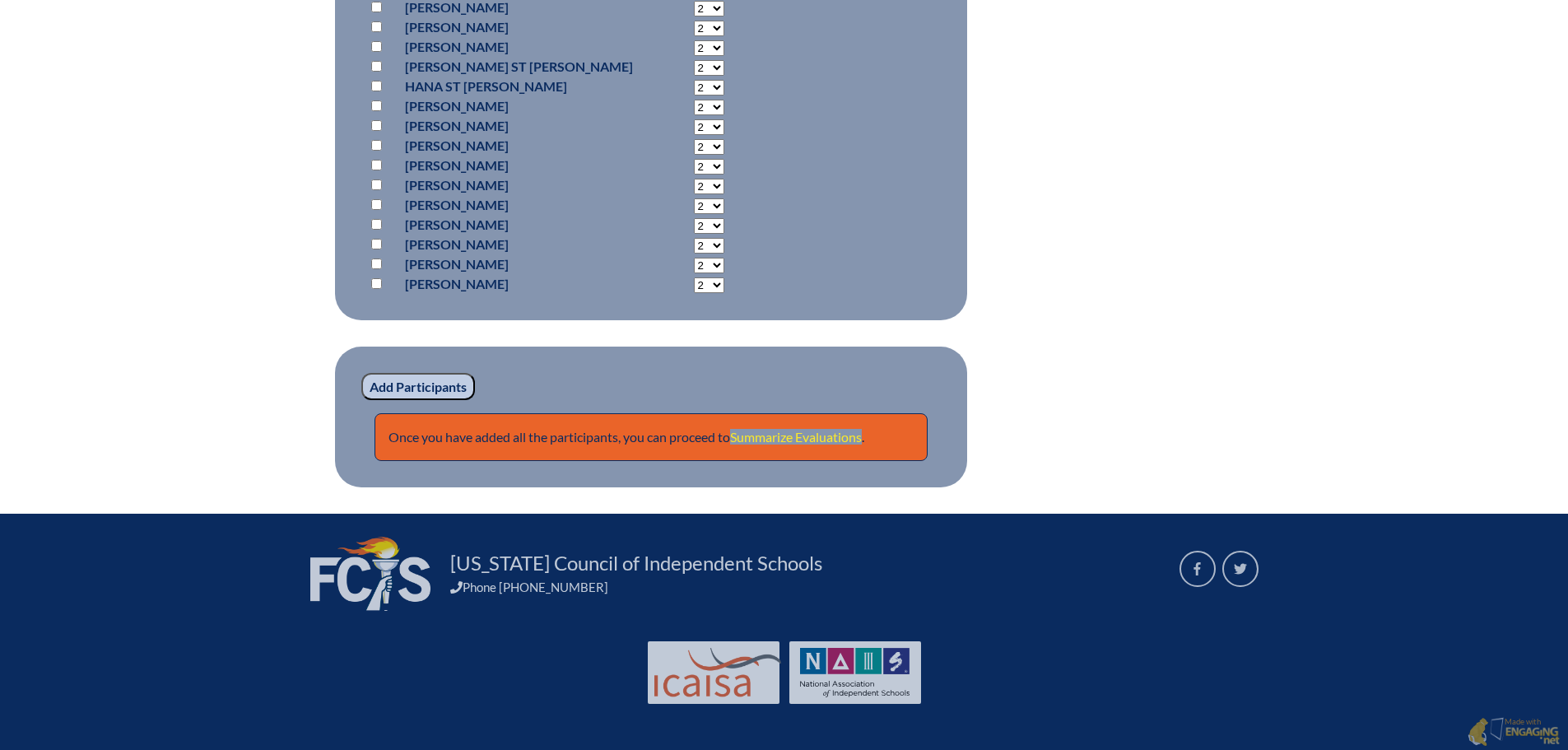
click at [858, 432] on link "Summarize Evaluations" at bounding box center [795, 437] width 132 height 16
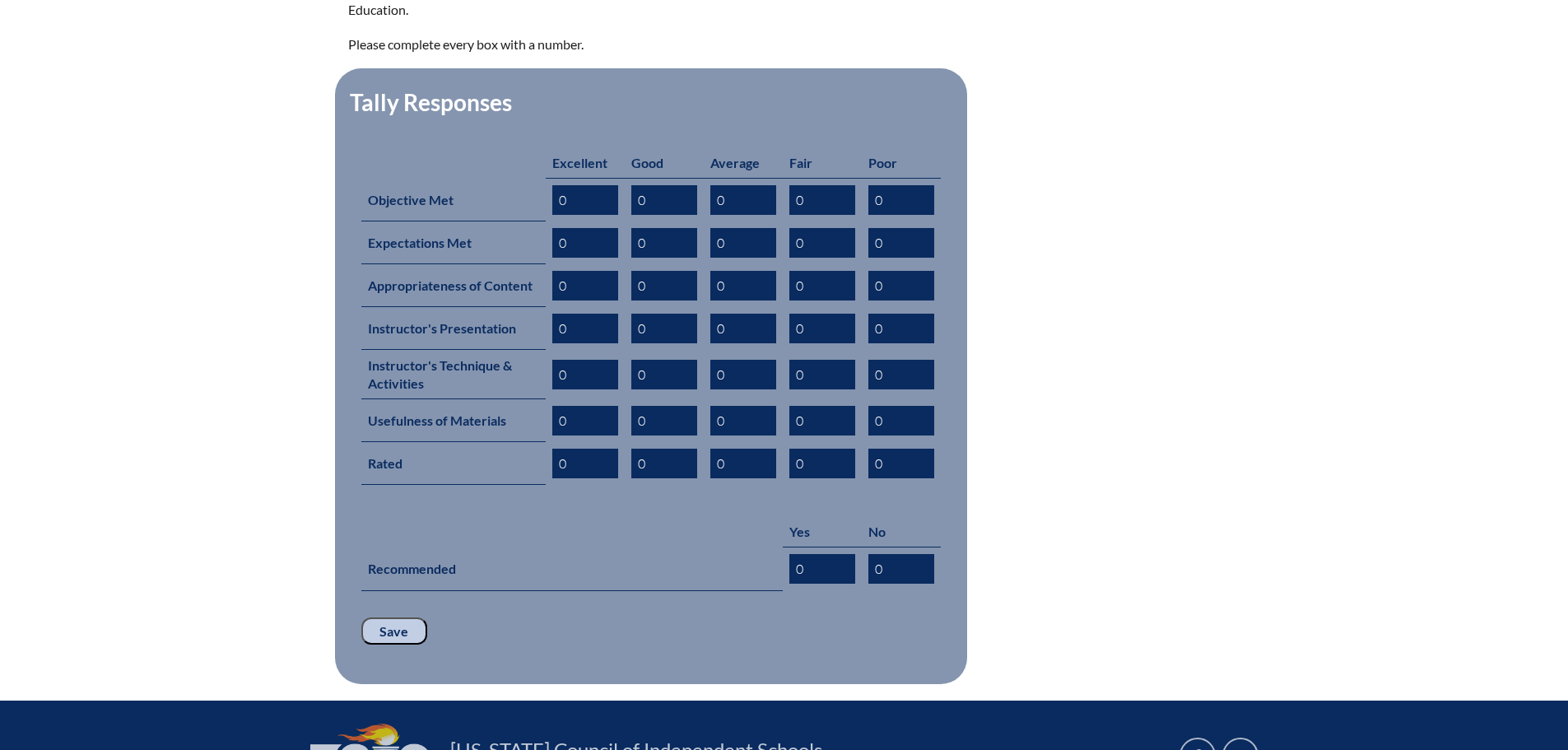
scroll to position [823, 0]
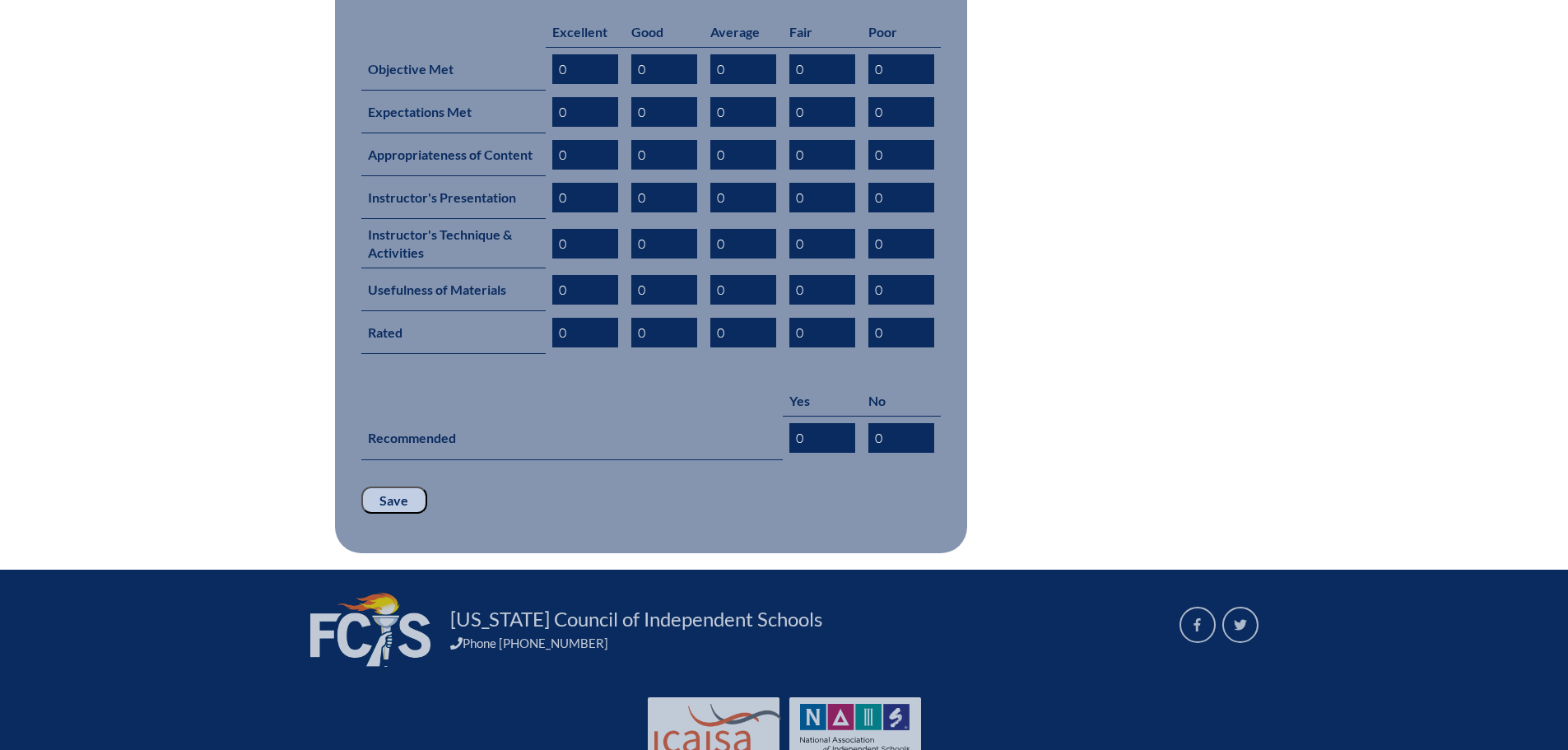
click at [408, 487] on input "Save" at bounding box center [394, 501] width 66 height 28
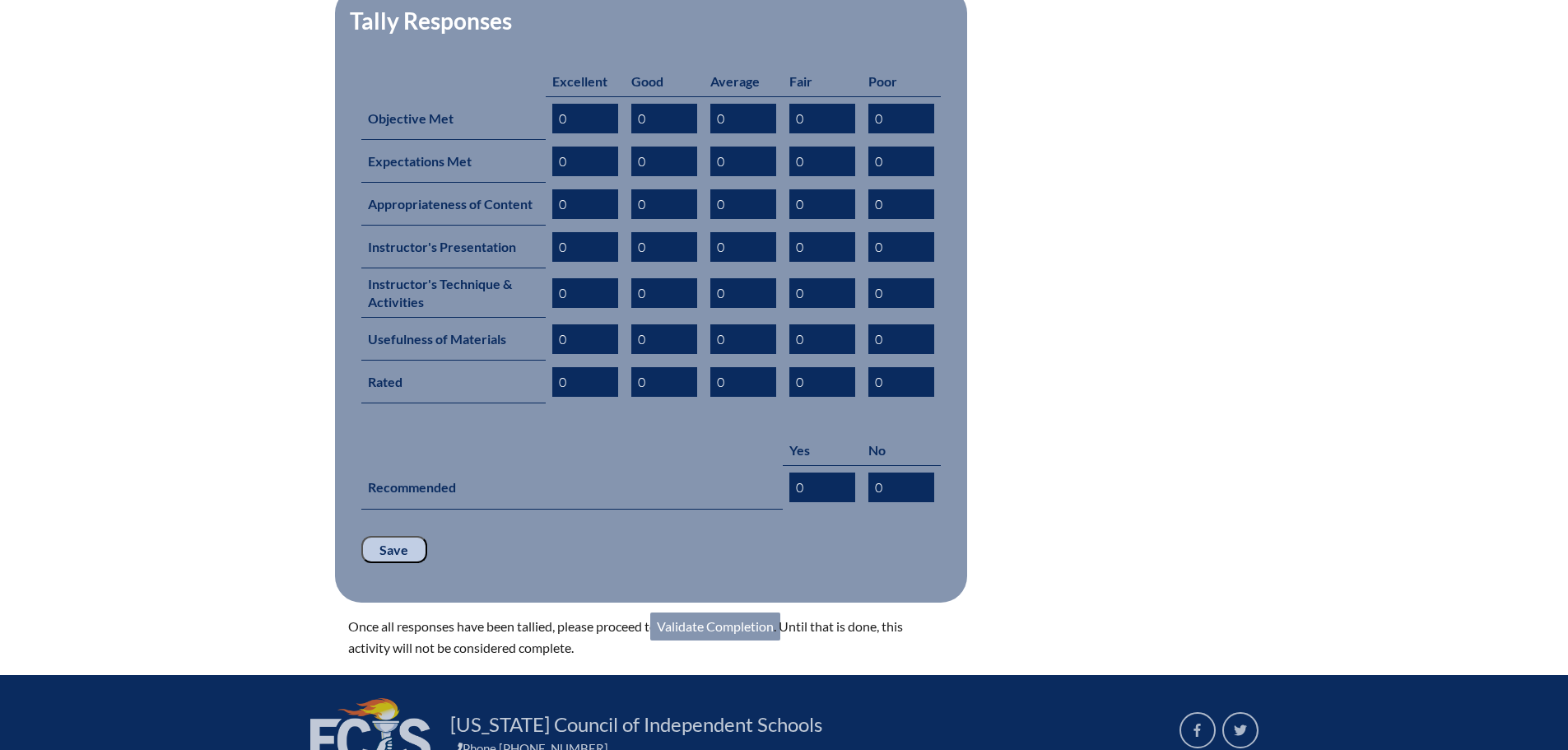
scroll to position [905, 0]
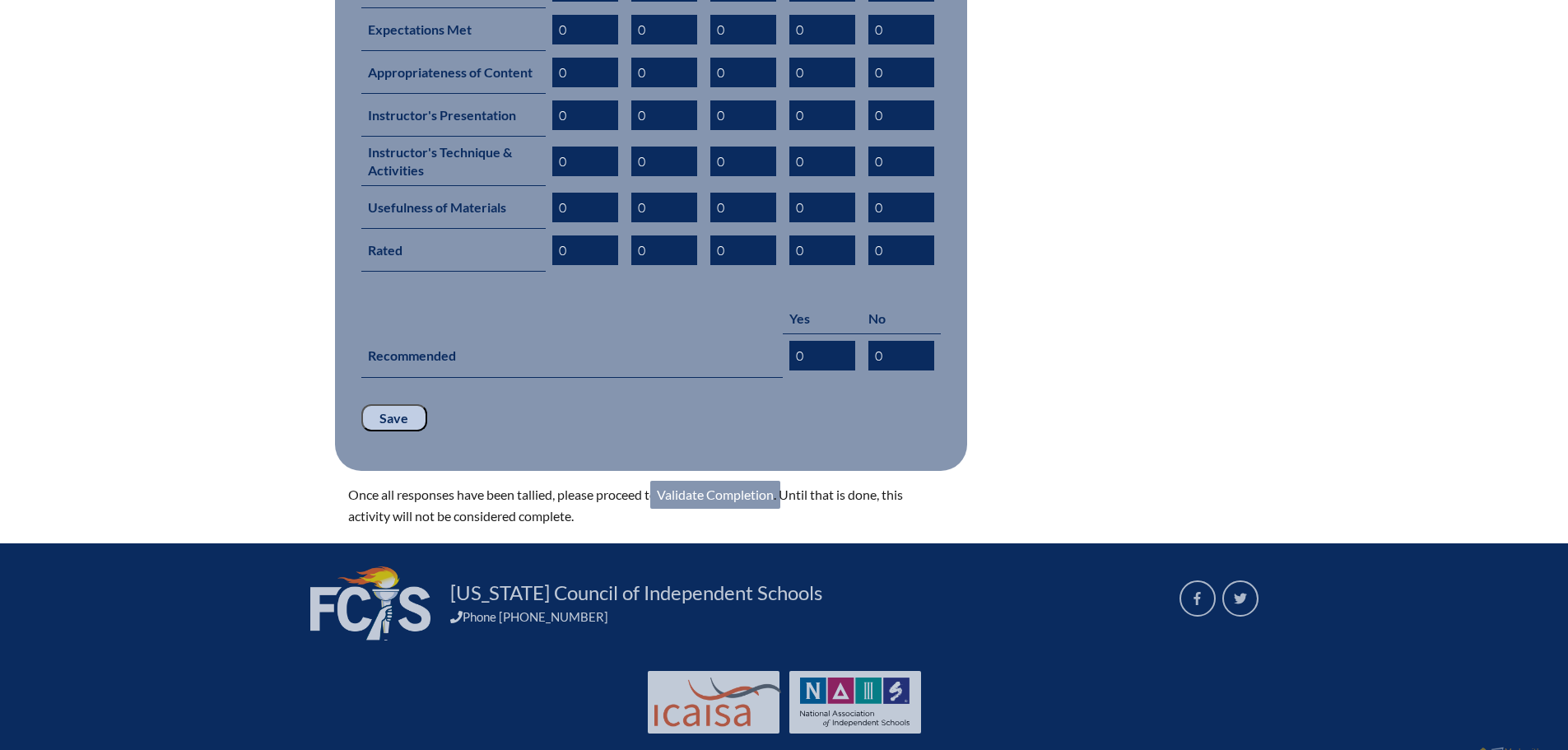
click at [740, 481] on link "Validate Completion" at bounding box center [714, 495] width 130 height 28
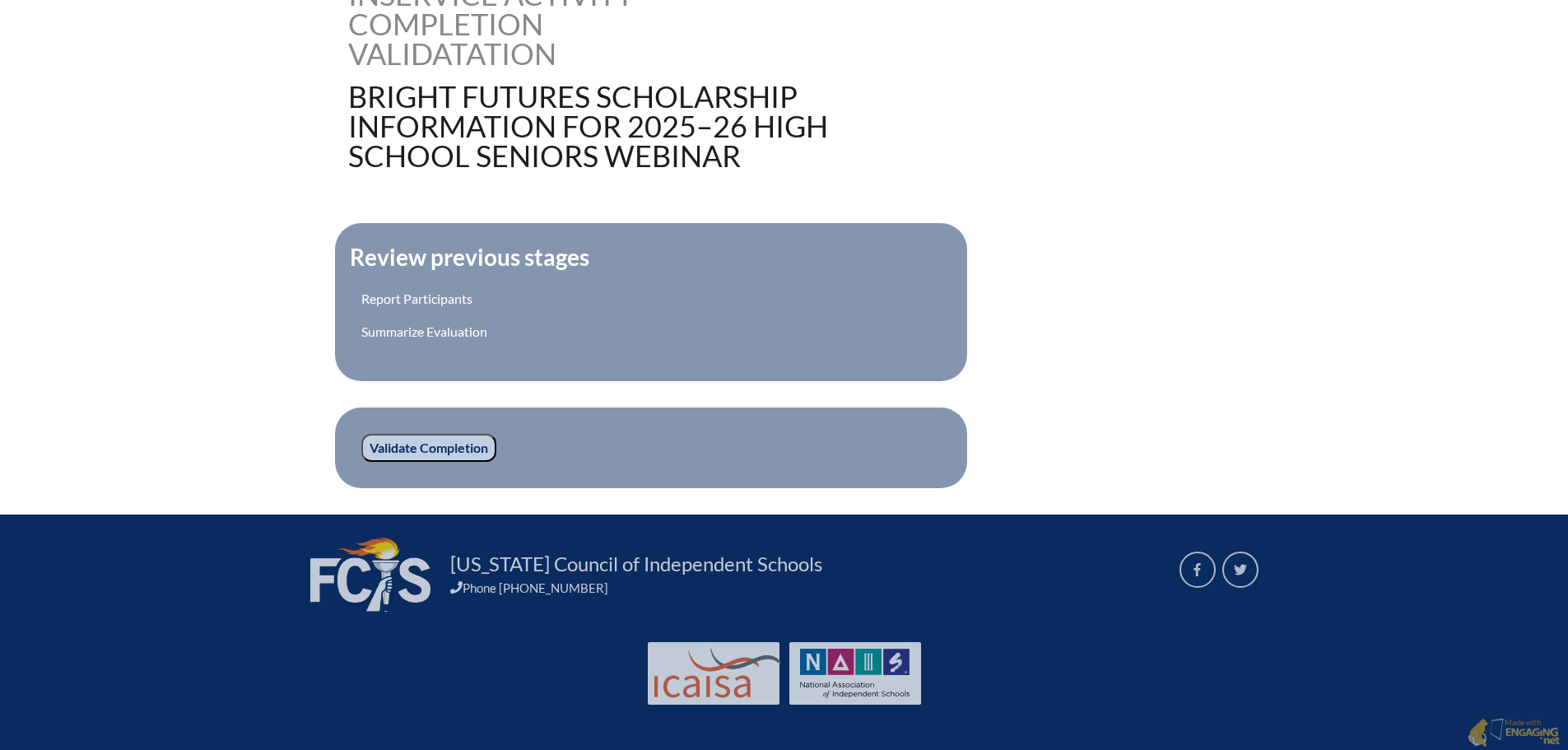
scroll to position [456, 0]
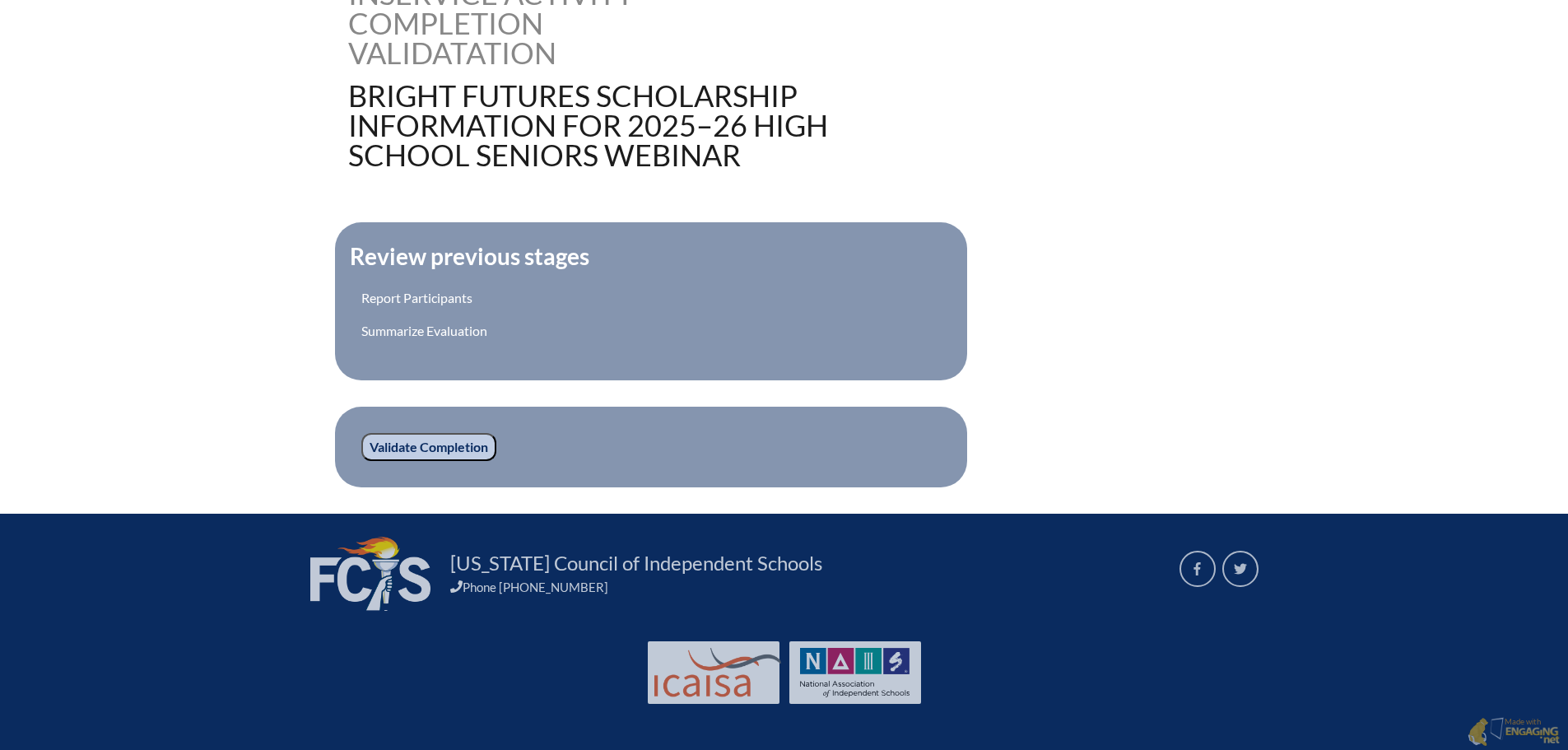
click at [434, 441] on input "Validate Completion" at bounding box center [428, 447] width 135 height 28
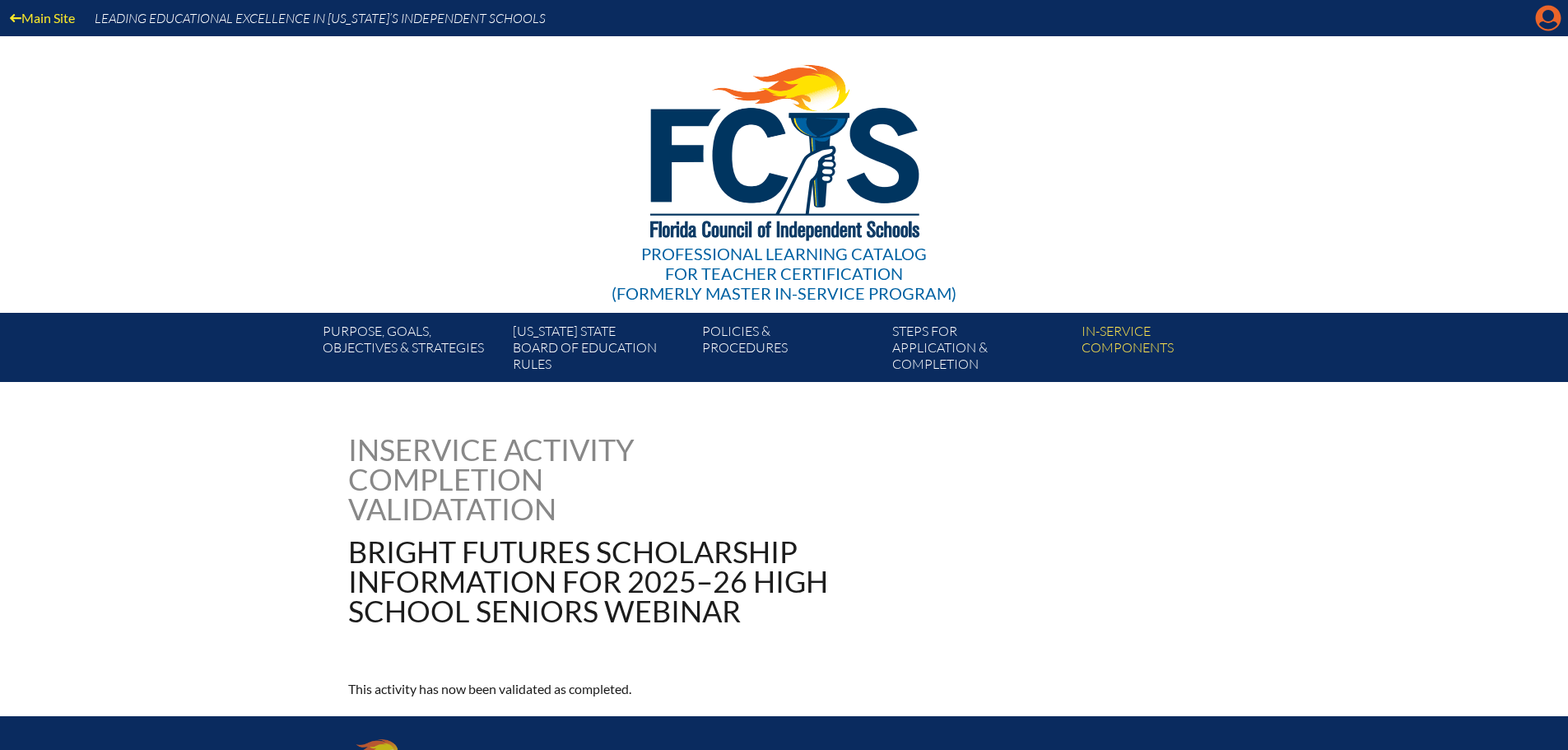
click at [1549, 19] on icon "Manage account" at bounding box center [1548, 18] width 27 height 27
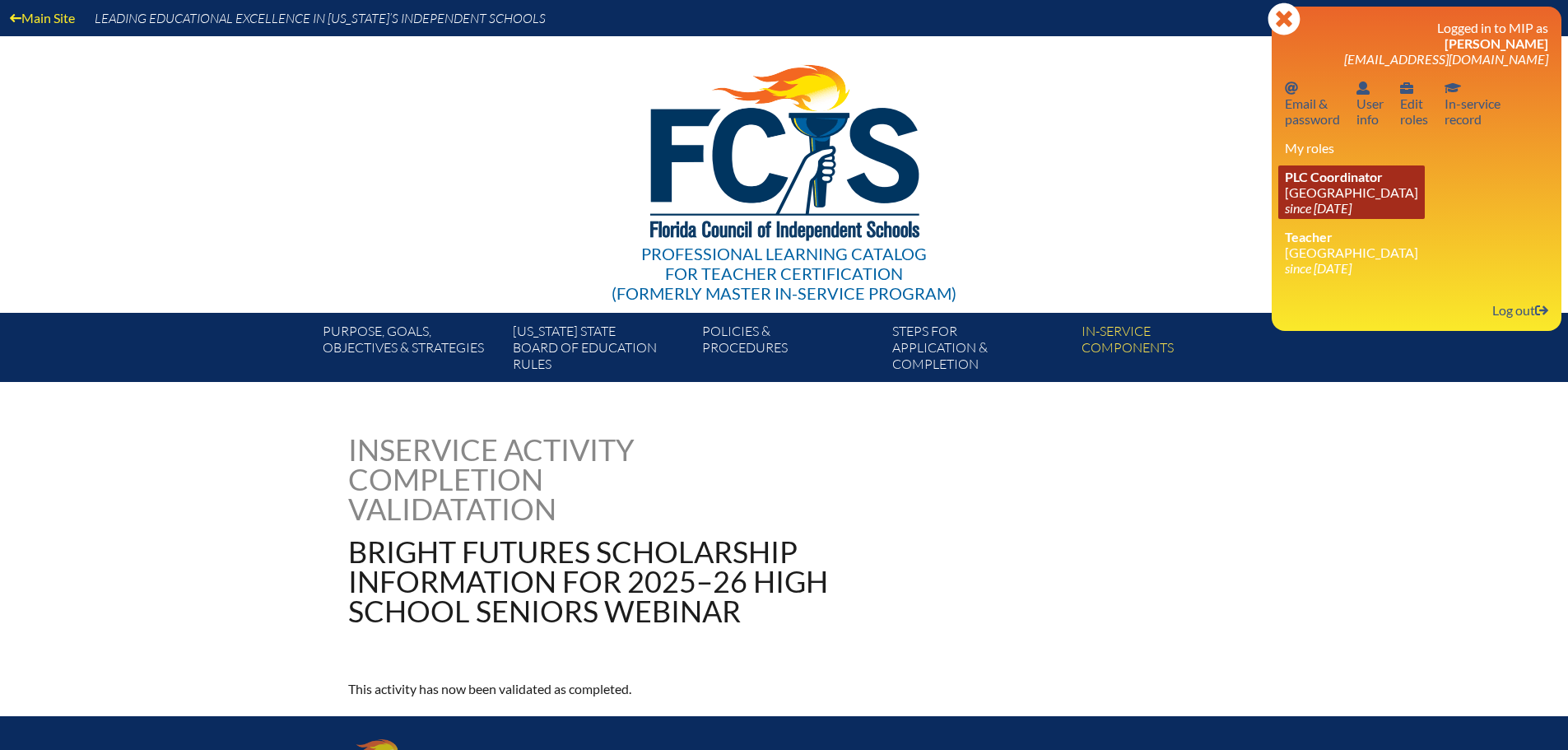
click at [1332, 196] on link "PLC Coordinator [GEOGRAPHIC_DATA] since [DATE]" at bounding box center [1351, 192] width 146 height 53
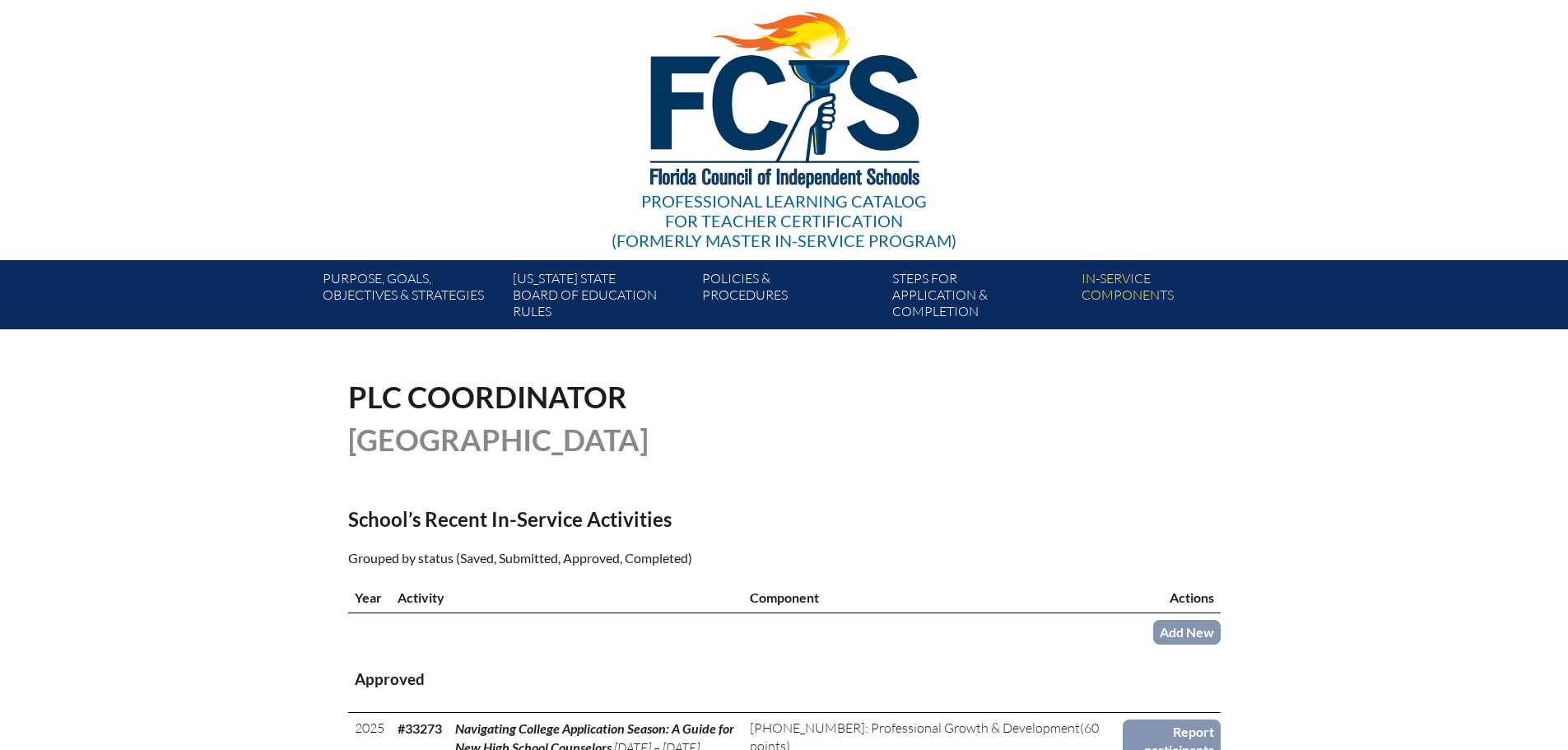
scroll to position [412, 0]
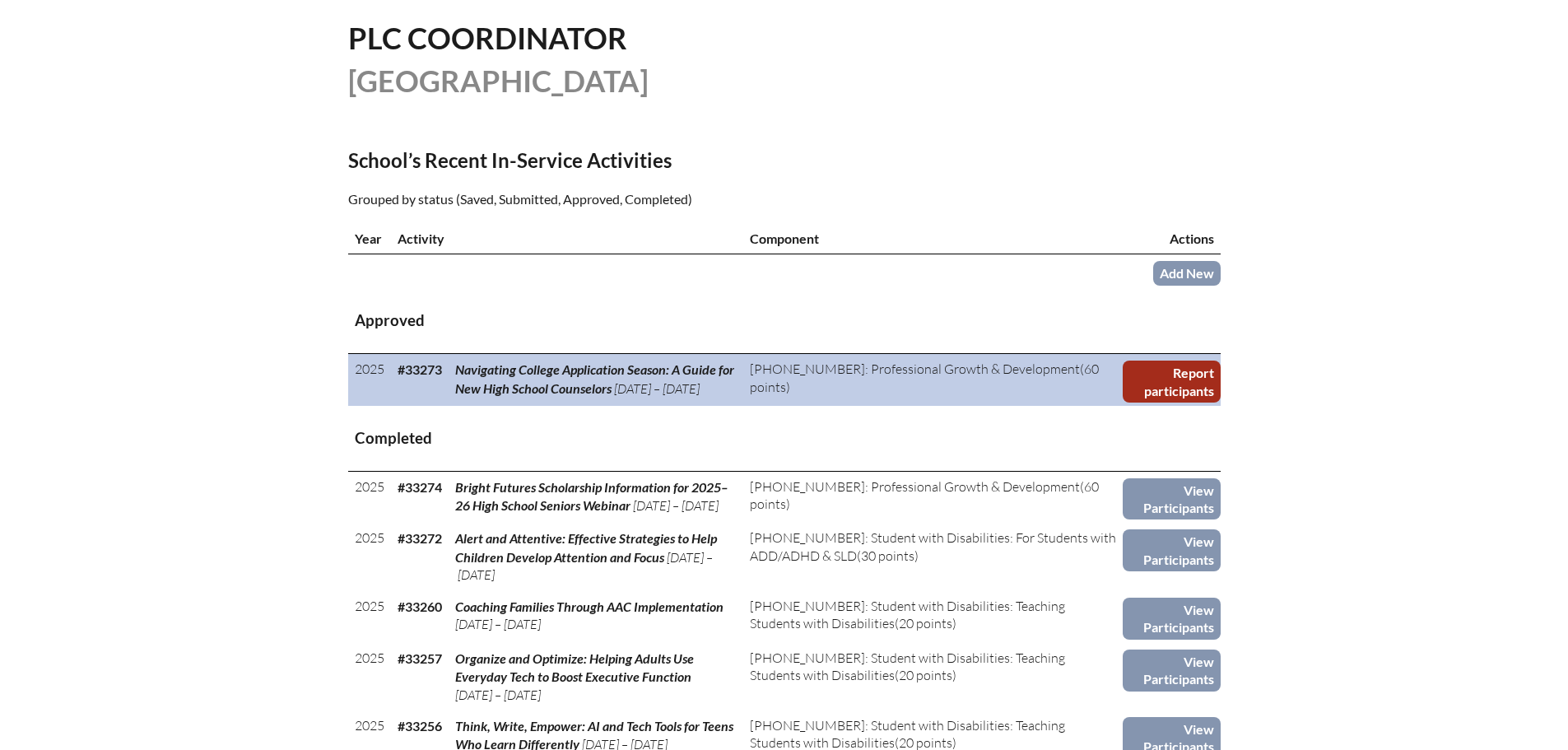
click at [1163, 375] on link "Report participants" at bounding box center [1171, 381] width 97 height 42
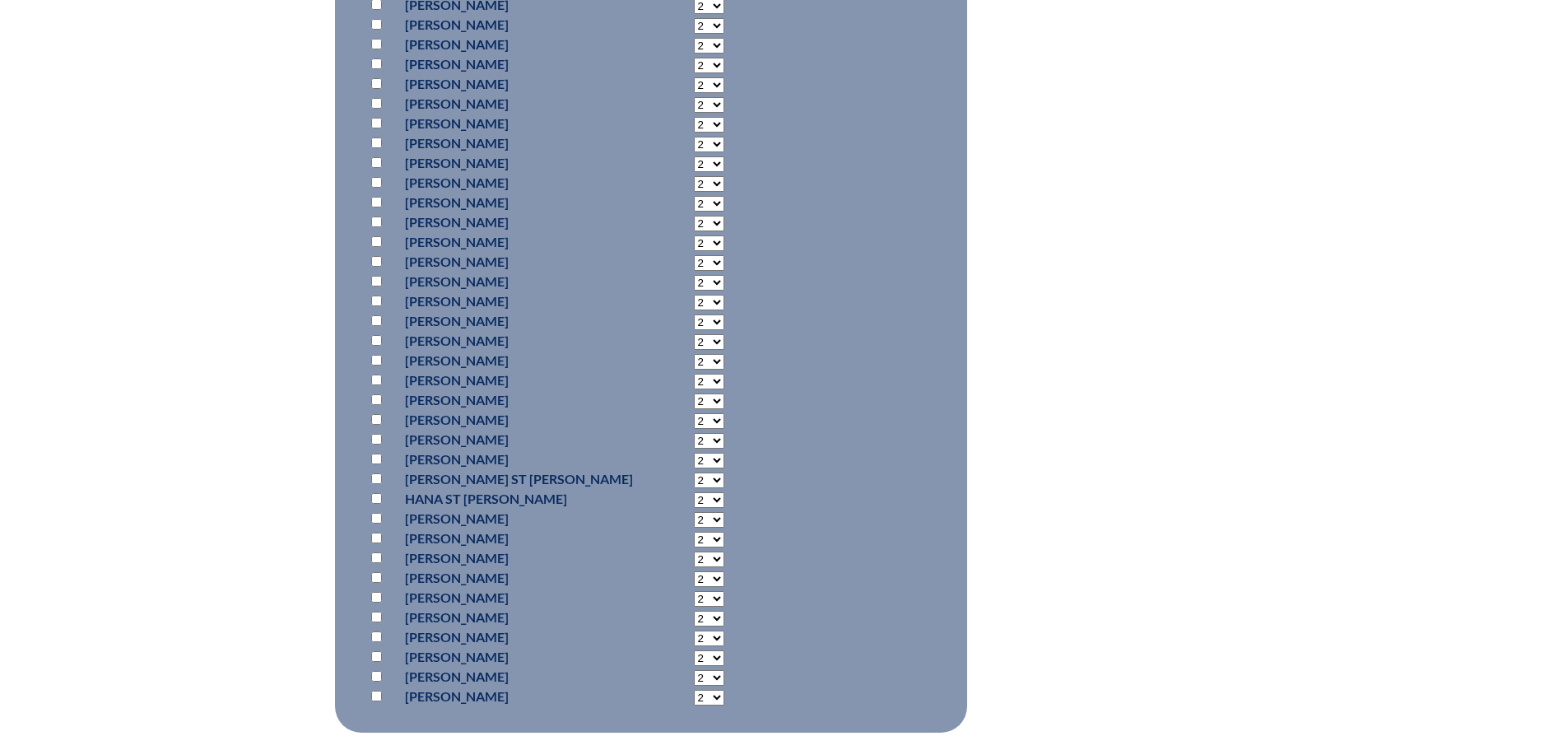
scroll to position [1235, 0]
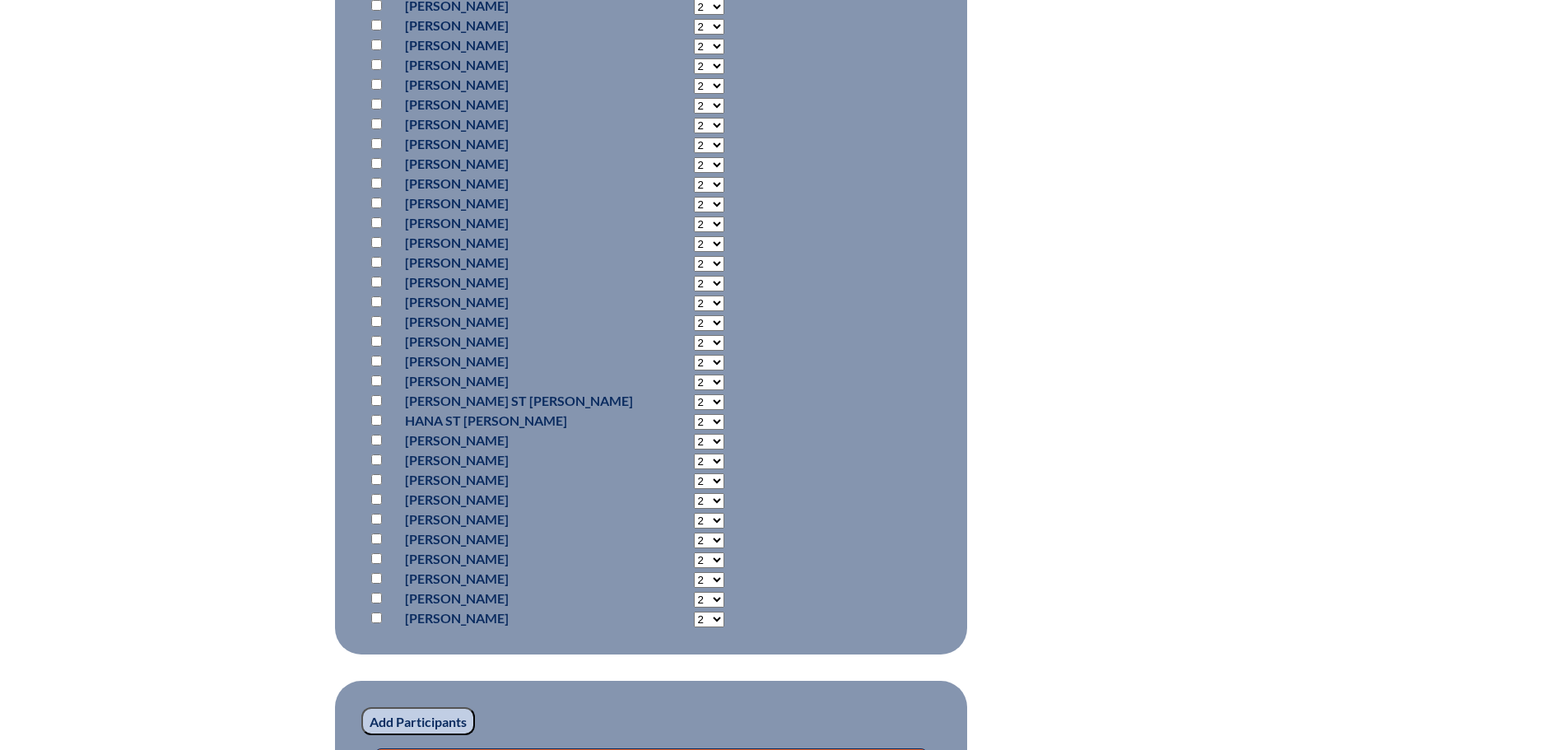
click at [374, 338] on input "checkbox" at bounding box center [376, 341] width 11 height 11
checkbox input "true"
click at [424, 716] on input "Add Participants" at bounding box center [417, 721] width 114 height 28
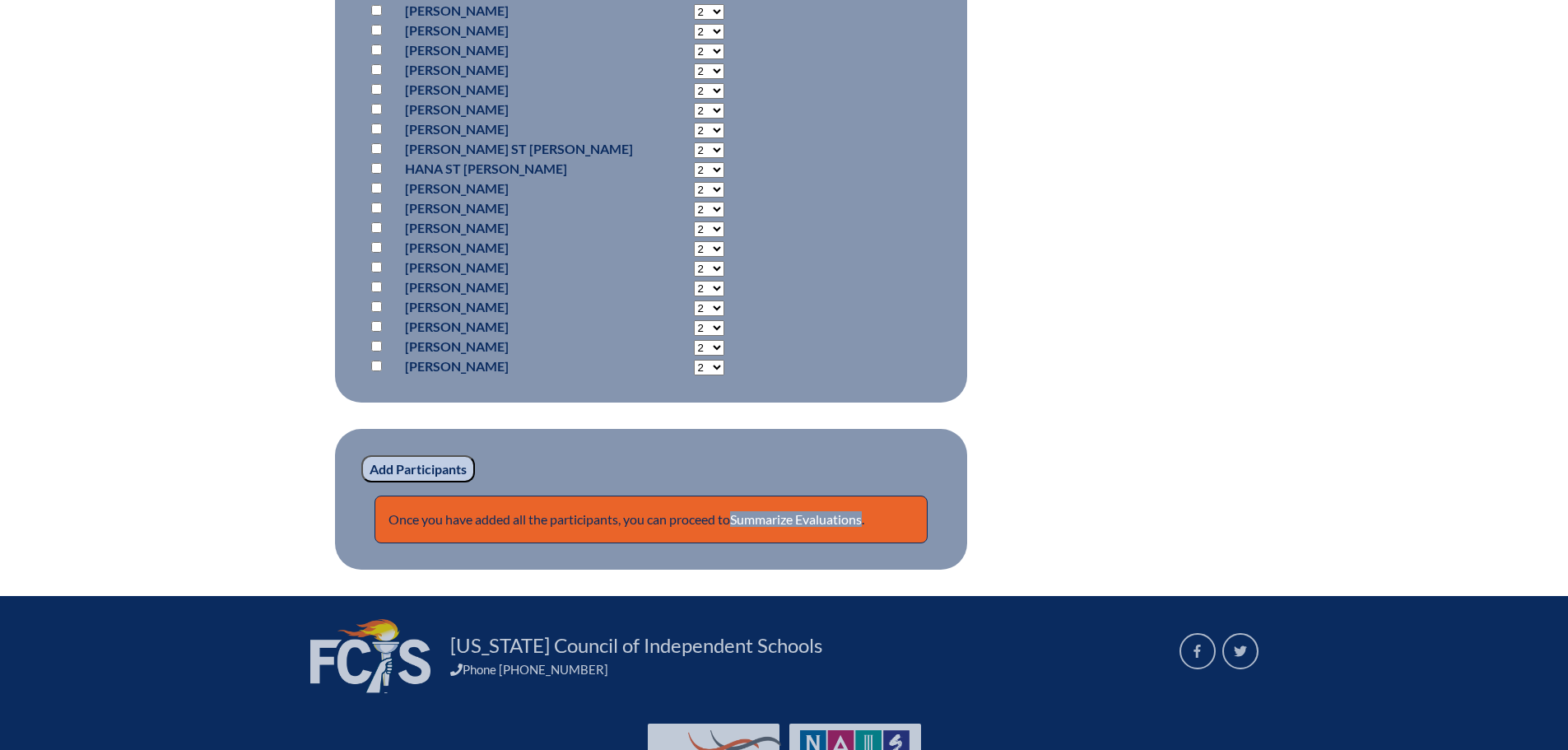
scroll to position [1621, 0]
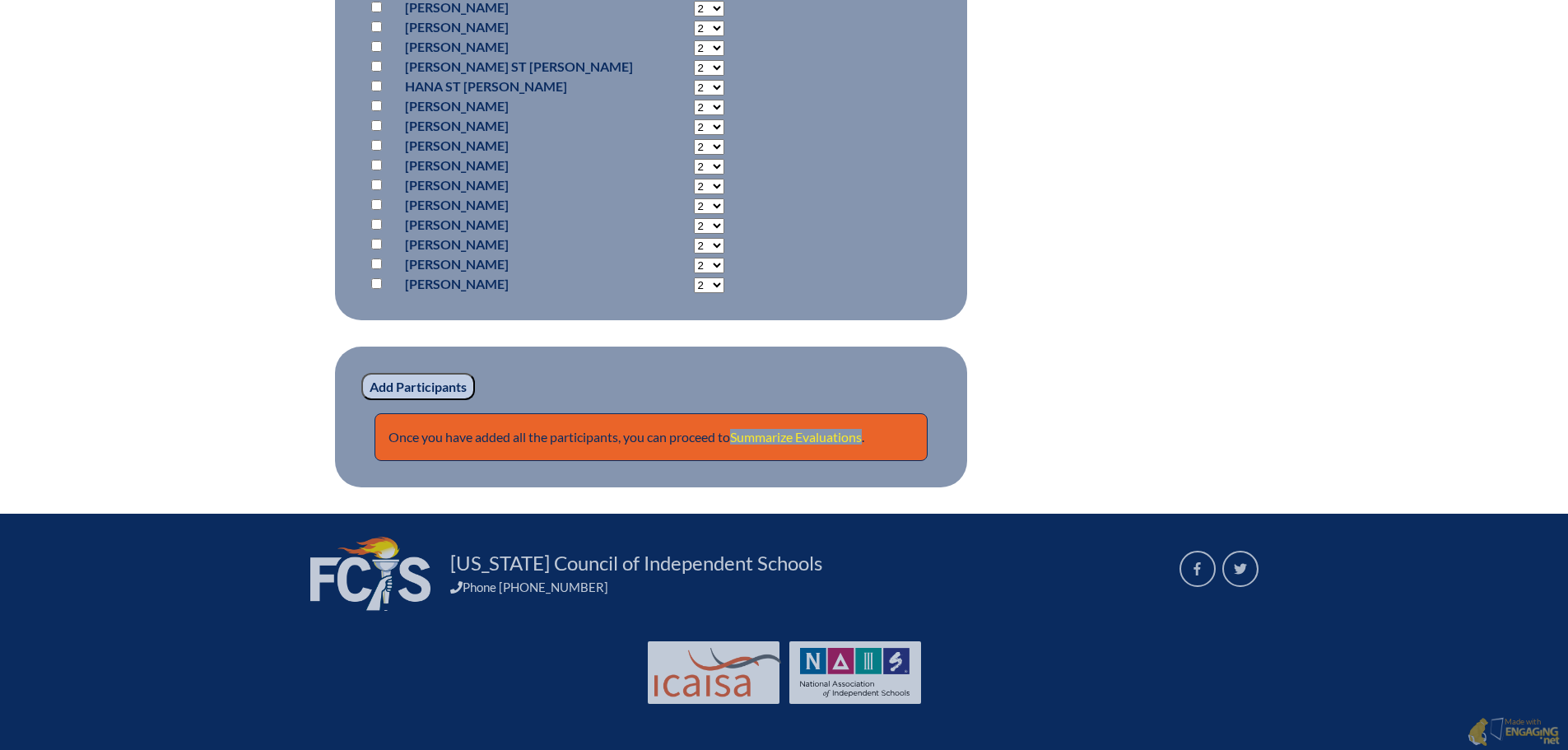
click at [794, 439] on link "Summarize Evaluations" at bounding box center [795, 437] width 132 height 16
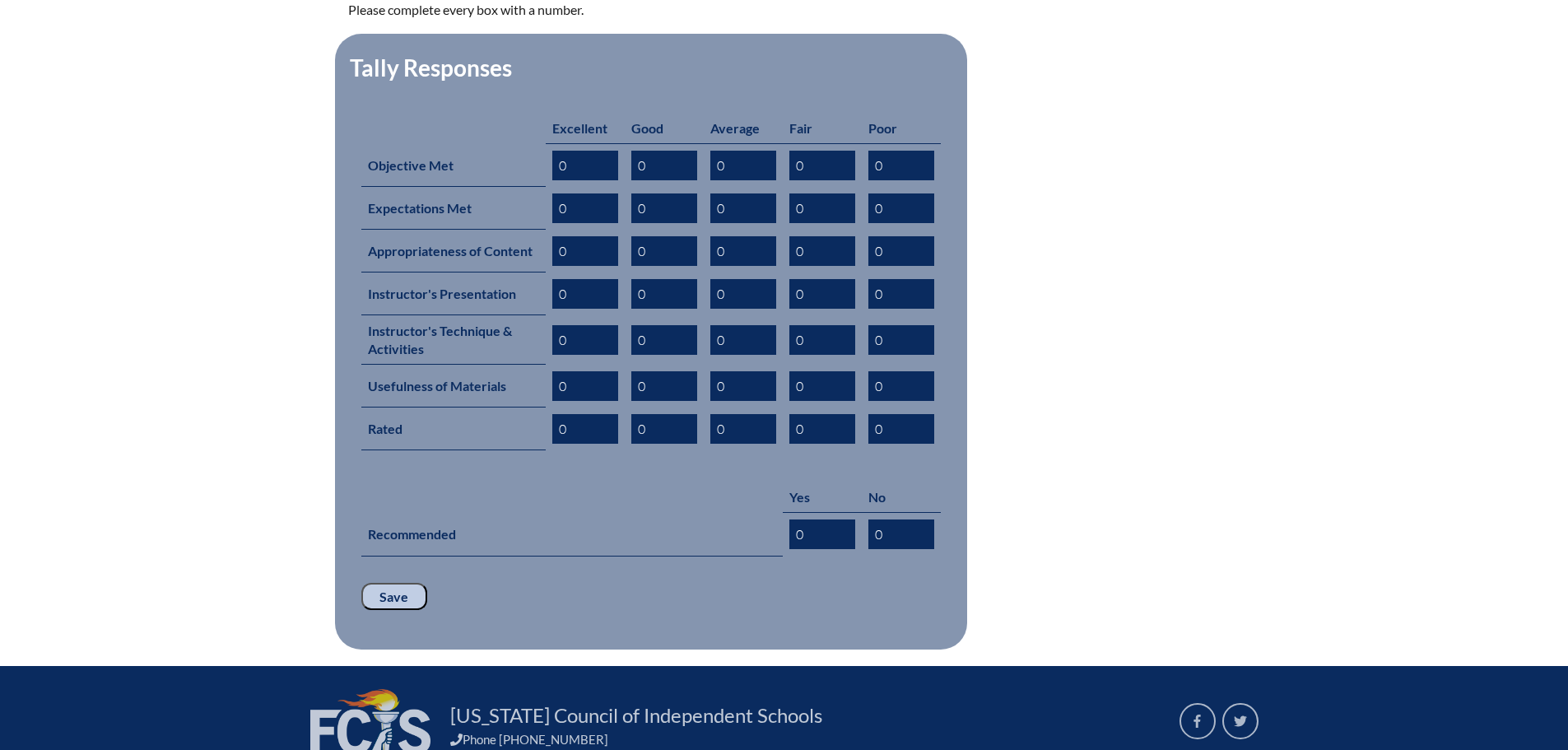
scroll to position [852, 0]
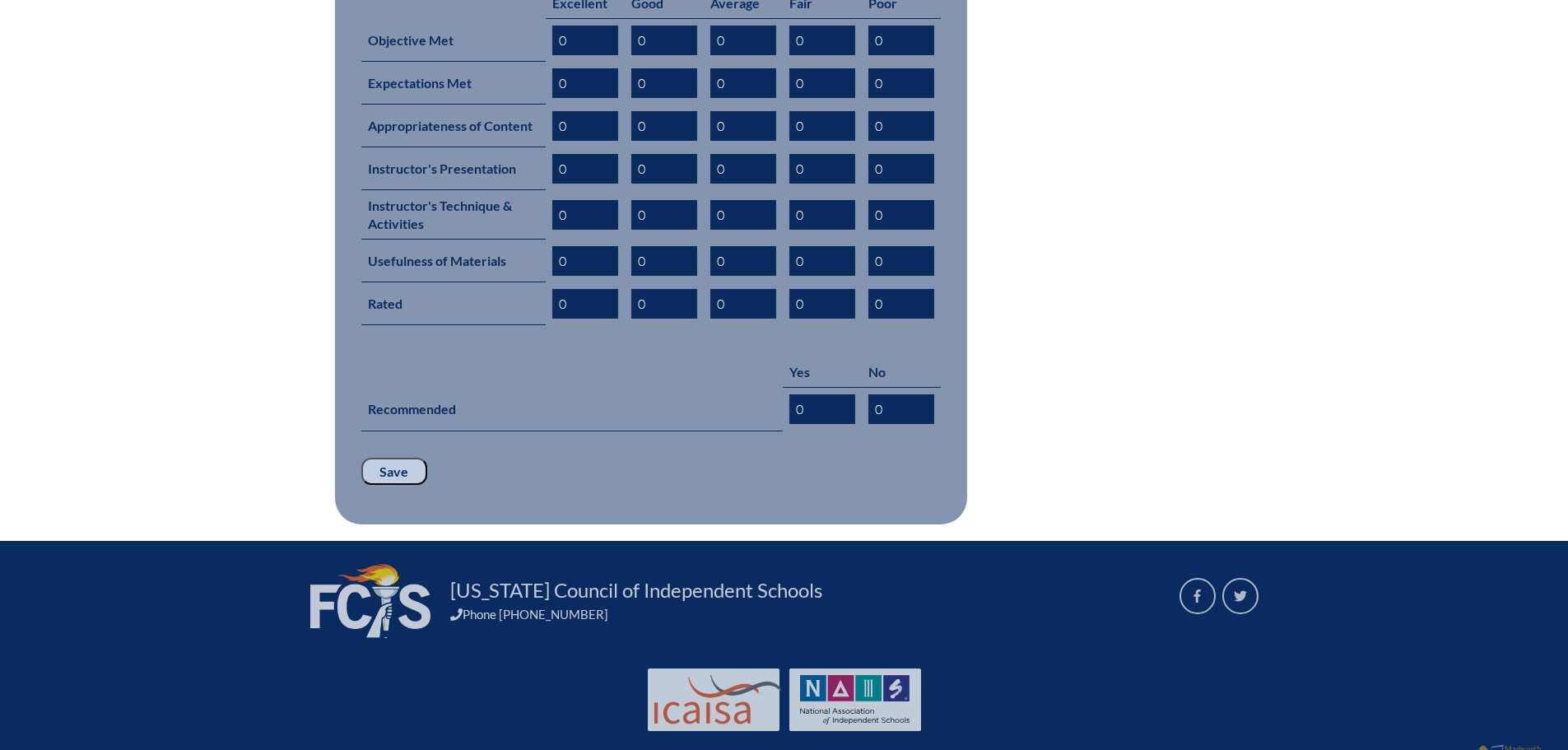
click at [409, 458] on input "Save" at bounding box center [394, 472] width 66 height 28
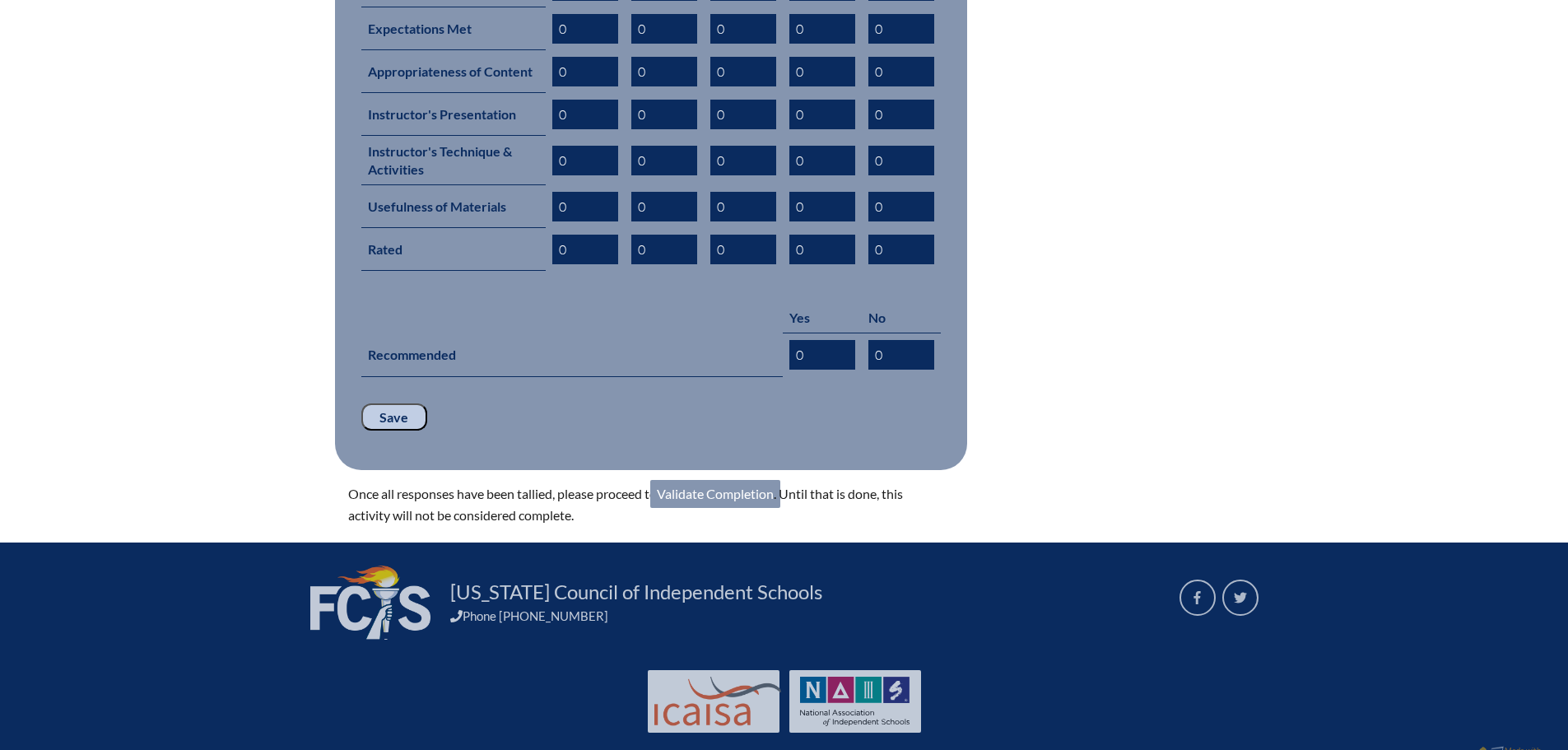
scroll to position [908, 0]
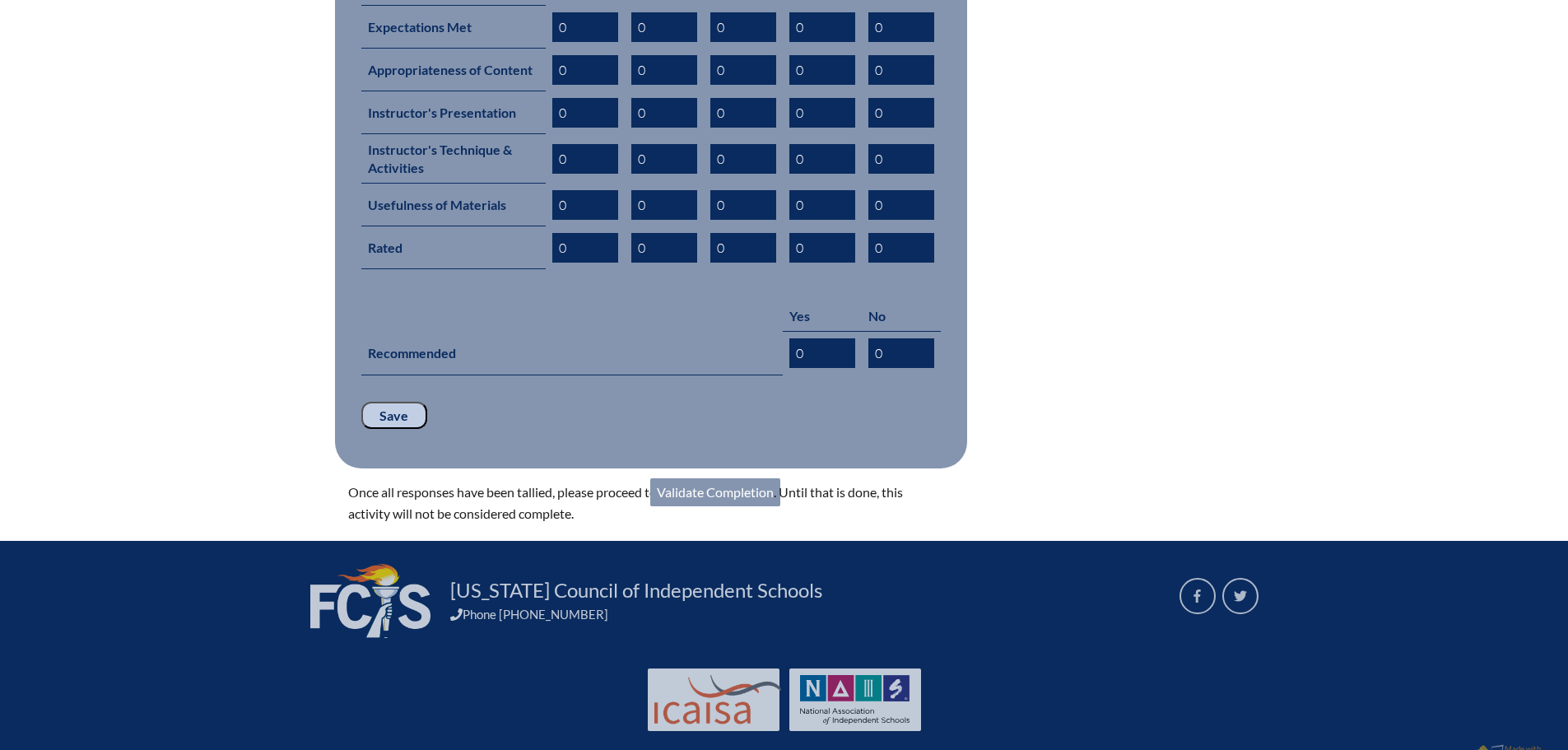
click at [729, 479] on link "Validate Completion" at bounding box center [714, 493] width 130 height 28
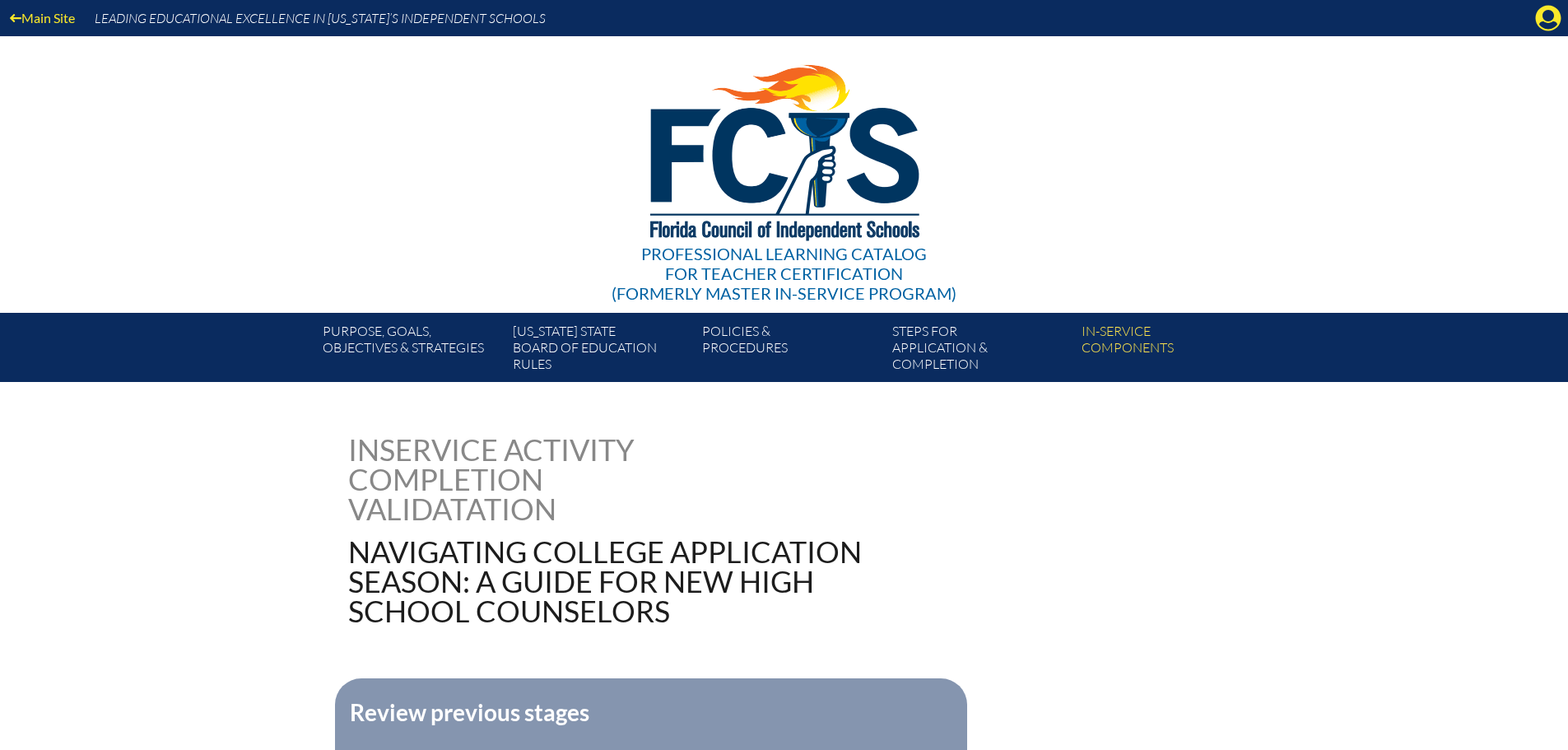
scroll to position [456, 0]
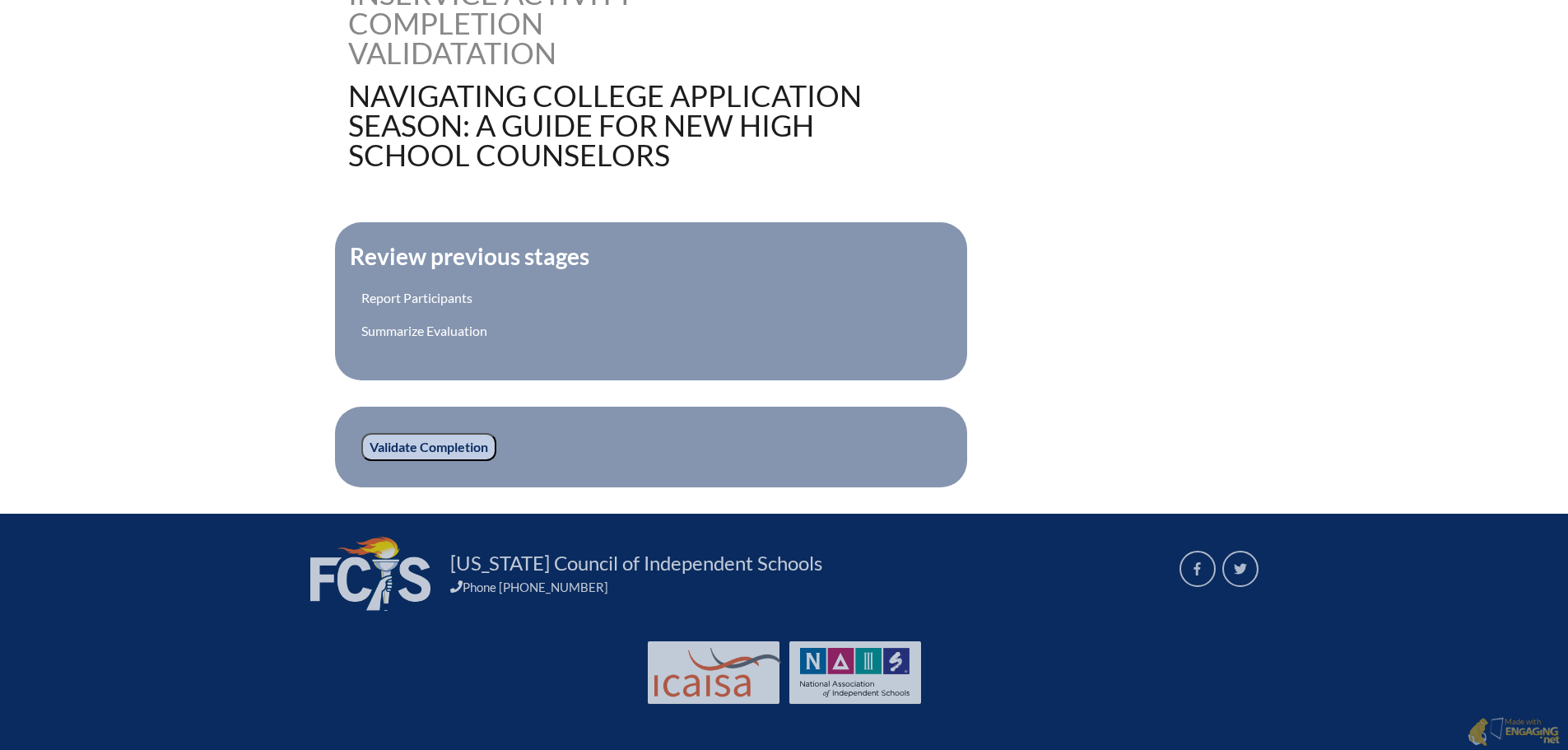
click at [419, 444] on input "Validate Completion" at bounding box center [428, 447] width 135 height 28
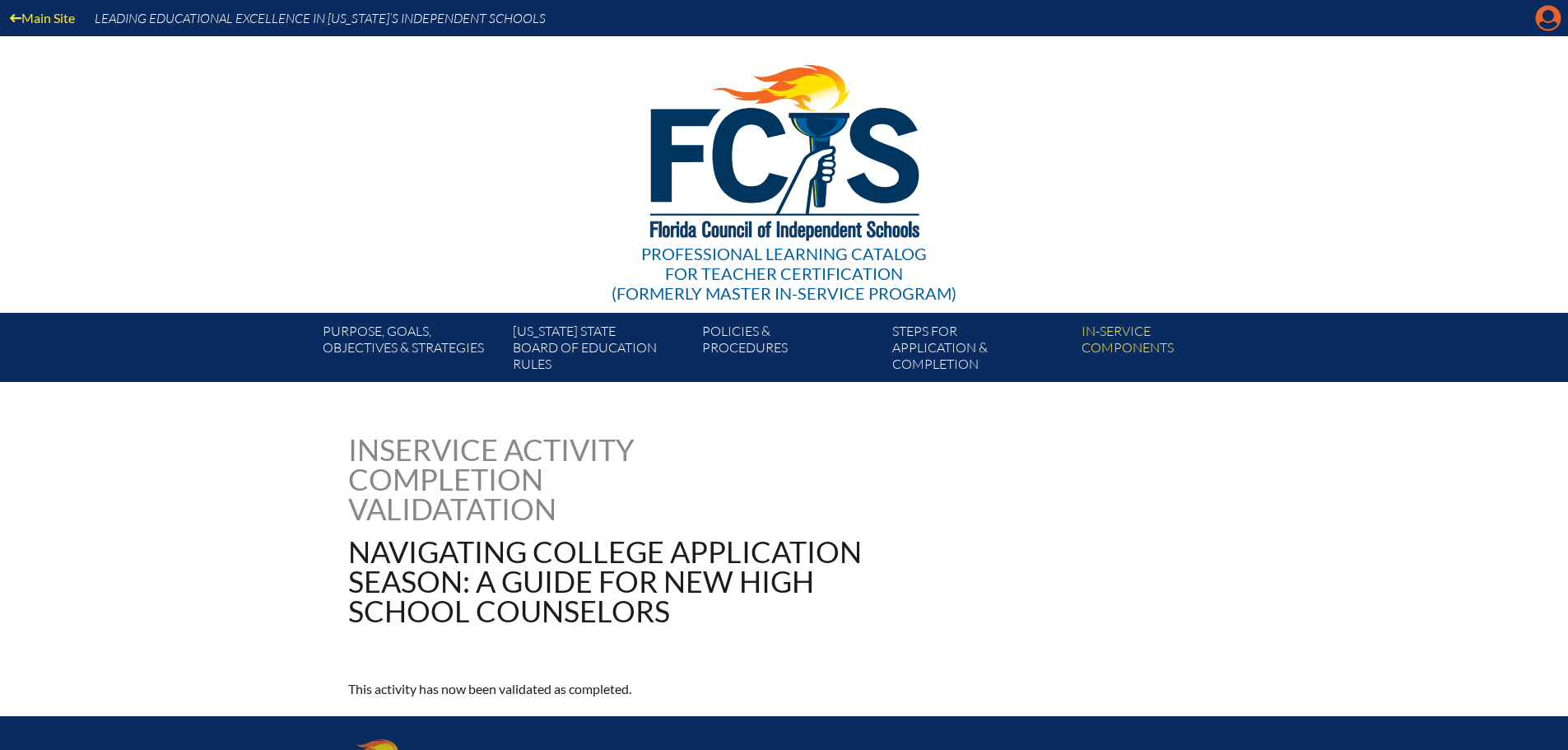
click at [1544, 23] on icon "Manage account" at bounding box center [1548, 18] width 27 height 27
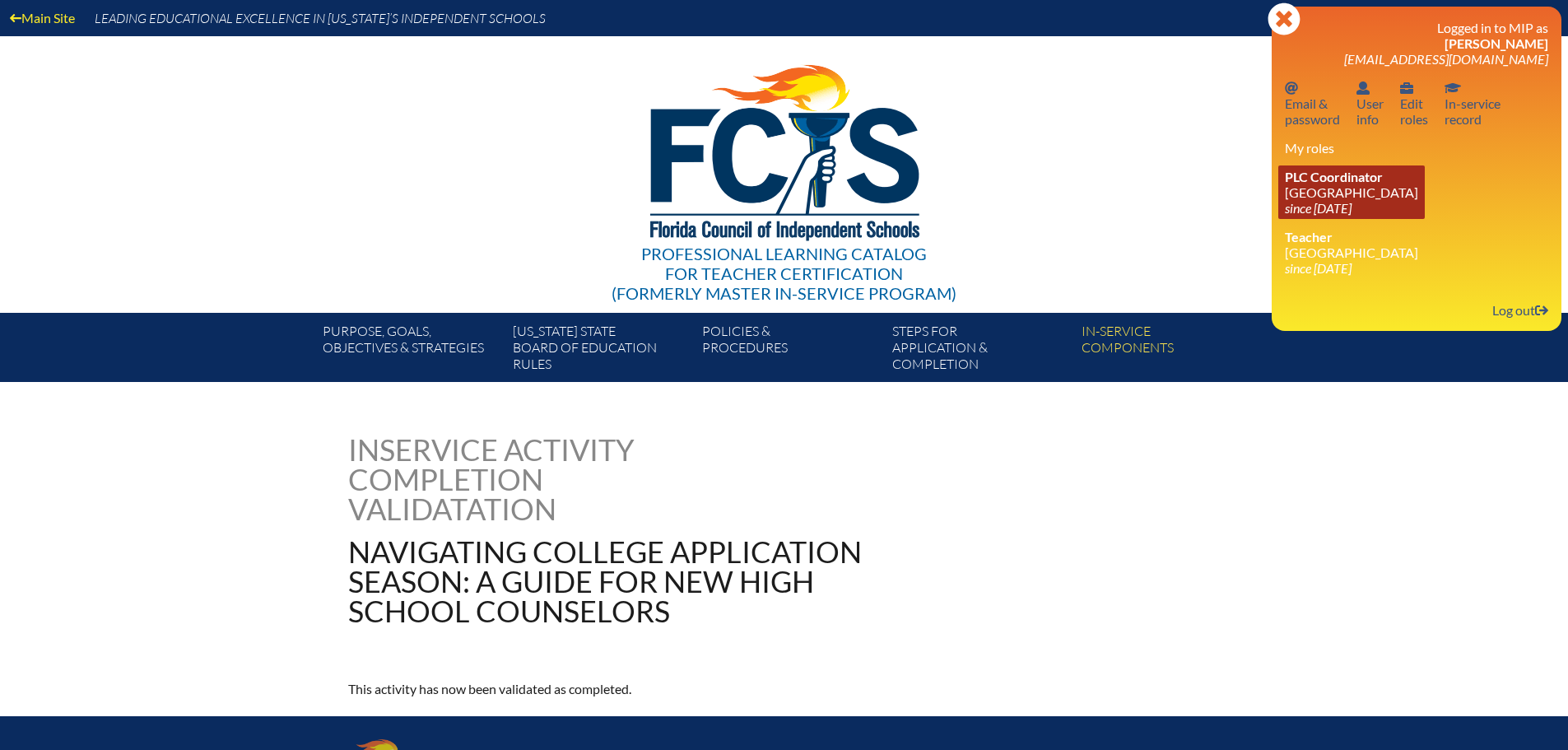
click at [1326, 179] on span "PLC Coordinator" at bounding box center [1334, 177] width 98 height 16
